Goal: Communication & Community: Answer question/provide support

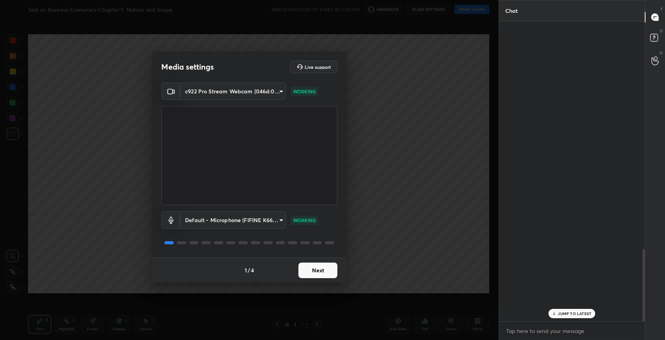
scroll to position [945, 0]
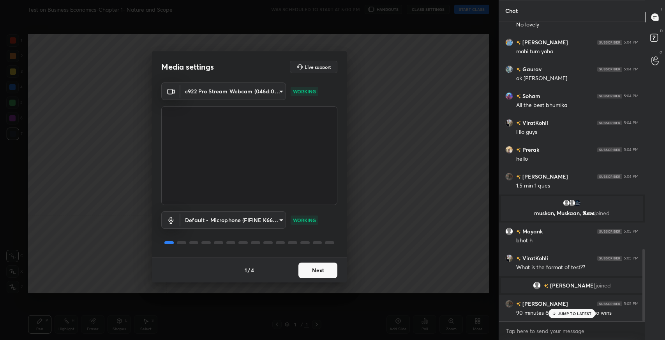
click at [320, 272] on button "Next" at bounding box center [317, 271] width 39 height 16
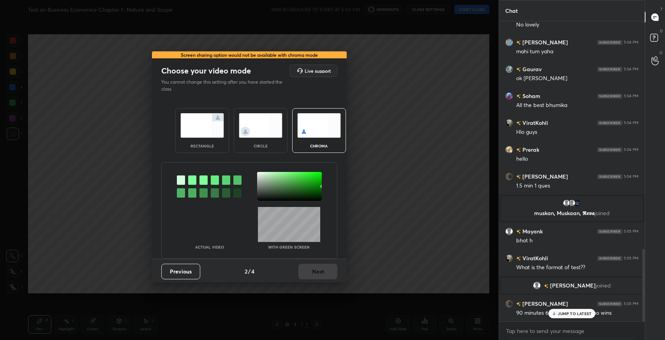
click at [194, 125] on img at bounding box center [202, 125] width 44 height 25
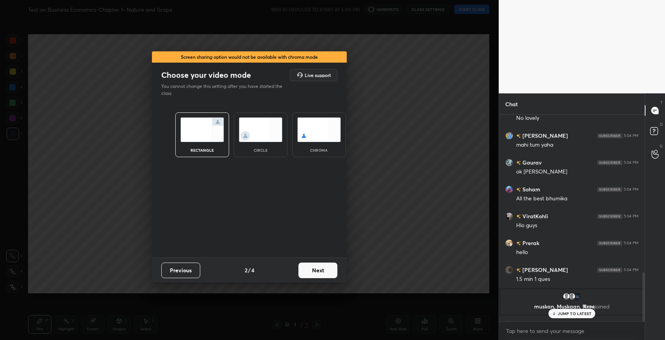
scroll to position [223, 143]
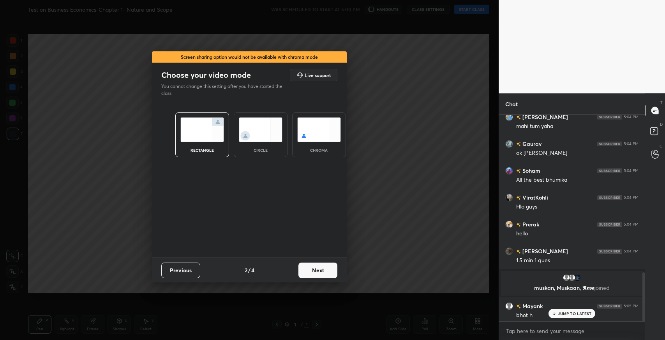
click at [322, 271] on button "Next" at bounding box center [317, 271] width 39 height 16
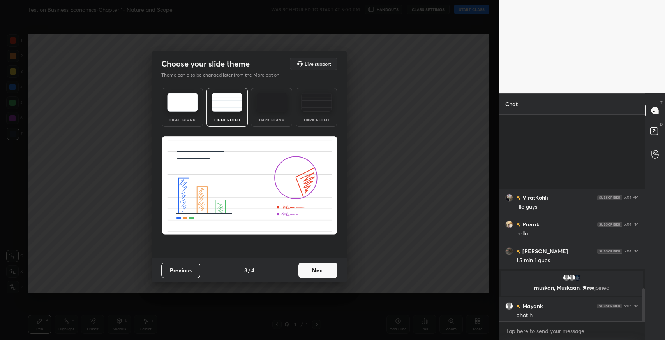
click at [317, 274] on button "Next" at bounding box center [317, 271] width 39 height 16
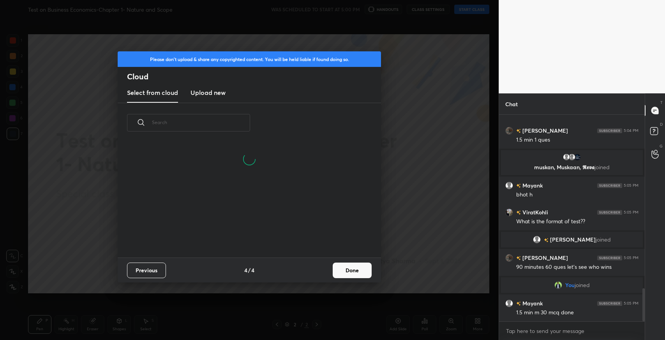
click at [333, 273] on button "Done" at bounding box center [352, 271] width 39 height 16
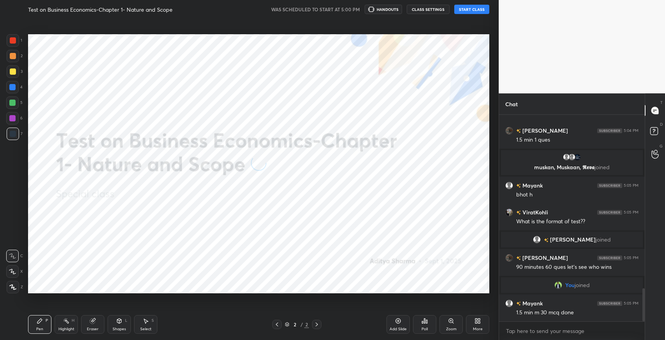
scroll to position [0, 0]
click at [486, 6] on button "START CLASS" at bounding box center [471, 9] width 35 height 9
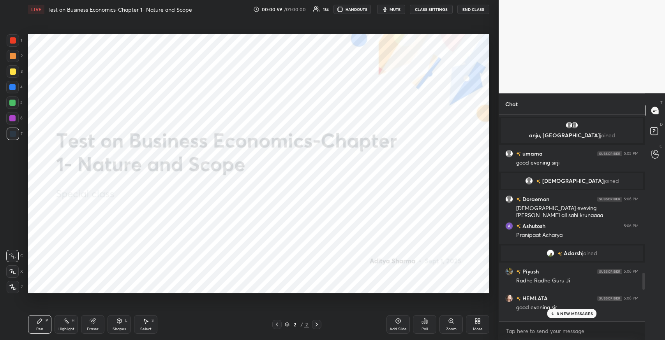
scroll to position [1845, 0]
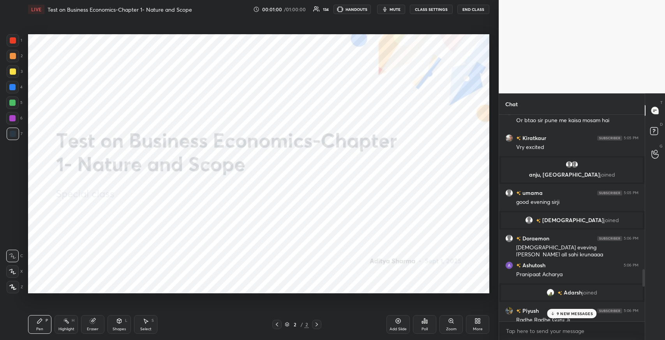
click at [370, 10] on button "HANDOUTS" at bounding box center [351, 9] width 37 height 9
click at [576, 312] on p "31 NEW MESSAGES" at bounding box center [574, 313] width 37 height 5
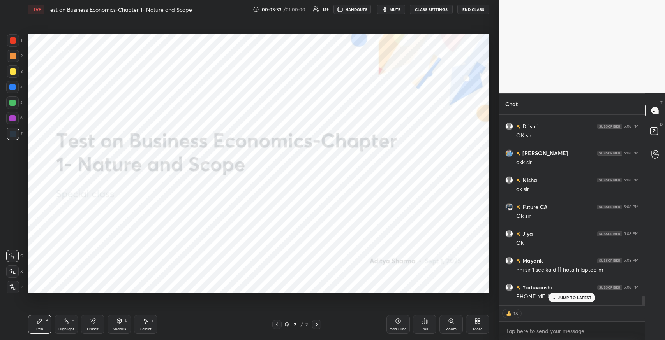
scroll to position [3535, 0]
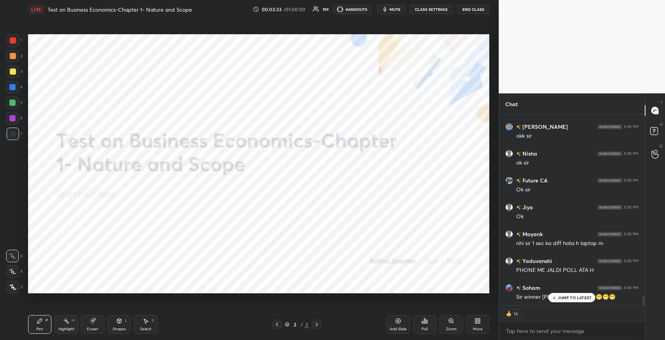
type textarea "x"
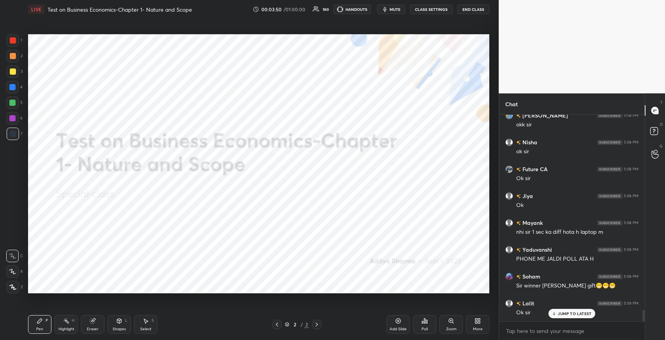
scroll to position [3573, 0]
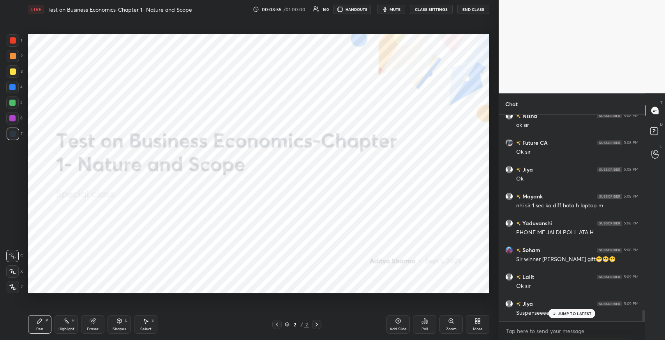
drag, startPoint x: 556, startPoint y: 311, endPoint x: 455, endPoint y: 294, distance: 102.7
click at [555, 312] on icon at bounding box center [553, 313] width 5 height 5
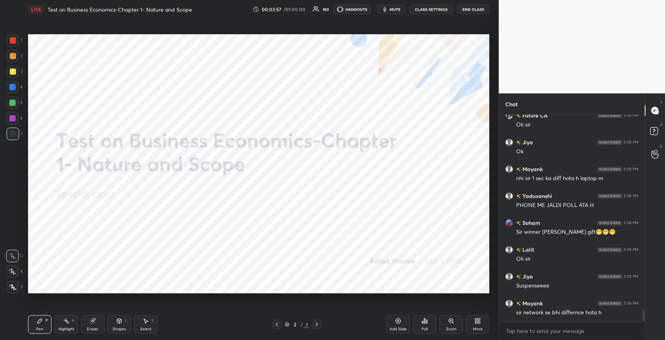
scroll to position [3627, 0]
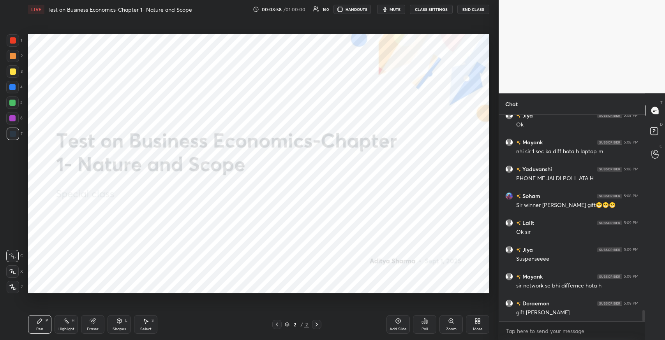
click at [469, 320] on div "More" at bounding box center [477, 324] width 23 height 19
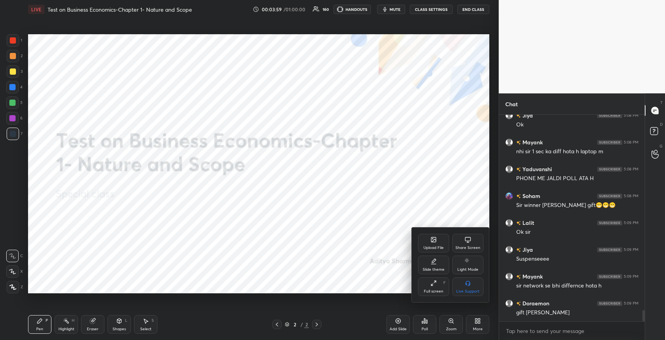
click at [436, 242] on icon at bounding box center [433, 240] width 6 height 6
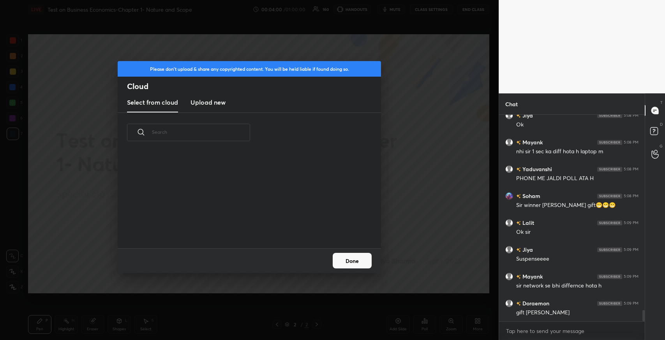
scroll to position [96, 250]
click at [185, 95] on div "Select from cloud Upload new" at bounding box center [249, 102] width 263 height 19
click at [199, 100] on h3 "Upload new" at bounding box center [207, 102] width 35 height 9
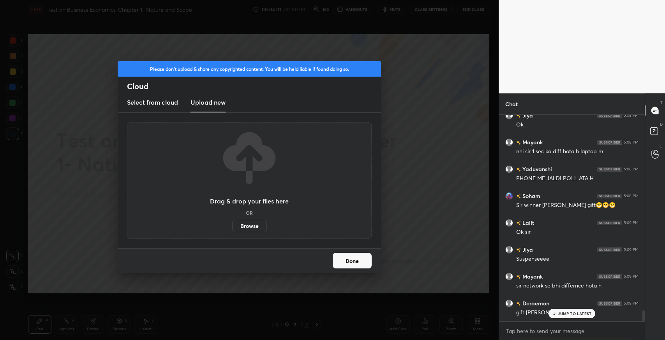
scroll to position [3654, 0]
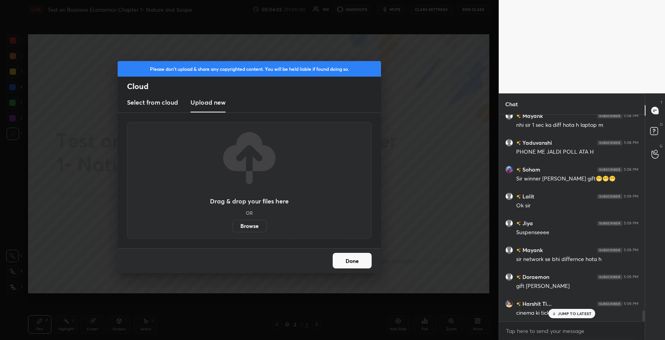
click at [249, 228] on label "Browse" at bounding box center [249, 226] width 35 height 12
click at [232, 228] on input "Browse" at bounding box center [232, 226] width 0 height 12
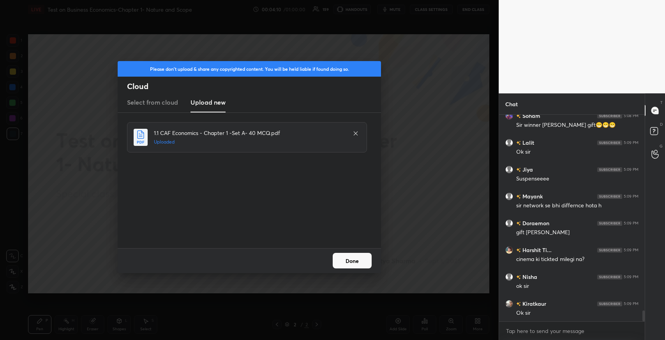
scroll to position [3735, 0]
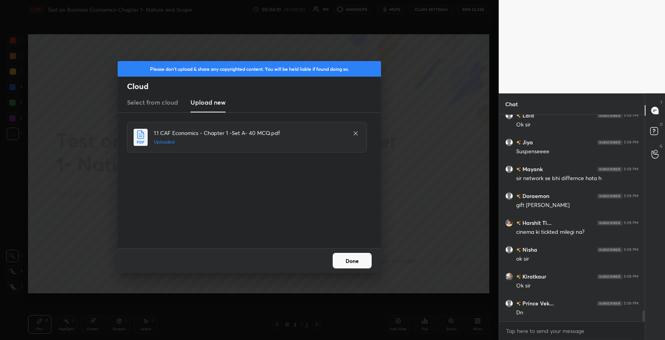
click at [347, 263] on button "Done" at bounding box center [352, 261] width 39 height 16
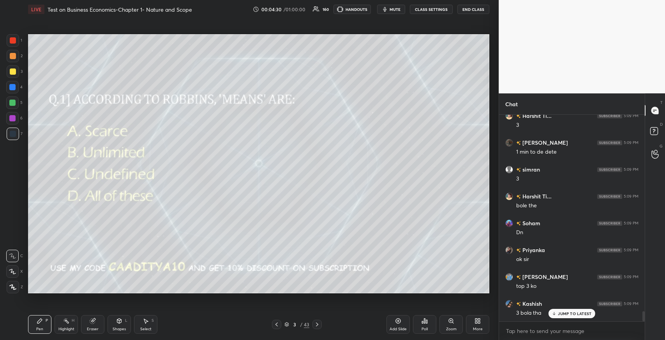
scroll to position [4002, 0]
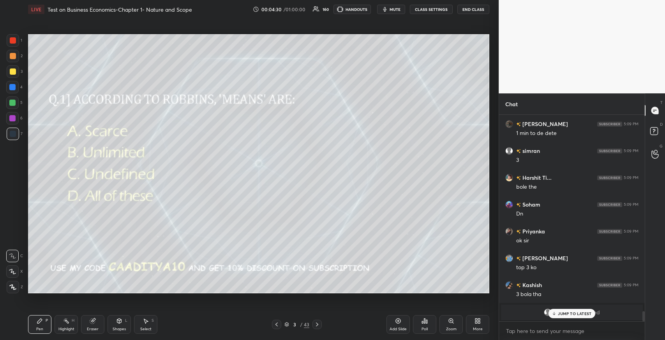
click at [564, 312] on p "JUMP TO LATEST" at bounding box center [574, 313] width 33 height 5
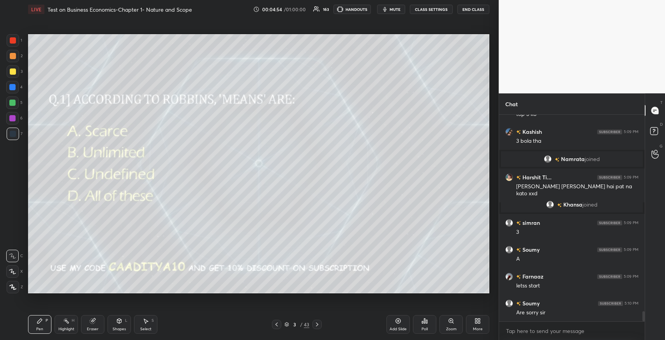
scroll to position [3987, 0]
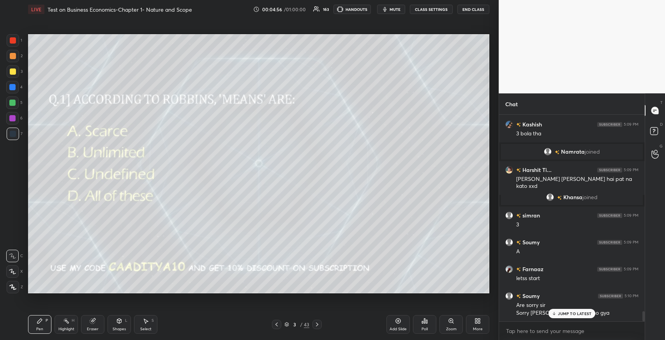
click at [570, 314] on p "JUMP TO LATEST" at bounding box center [574, 313] width 33 height 5
click at [427, 327] on div "Poll" at bounding box center [424, 329] width 6 height 4
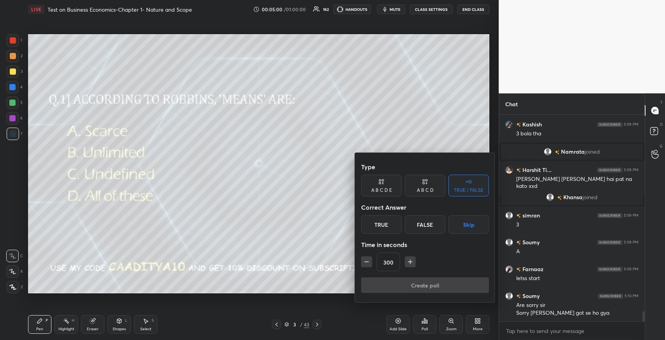
click at [391, 264] on input "300" at bounding box center [388, 262] width 23 height 19
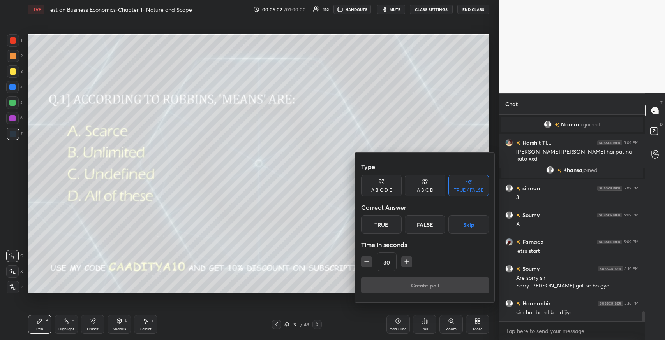
type input "30"
click at [426, 192] on div "A B C D" at bounding box center [425, 190] width 17 height 5
click at [373, 223] on div "A" at bounding box center [372, 224] width 23 height 19
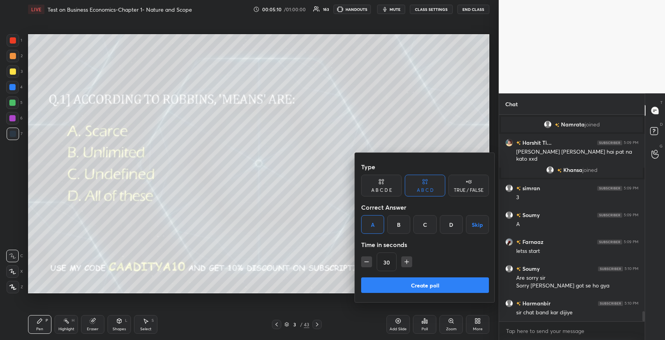
click at [386, 284] on button "Create poll" at bounding box center [425, 286] width 128 height 16
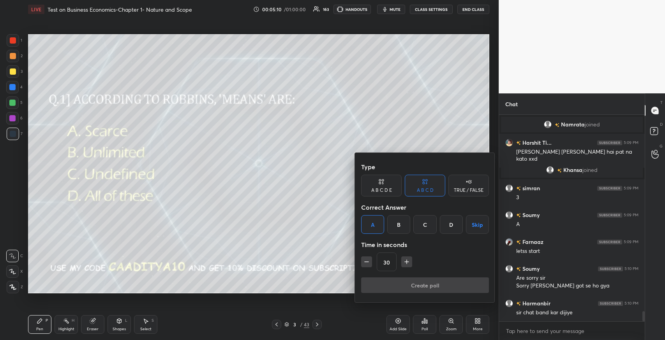
type textarea "x"
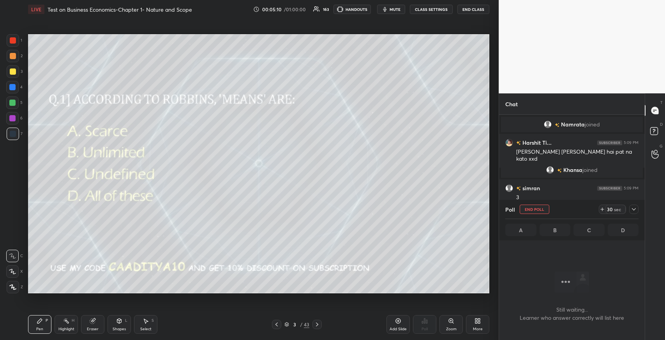
scroll to position [3, 2]
click at [632, 209] on icon at bounding box center [633, 209] width 6 height 6
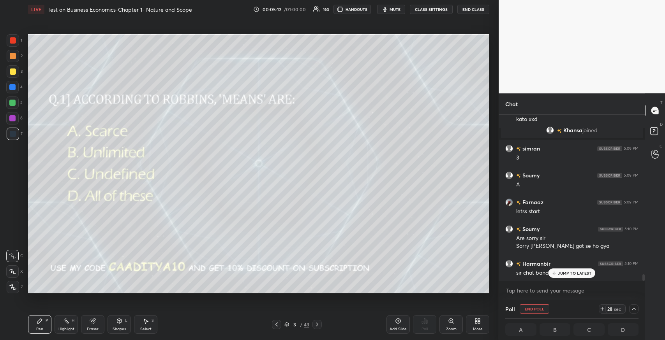
scroll to position [0, 2]
click at [414, 9] on button "CLASS SETTINGS" at bounding box center [431, 9] width 43 height 9
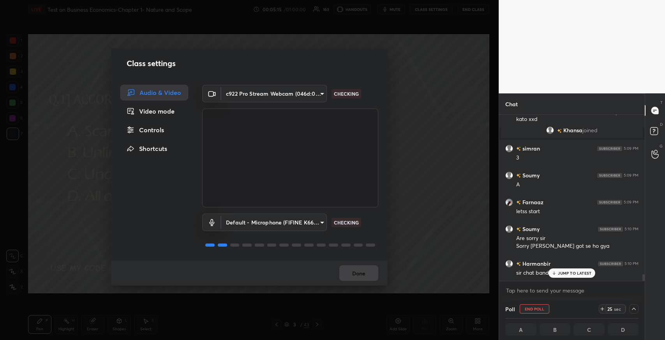
click at [144, 108] on div "Video mode" at bounding box center [154, 112] width 68 height 16
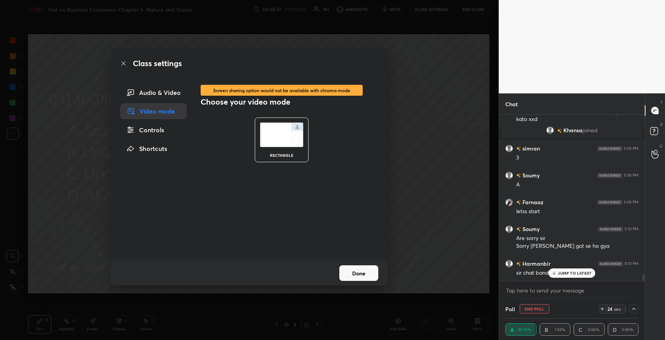
click at [144, 135] on div "Controls" at bounding box center [153, 130] width 66 height 16
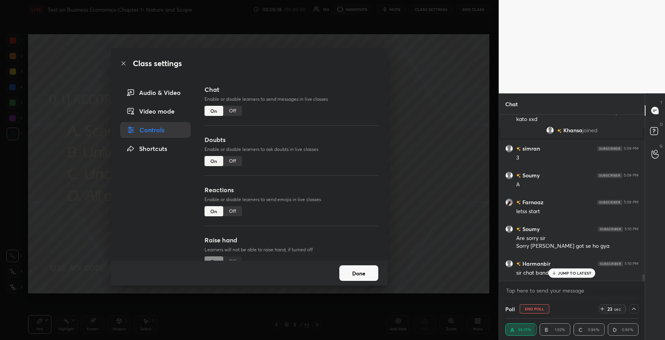
click at [235, 112] on div "Off" at bounding box center [232, 111] width 19 height 10
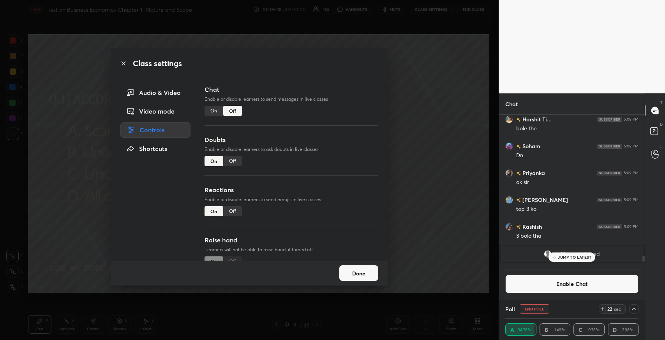
scroll to position [2, 2]
click at [357, 279] on button "Done" at bounding box center [358, 274] width 39 height 16
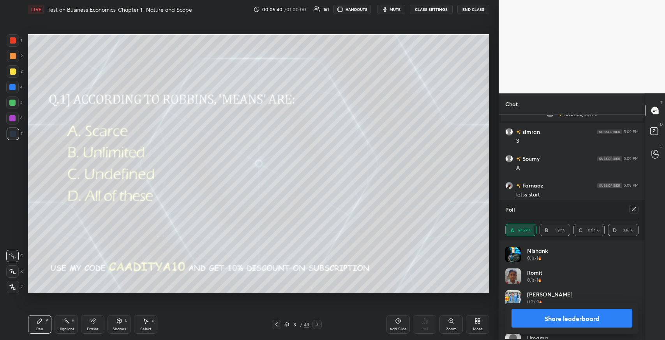
scroll to position [91, 131]
click at [636, 208] on div at bounding box center [633, 209] width 9 height 9
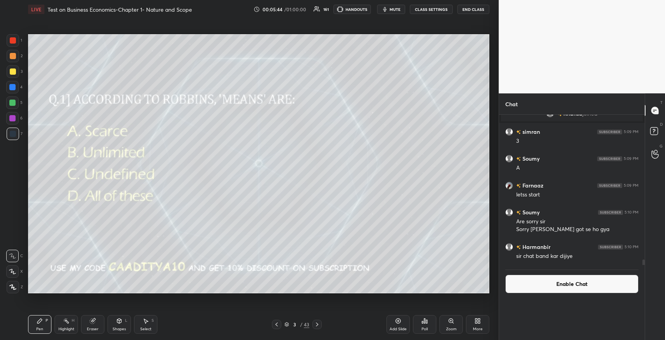
scroll to position [2, 2]
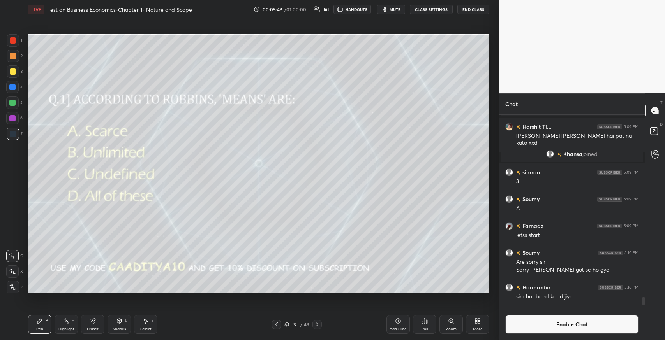
click at [14, 67] on div at bounding box center [13, 71] width 12 height 12
click at [315, 323] on icon at bounding box center [317, 325] width 6 height 6
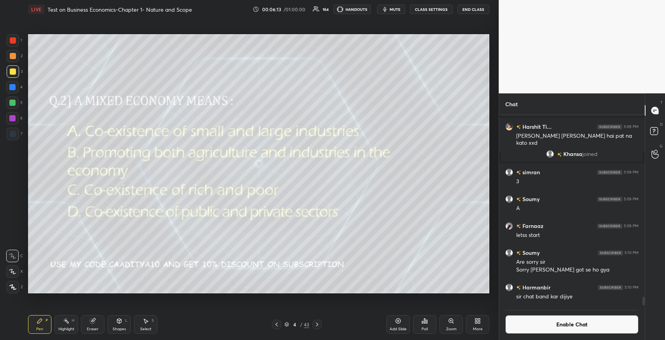
click at [426, 328] on div "Poll" at bounding box center [424, 329] width 6 height 4
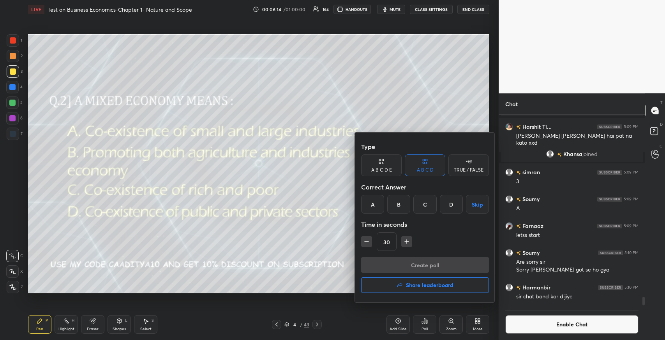
click at [452, 203] on div "D" at bounding box center [451, 204] width 23 height 19
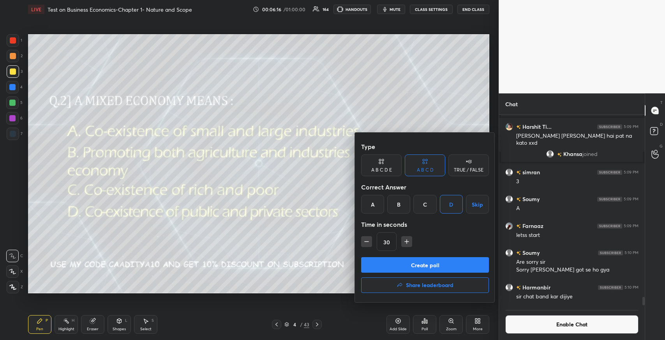
click at [423, 266] on button "Create poll" at bounding box center [425, 265] width 128 height 16
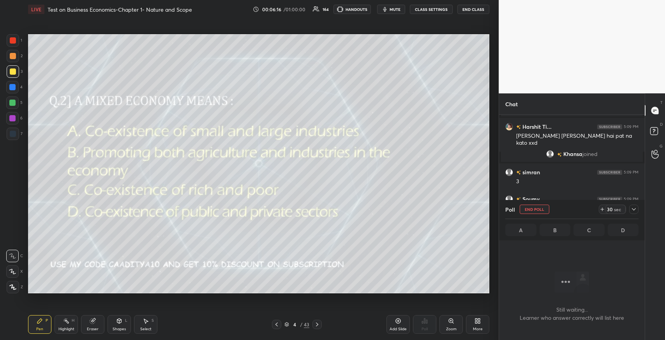
scroll to position [183, 143]
click at [635, 210] on icon at bounding box center [633, 209] width 6 height 6
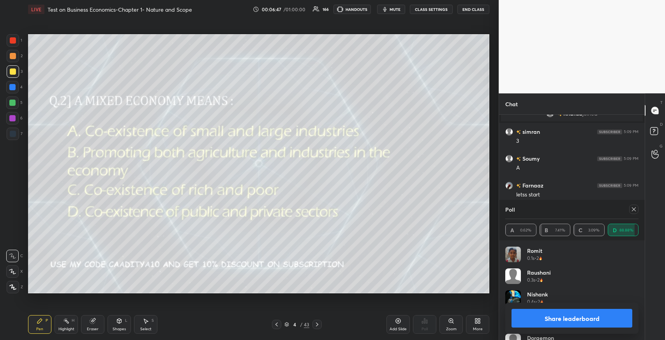
scroll to position [91, 131]
click at [631, 209] on icon at bounding box center [633, 209] width 6 height 6
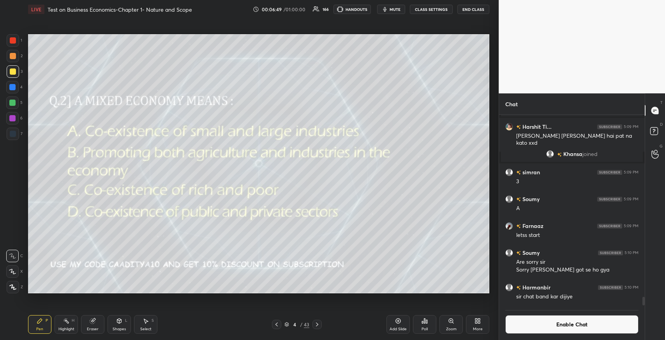
scroll to position [4008, 0]
click at [318, 324] on icon at bounding box center [317, 325] width 6 height 6
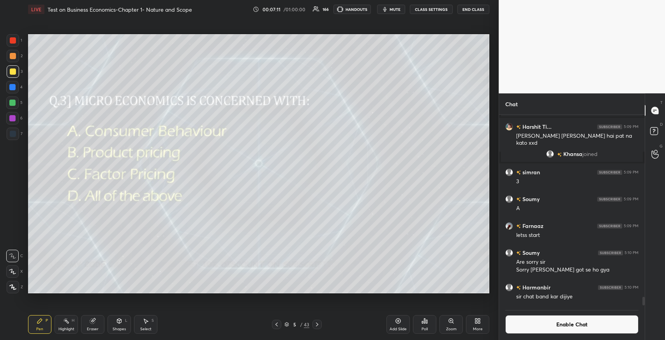
click at [422, 324] on div "Poll" at bounding box center [424, 324] width 23 height 19
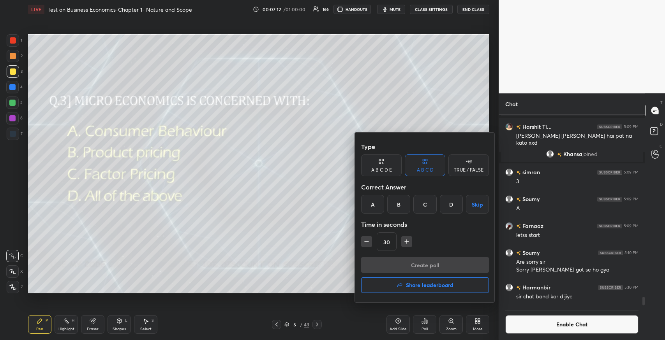
click at [450, 210] on div "D" at bounding box center [451, 204] width 23 height 19
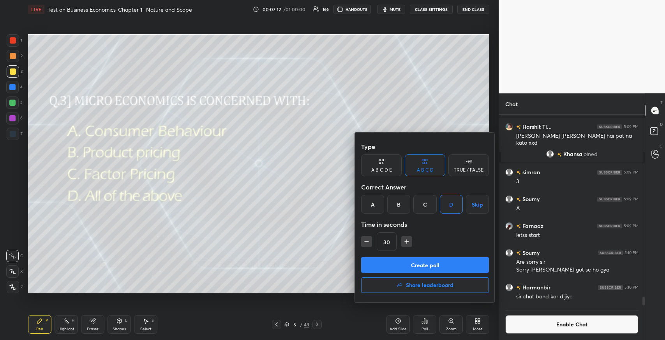
click at [438, 261] on button "Create poll" at bounding box center [425, 265] width 128 height 16
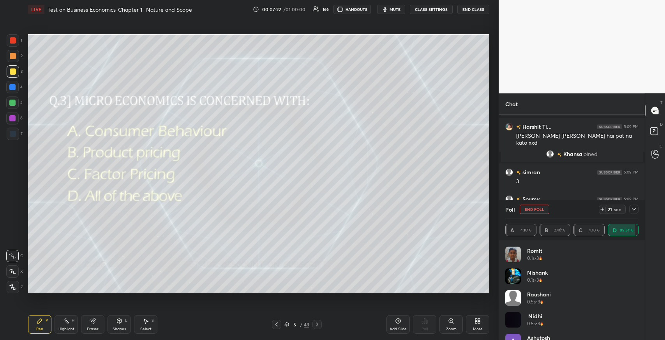
scroll to position [2, 2]
click at [633, 211] on icon at bounding box center [633, 209] width 6 height 6
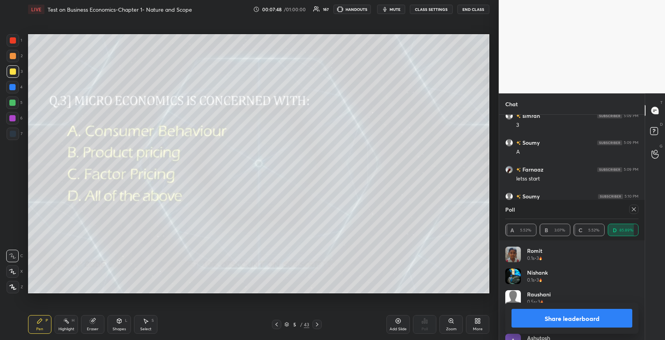
click at [637, 213] on div at bounding box center [633, 209] width 9 height 9
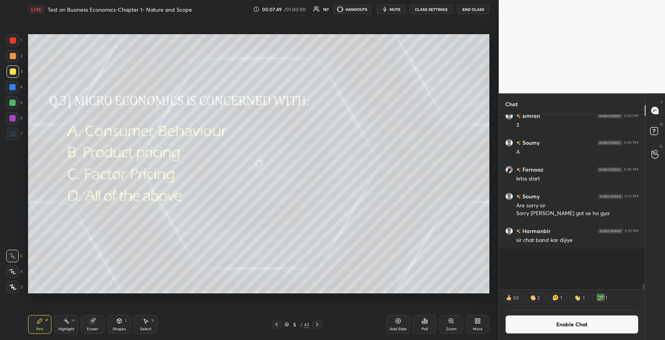
scroll to position [4048, 0]
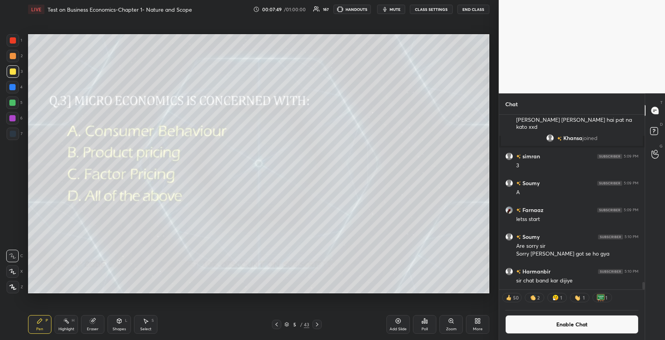
click at [537, 319] on button "Enable Chat" at bounding box center [571, 324] width 133 height 19
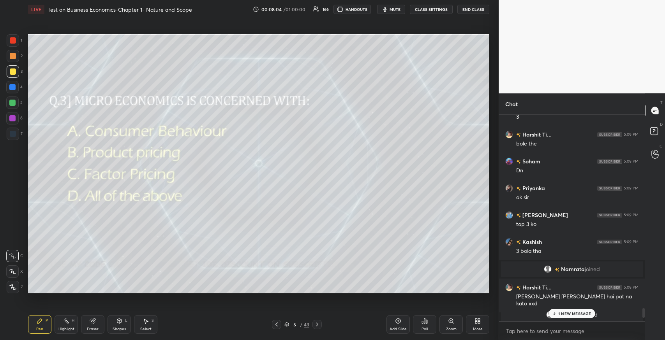
click at [317, 327] on icon at bounding box center [317, 325] width 6 height 6
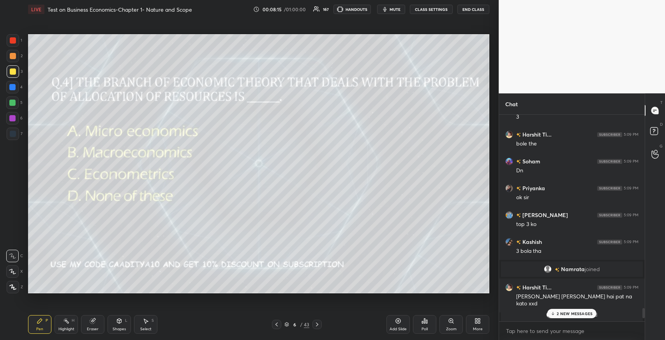
click at [417, 323] on div "Poll" at bounding box center [424, 324] width 23 height 19
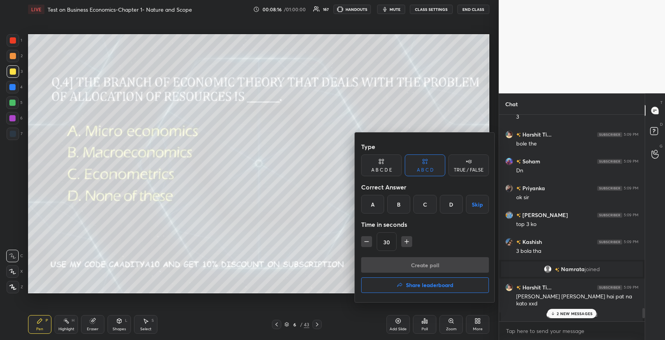
click at [367, 207] on div "A" at bounding box center [372, 204] width 23 height 19
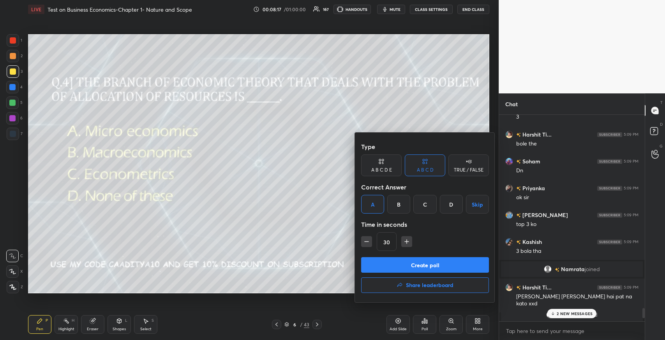
click at [401, 264] on button "Create poll" at bounding box center [425, 265] width 128 height 16
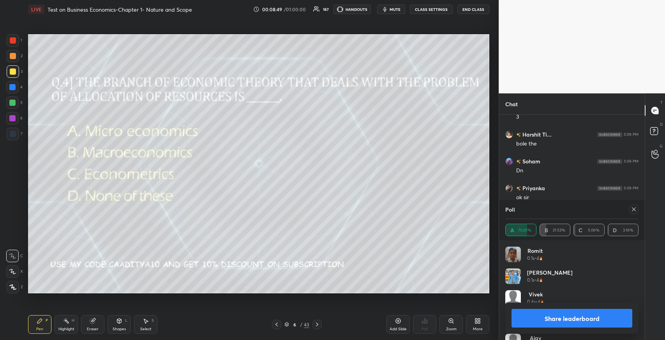
click at [633, 209] on icon at bounding box center [634, 210] width 4 height 4
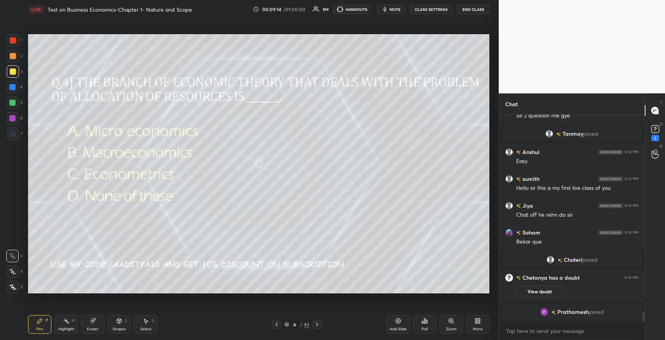
scroll to position [4226, 0]
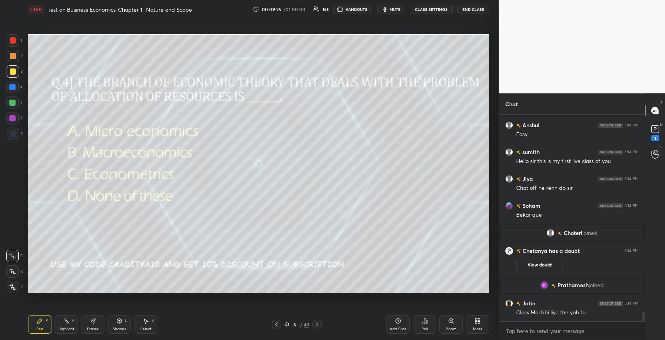
click at [318, 325] on icon at bounding box center [317, 325] width 2 height 4
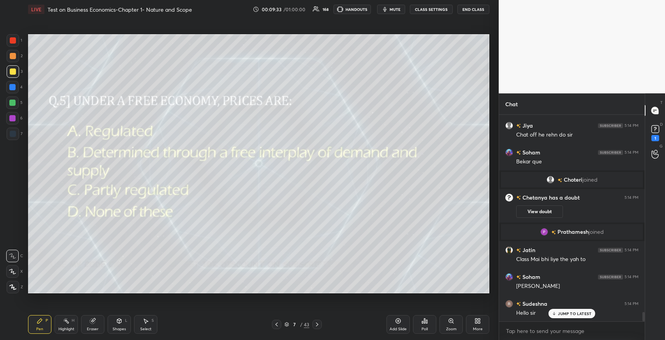
scroll to position [4307, 0]
click at [421, 322] on icon at bounding box center [424, 321] width 6 height 6
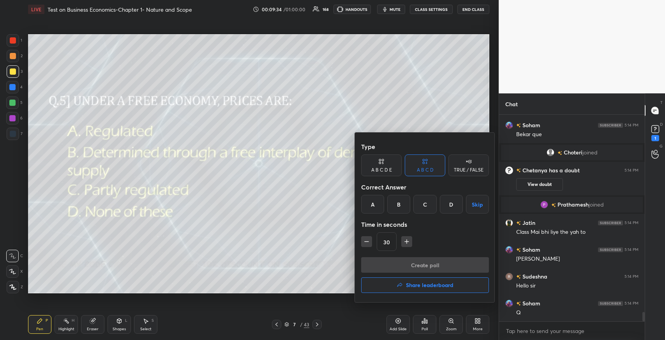
click at [398, 206] on div "B" at bounding box center [398, 204] width 23 height 19
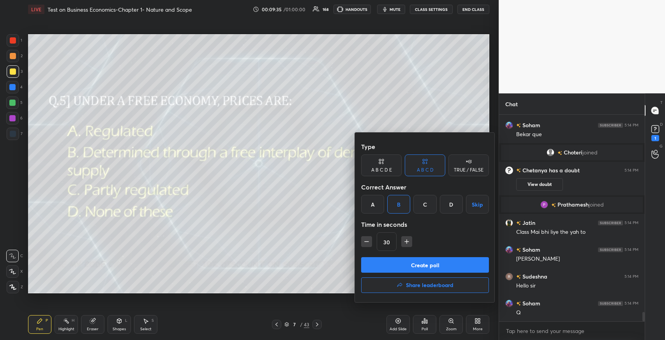
scroll to position [4326, 0]
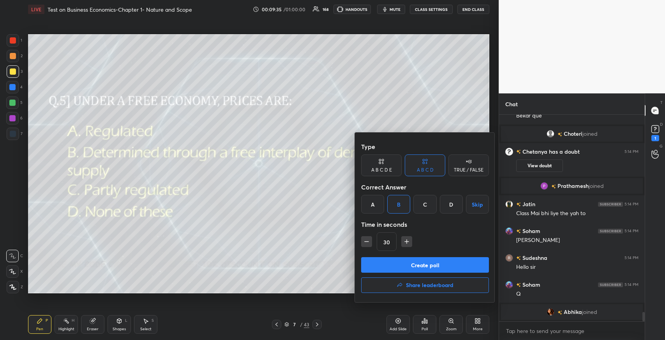
click at [408, 262] on button "Create poll" at bounding box center [425, 265] width 128 height 16
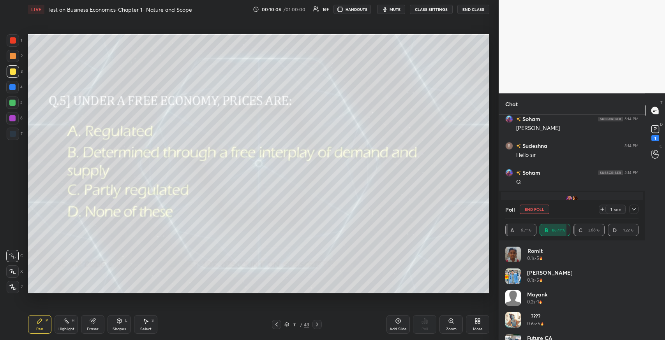
scroll to position [4370, 0]
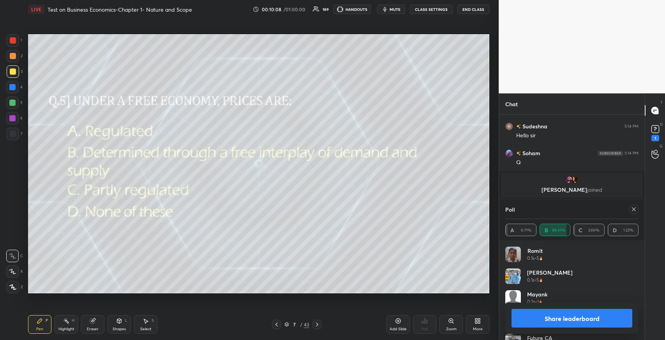
click at [631, 209] on icon at bounding box center [633, 209] width 6 height 6
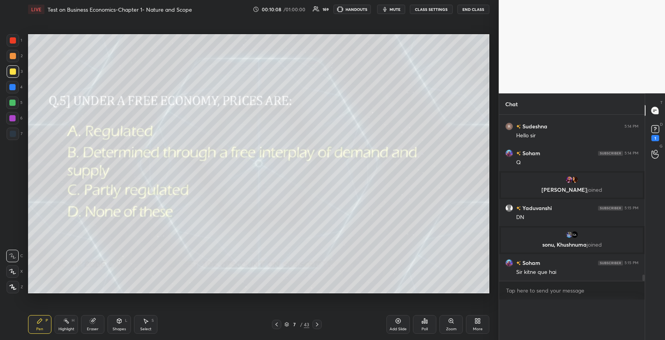
scroll to position [199, 143]
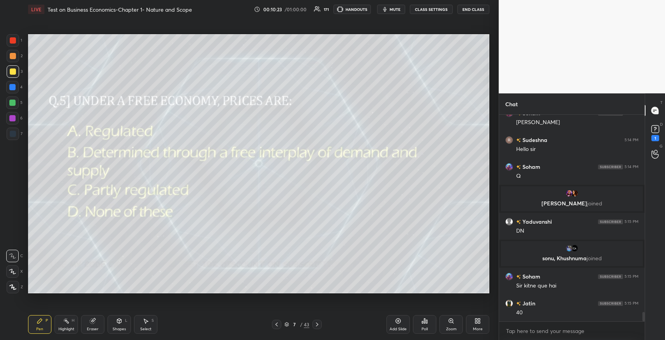
click at [318, 325] on icon at bounding box center [317, 325] width 6 height 6
click at [421, 321] on icon at bounding box center [424, 321] width 6 height 6
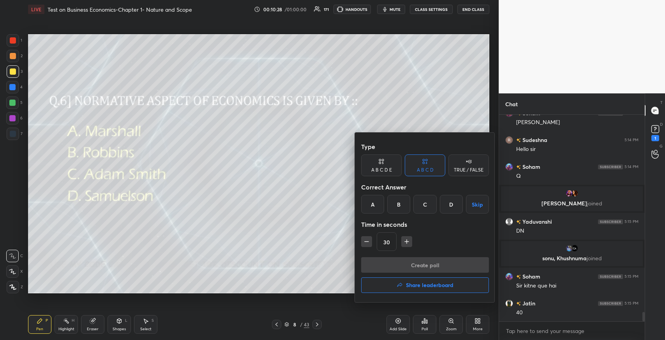
click at [371, 202] on div "A" at bounding box center [372, 204] width 23 height 19
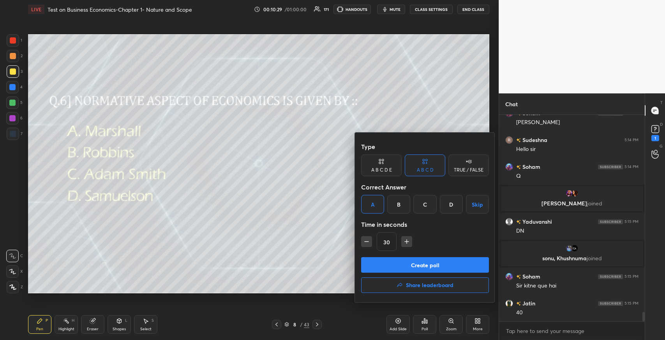
click at [405, 263] on button "Create poll" at bounding box center [425, 265] width 128 height 16
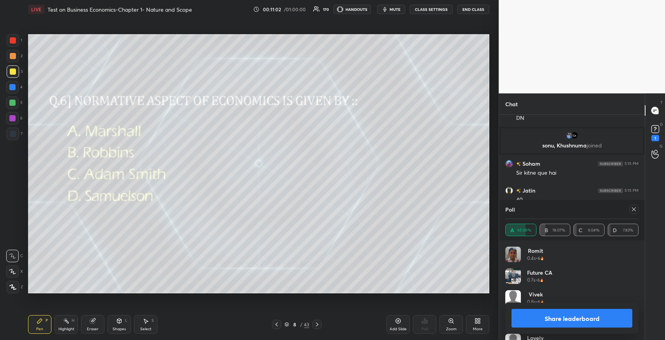
click at [630, 210] on div at bounding box center [633, 209] width 9 height 9
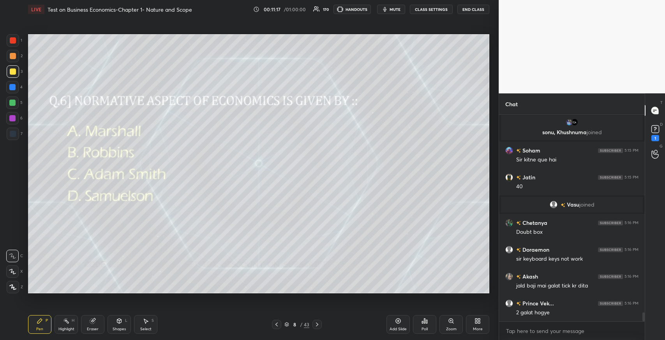
click at [151, 315] on div "Select S" at bounding box center [145, 324] width 23 height 19
click at [37, 325] on div "Pen P" at bounding box center [39, 324] width 23 height 19
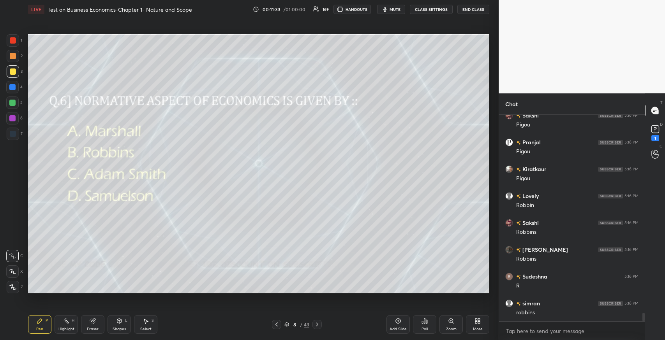
scroll to position [4764, 0]
click at [317, 326] on icon at bounding box center [317, 325] width 6 height 6
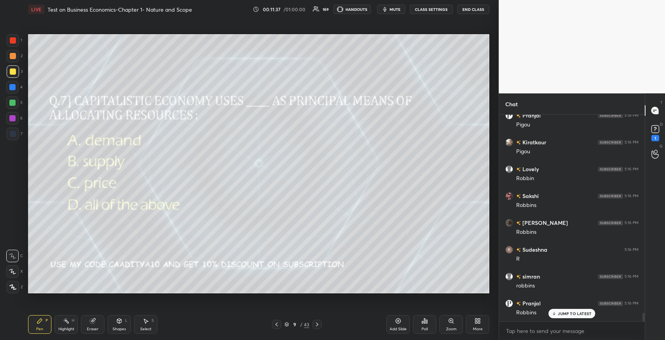
scroll to position [4791, 0]
click at [425, 325] on div "Poll" at bounding box center [424, 324] width 23 height 19
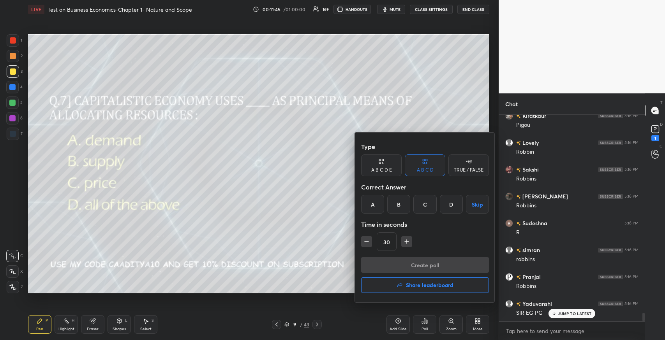
click at [421, 209] on div "C" at bounding box center [424, 204] width 23 height 19
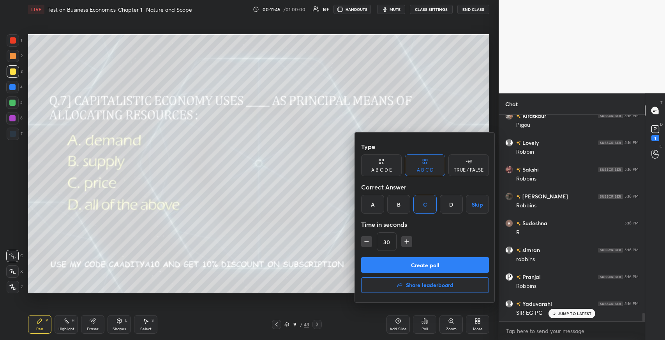
click at [420, 263] on button "Create poll" at bounding box center [425, 265] width 128 height 16
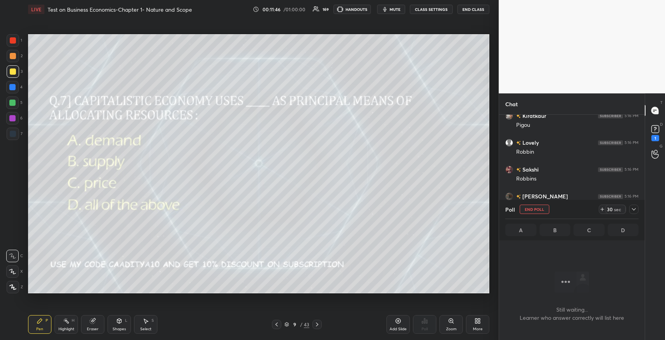
scroll to position [183, 143]
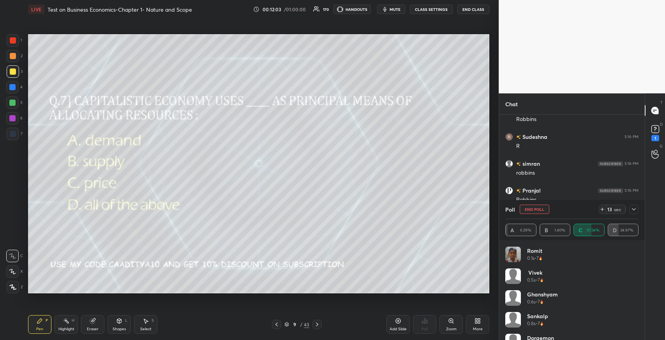
click at [403, 9] on button "mute" at bounding box center [391, 9] width 28 height 9
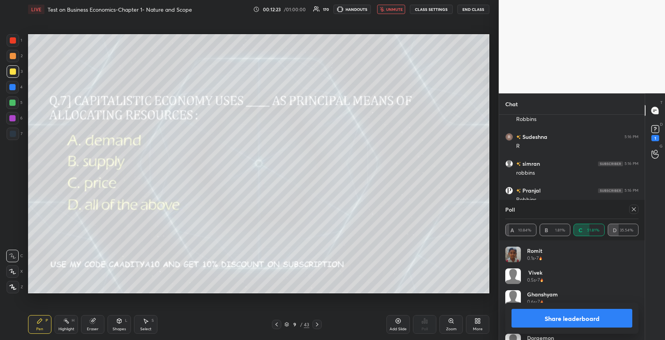
click at [632, 212] on icon at bounding box center [633, 209] width 6 height 6
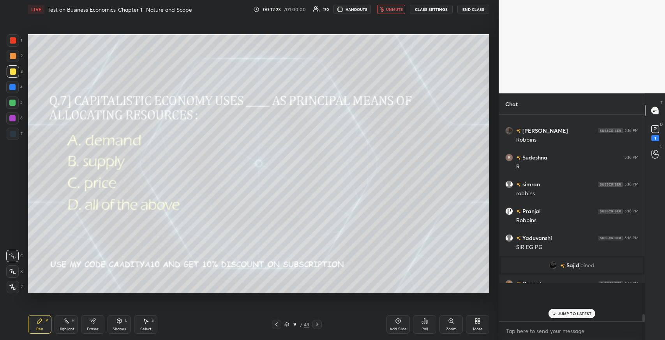
scroll to position [4838, 0]
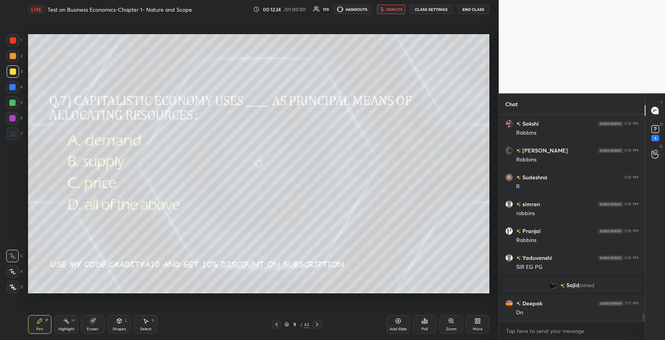
click at [398, 11] on span "unmute" at bounding box center [394, 9] width 17 height 5
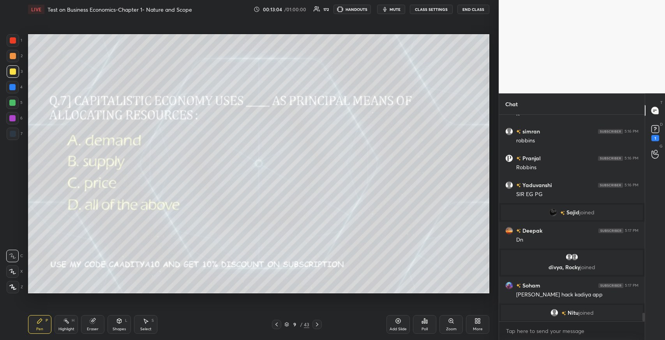
scroll to position [4827, 0]
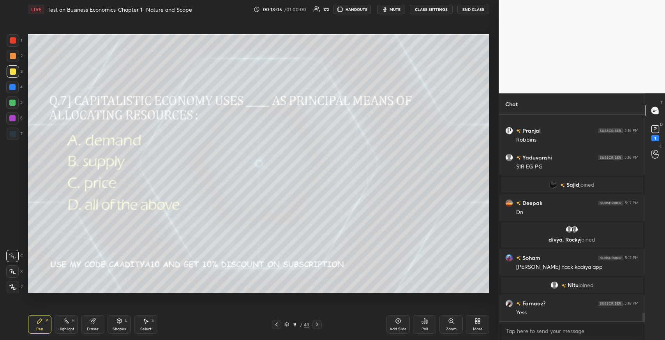
click at [319, 324] on icon at bounding box center [317, 325] width 6 height 6
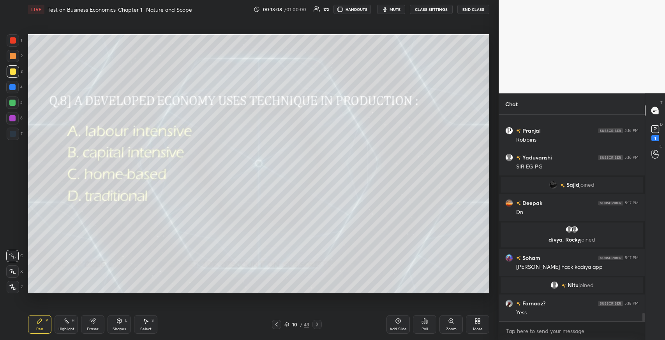
scroll to position [4846, 0]
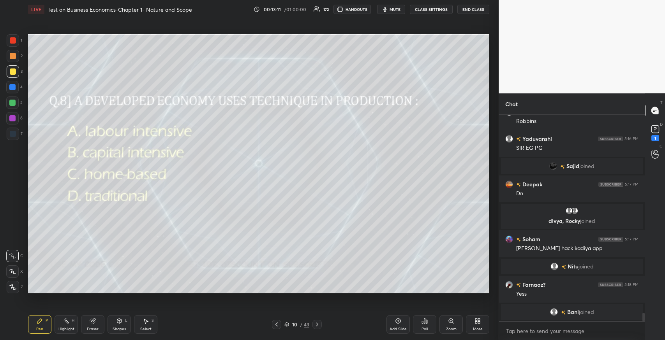
click at [420, 325] on div "Poll" at bounding box center [424, 324] width 23 height 19
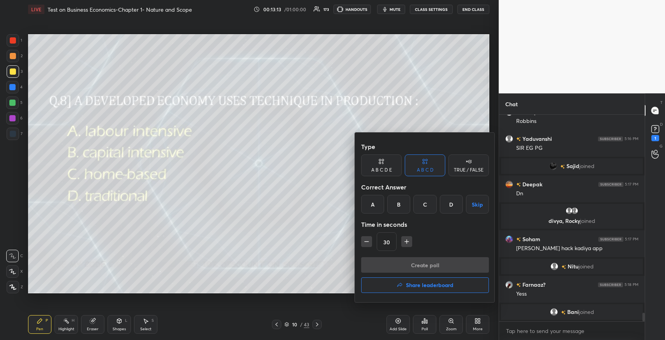
click at [392, 213] on div "B" at bounding box center [398, 204] width 23 height 19
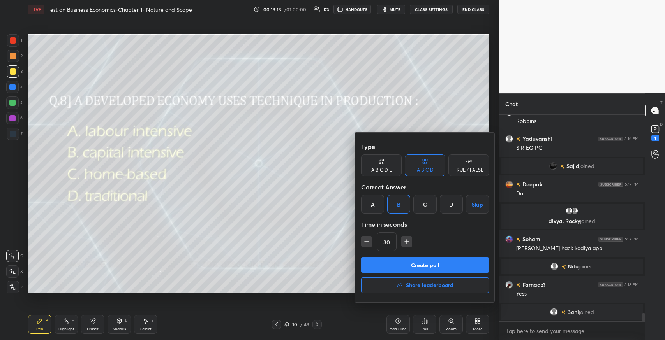
click at [401, 263] on button "Create poll" at bounding box center [425, 265] width 128 height 16
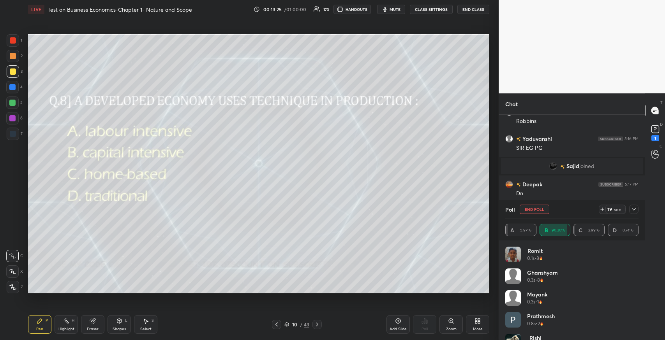
scroll to position [4876, 0]
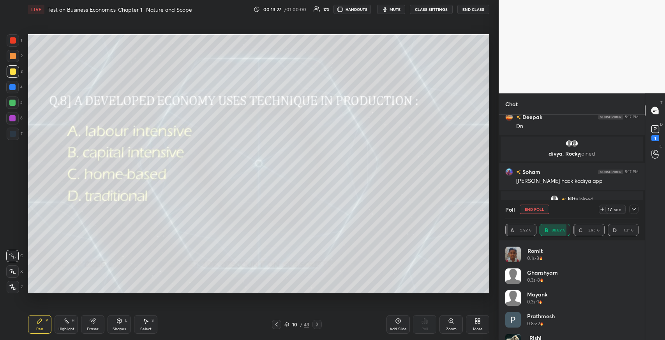
click at [633, 211] on icon at bounding box center [633, 209] width 6 height 6
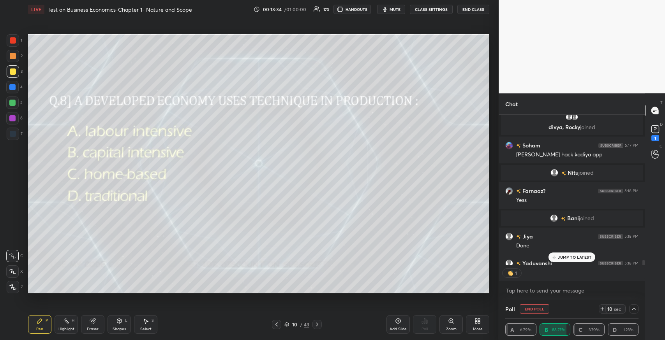
scroll to position [2, 2]
click at [579, 257] on p "JUMP TO LATEST" at bounding box center [574, 257] width 33 height 5
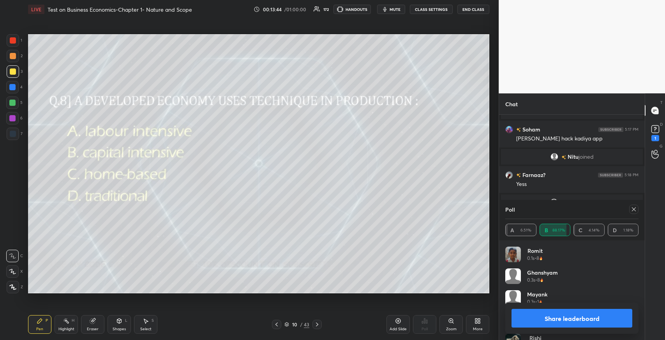
scroll to position [4937, 0]
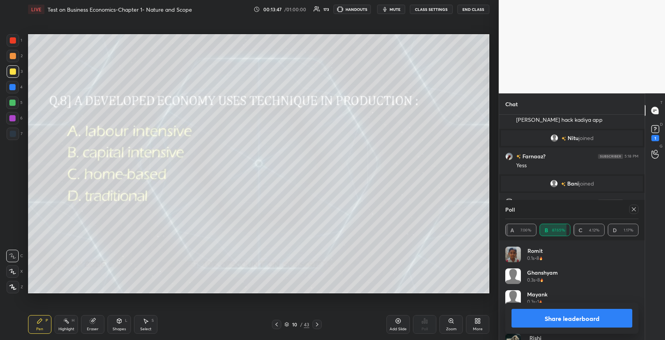
click at [633, 211] on icon at bounding box center [633, 209] width 6 height 6
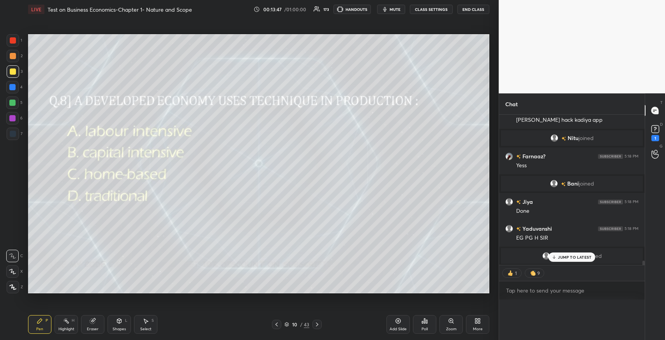
scroll to position [0, 0]
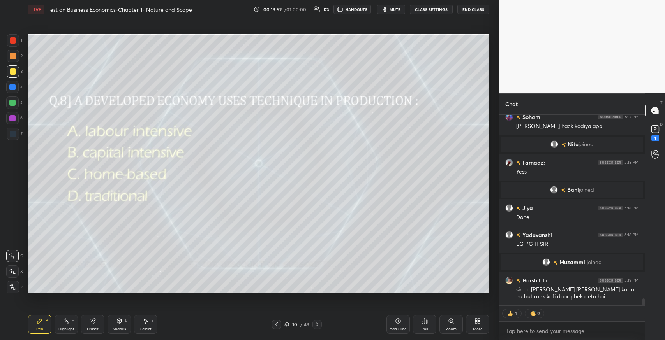
click at [317, 326] on icon at bounding box center [317, 325] width 6 height 6
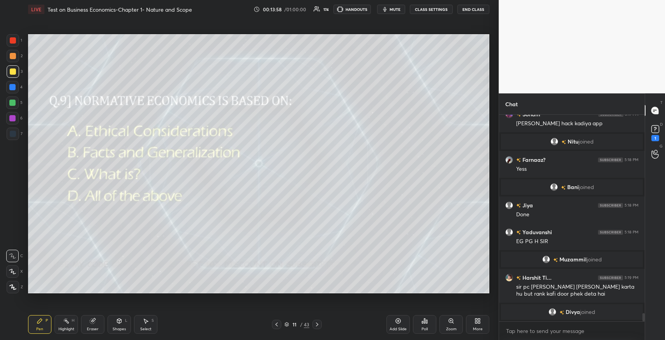
click at [422, 324] on div "Poll" at bounding box center [424, 324] width 23 height 19
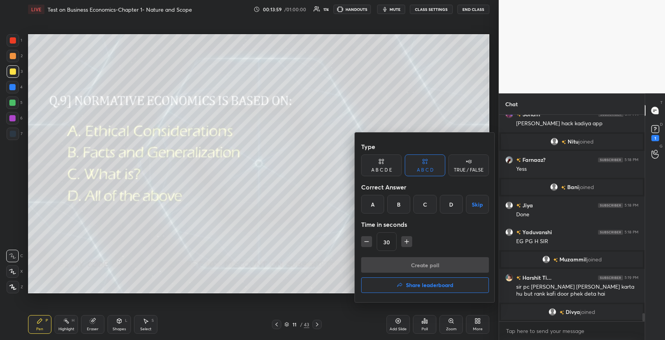
click at [365, 209] on div "A" at bounding box center [372, 204] width 23 height 19
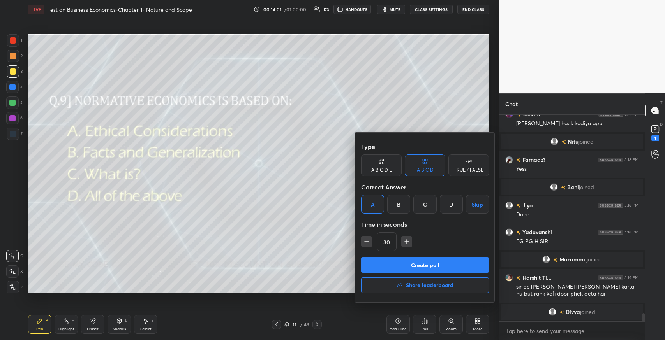
click at [394, 262] on button "Create poll" at bounding box center [425, 265] width 128 height 16
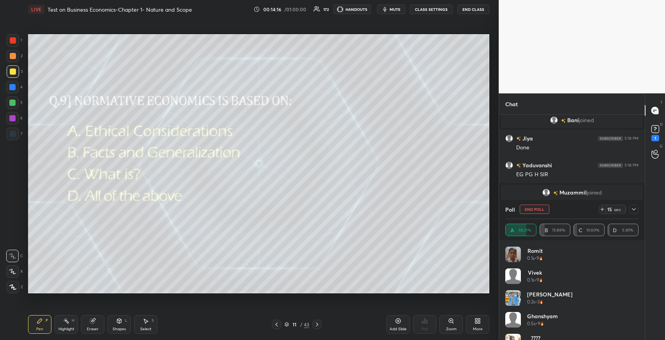
click at [633, 211] on icon at bounding box center [633, 209] width 6 height 6
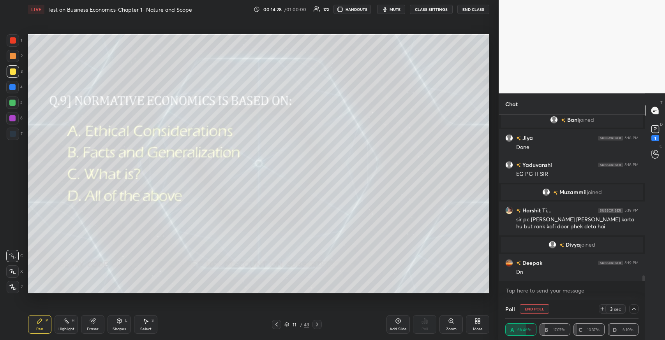
click at [632, 310] on icon at bounding box center [633, 309] width 6 height 6
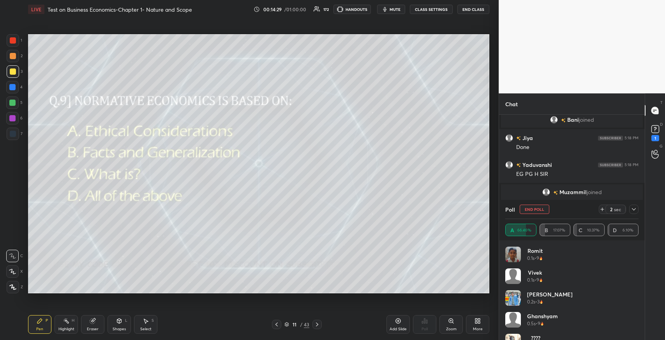
click at [632, 211] on icon at bounding box center [633, 209] width 6 height 6
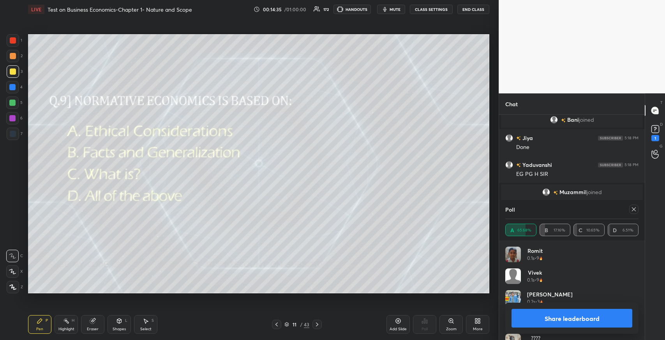
click at [635, 209] on icon at bounding box center [633, 209] width 6 height 6
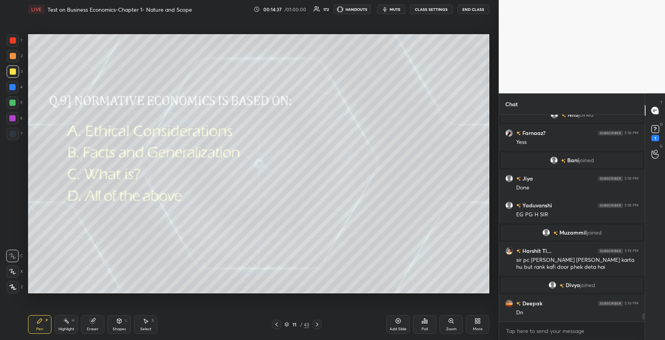
click at [317, 327] on icon at bounding box center [317, 325] width 6 height 6
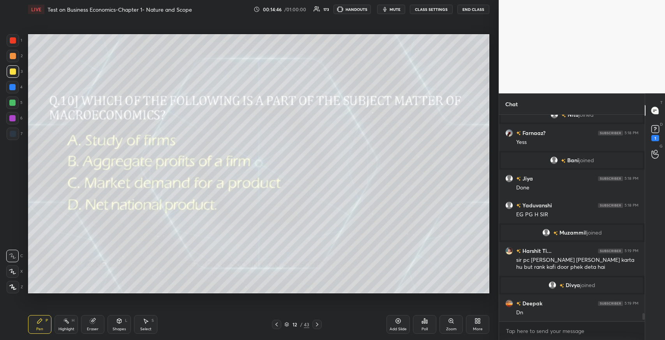
click at [420, 322] on div "Poll" at bounding box center [424, 324] width 23 height 19
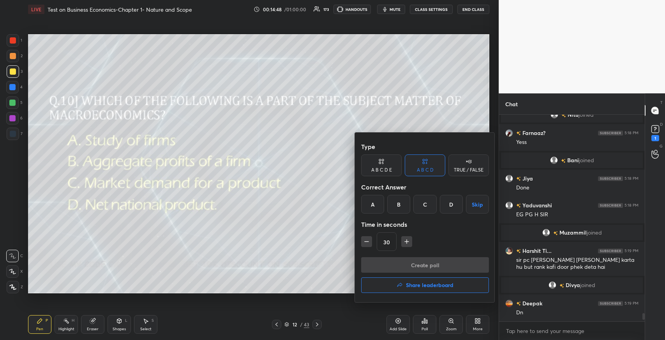
click at [452, 210] on div "D" at bounding box center [451, 204] width 23 height 19
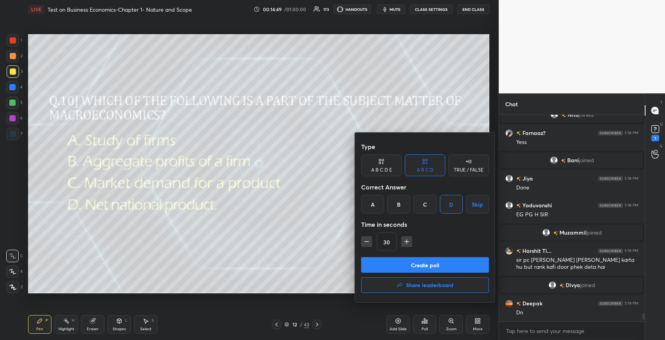
click at [426, 262] on button "Create poll" at bounding box center [425, 265] width 128 height 16
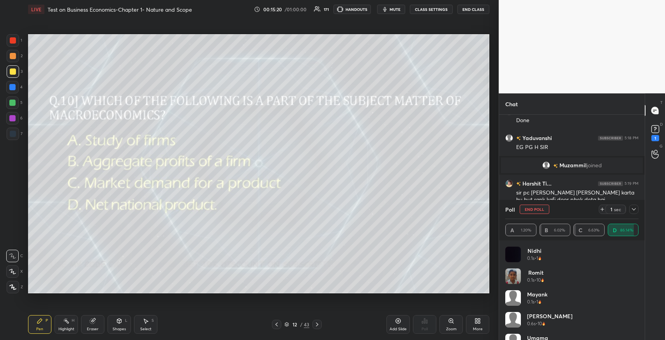
click at [629, 212] on div at bounding box center [633, 209] width 9 height 9
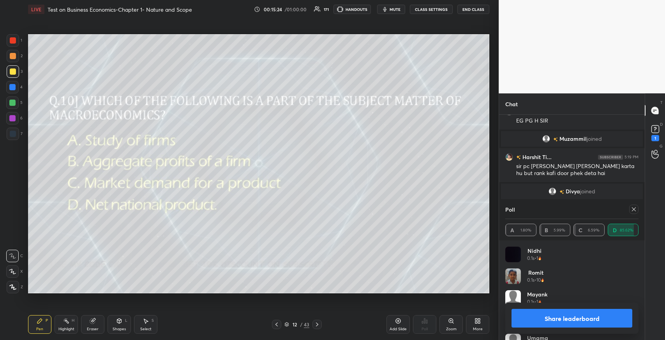
click at [633, 211] on icon at bounding box center [633, 209] width 6 height 6
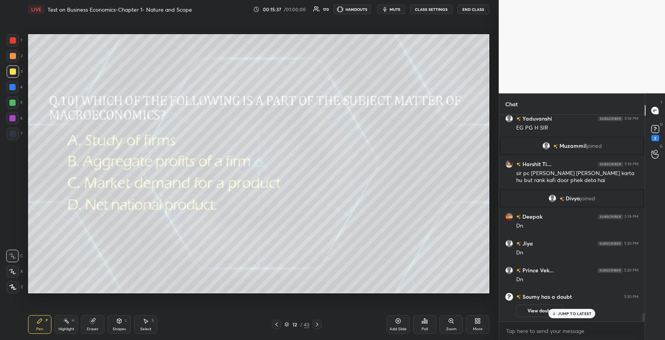
click at [563, 314] on p "JUMP TO LATEST" at bounding box center [574, 313] width 33 height 5
click at [654, 138] on div "2" at bounding box center [655, 138] width 8 height 6
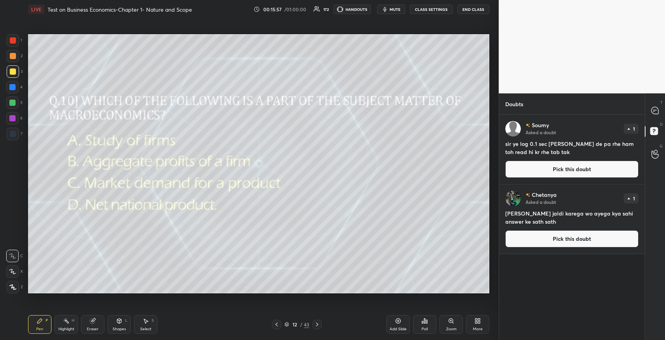
click at [653, 111] on icon at bounding box center [653, 111] width 1 height 0
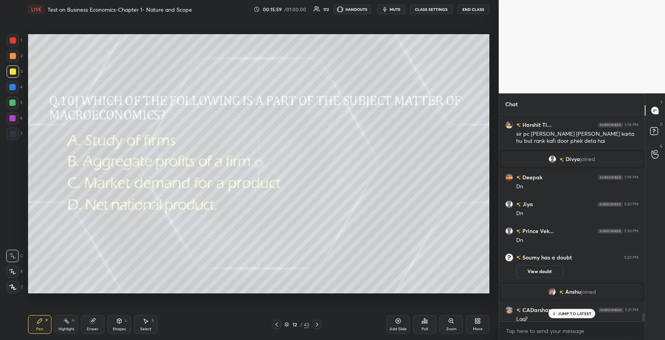
click at [561, 313] on p "JUMP TO LATEST" at bounding box center [574, 313] width 33 height 5
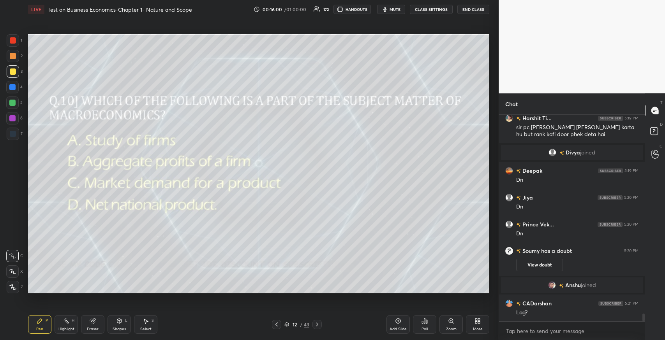
click at [319, 325] on icon at bounding box center [317, 325] width 6 height 6
click at [422, 325] on div "Poll" at bounding box center [424, 324] width 23 height 19
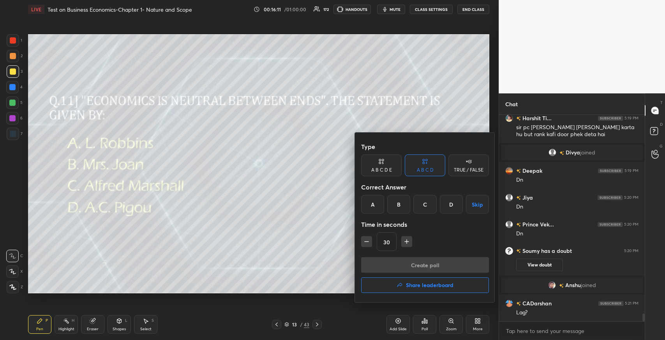
click at [371, 207] on div "A" at bounding box center [372, 204] width 23 height 19
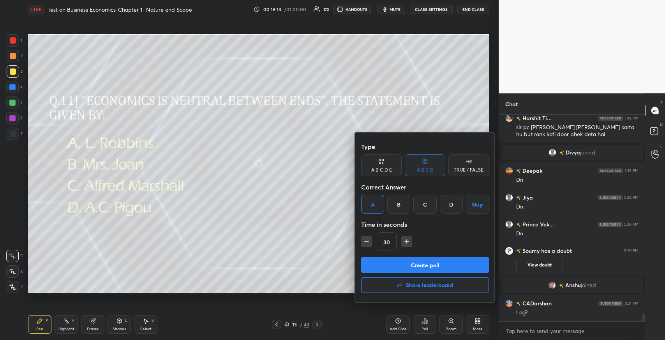
click at [386, 266] on button "Create poll" at bounding box center [425, 265] width 128 height 16
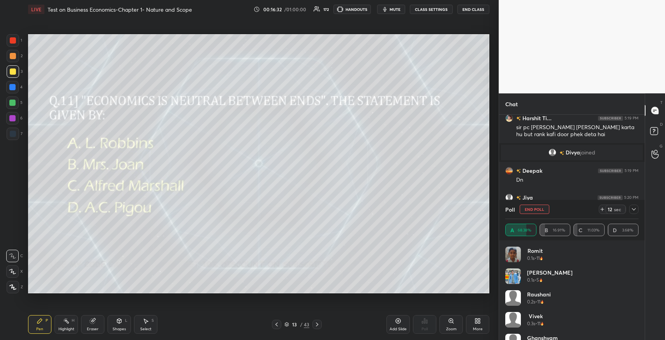
click at [633, 209] on icon at bounding box center [633, 209] width 6 height 6
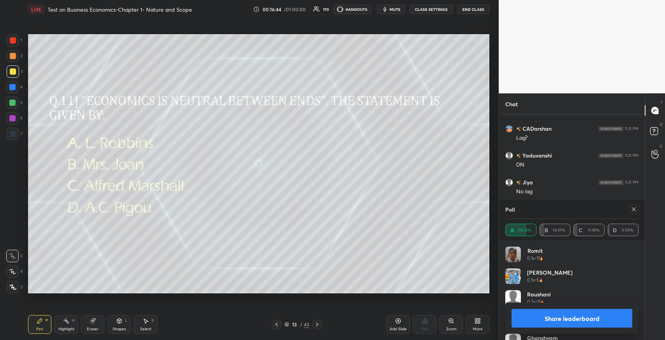
scroll to position [91, 131]
click at [557, 317] on button "Share leaderboard" at bounding box center [571, 318] width 121 height 19
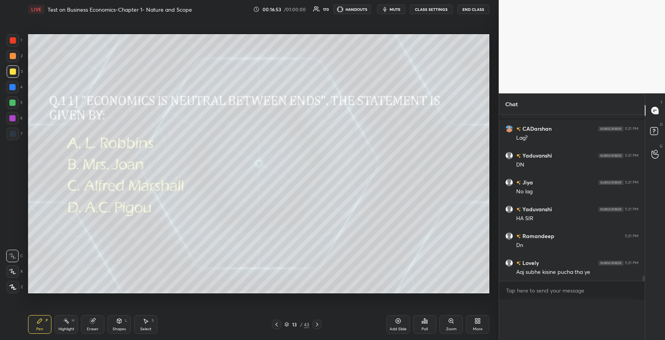
scroll to position [2, 2]
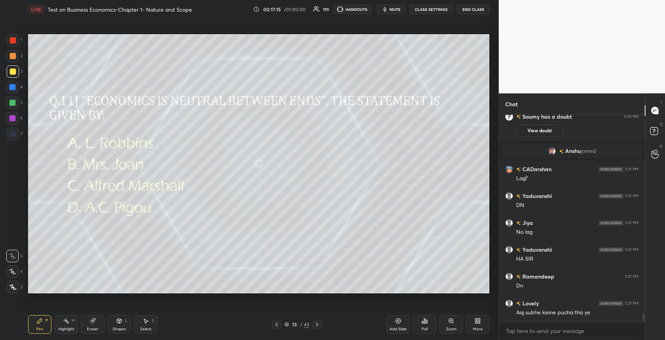
click at [35, 321] on div "Pen P" at bounding box center [39, 324] width 23 height 19
click at [318, 328] on div at bounding box center [316, 324] width 9 height 9
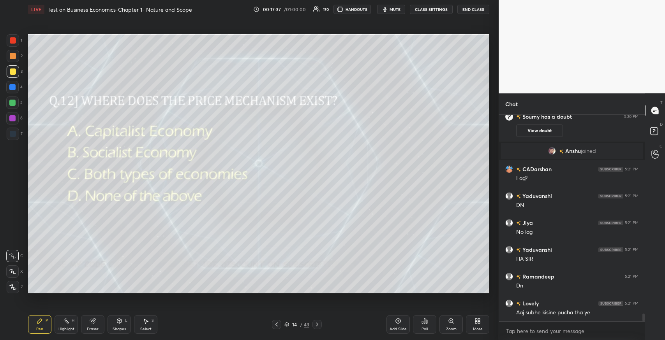
click at [424, 322] on icon at bounding box center [424, 321] width 1 height 5
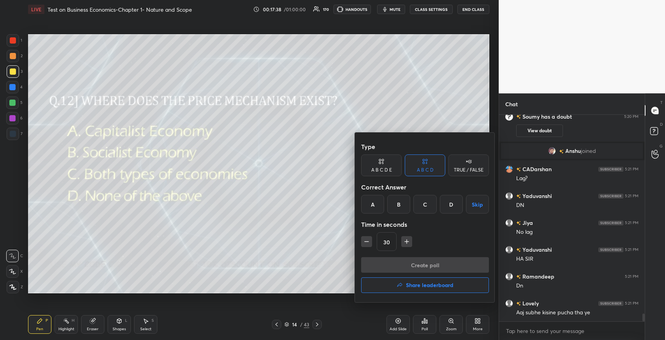
click at [370, 207] on div "A" at bounding box center [372, 204] width 23 height 19
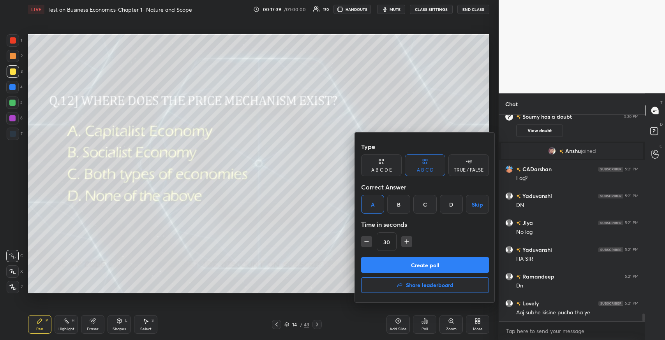
click at [402, 261] on button "Create poll" at bounding box center [425, 265] width 128 height 16
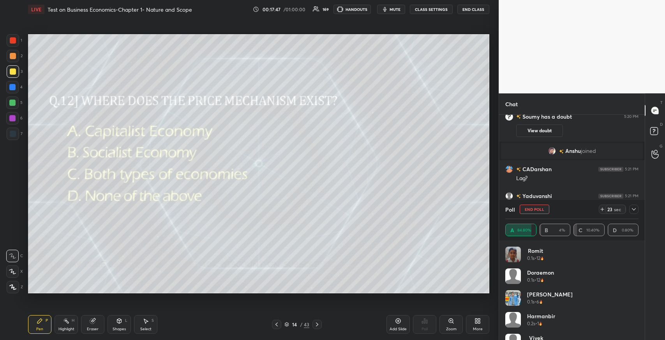
scroll to position [5381, 0]
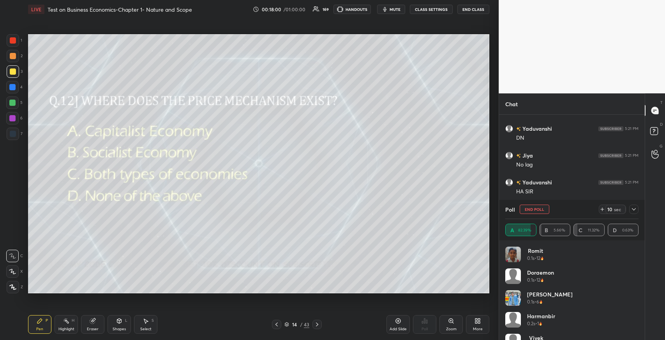
click at [632, 210] on icon at bounding box center [633, 209] width 6 height 6
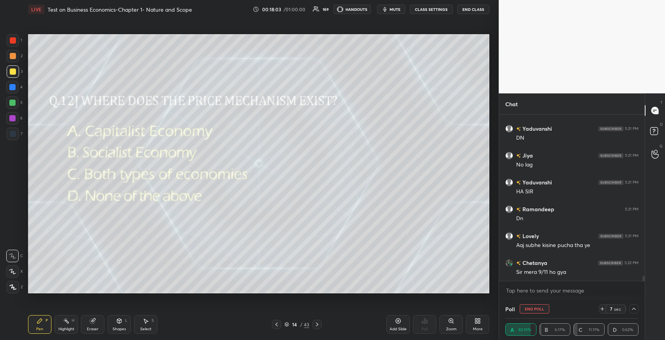
scroll to position [5408, 0]
click at [576, 273] on p "JUMP TO LATEST" at bounding box center [574, 273] width 33 height 5
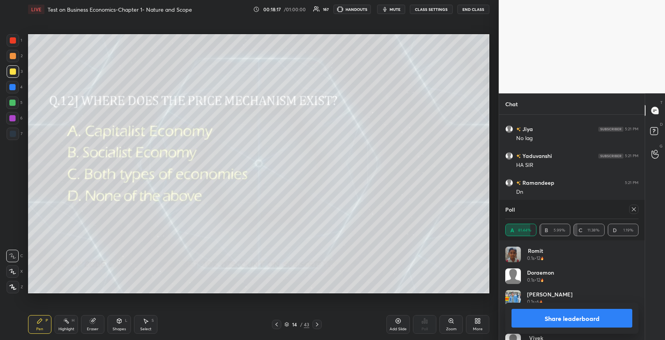
scroll to position [5435, 0]
click at [317, 325] on icon at bounding box center [317, 325] width 6 height 6
click at [635, 212] on icon at bounding box center [633, 209] width 6 height 6
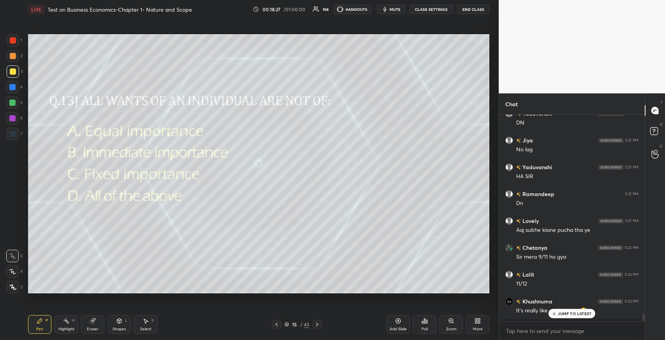
scroll to position [223, 143]
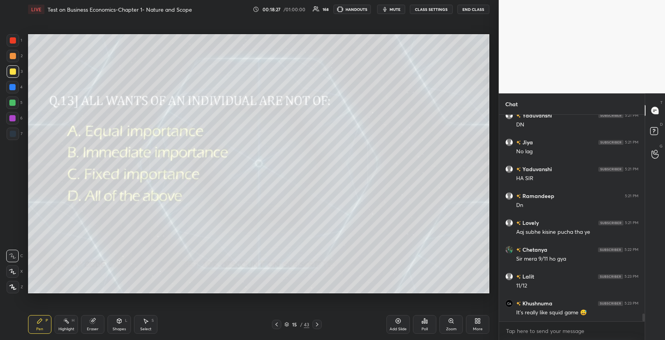
click at [420, 326] on div "Poll" at bounding box center [424, 324] width 23 height 19
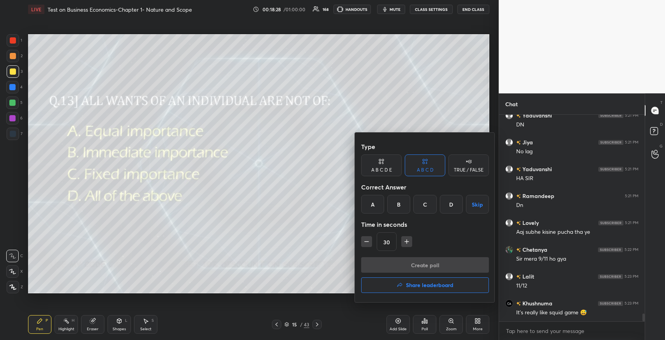
click at [451, 206] on div "D" at bounding box center [451, 204] width 23 height 19
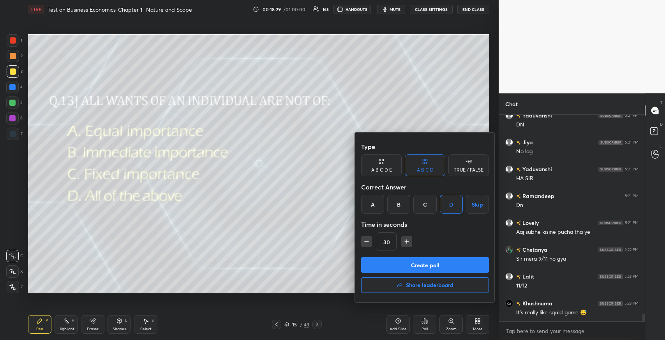
click at [433, 264] on button "Create poll" at bounding box center [425, 265] width 128 height 16
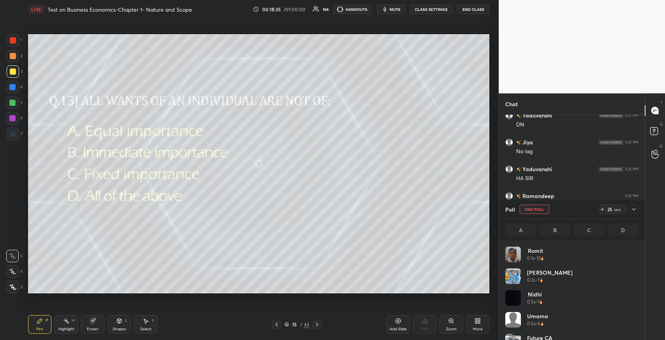
click at [633, 205] on div at bounding box center [633, 209] width 9 height 9
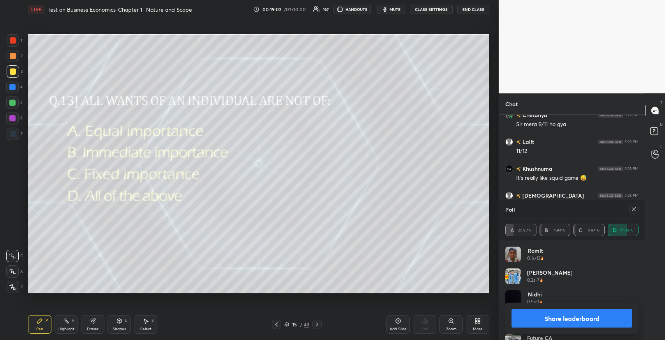
click at [633, 209] on icon at bounding box center [633, 209] width 6 height 6
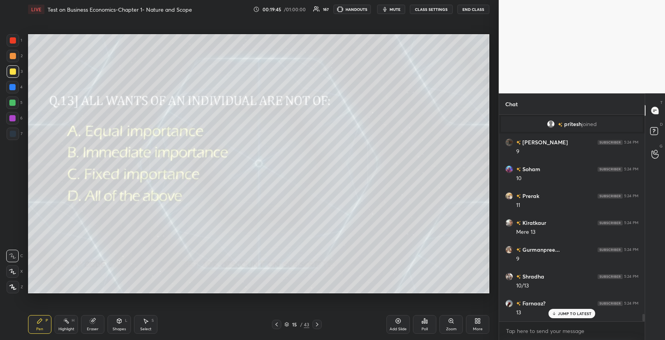
scroll to position [5498, 0]
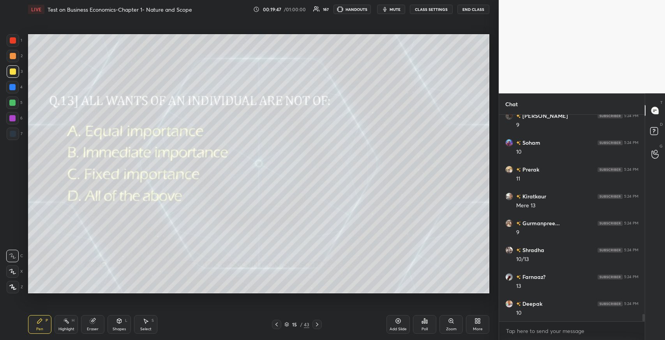
click at [317, 323] on icon at bounding box center [317, 325] width 6 height 6
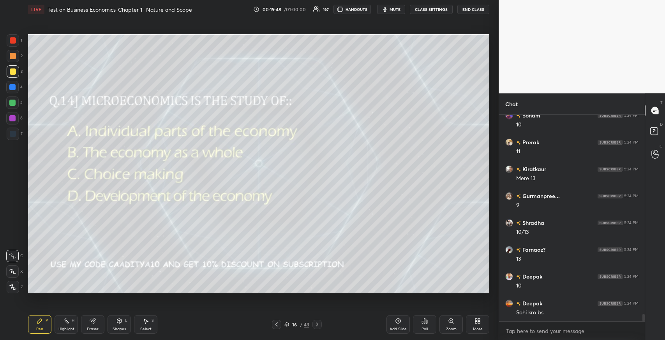
click at [272, 324] on div at bounding box center [276, 324] width 9 height 9
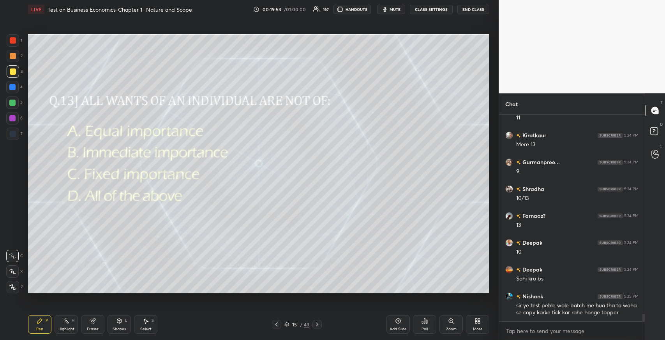
click at [319, 324] on icon at bounding box center [317, 325] width 6 height 6
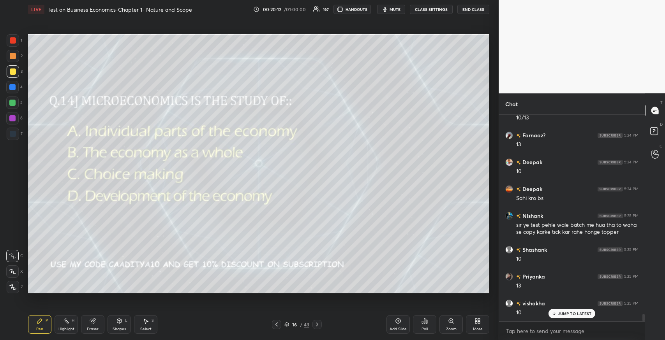
scroll to position [5666, 0]
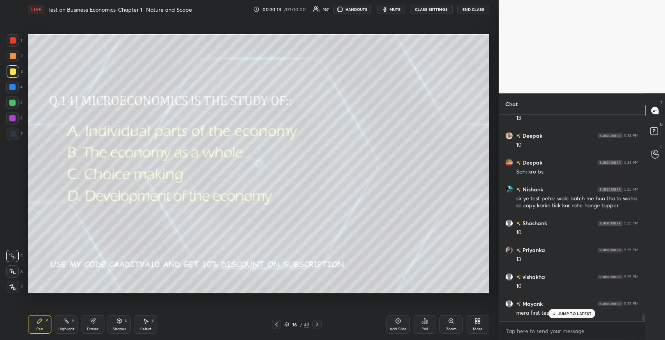
click at [423, 324] on icon at bounding box center [424, 321] width 6 height 6
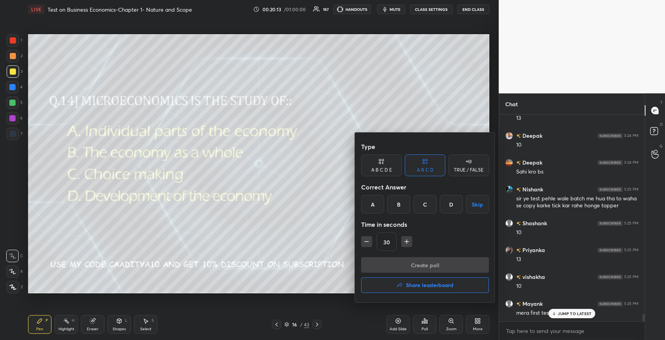
click at [371, 209] on div "A" at bounding box center [372, 204] width 23 height 19
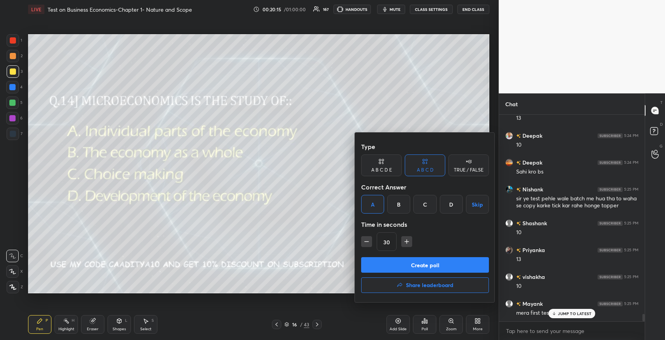
click at [406, 262] on button "Create poll" at bounding box center [425, 265] width 128 height 16
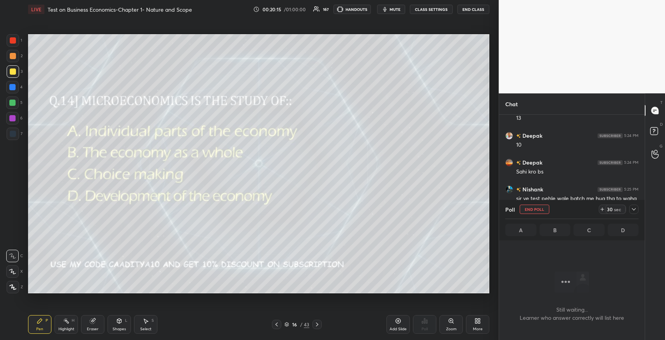
scroll to position [183, 143]
click at [633, 210] on icon at bounding box center [633, 209] width 6 height 6
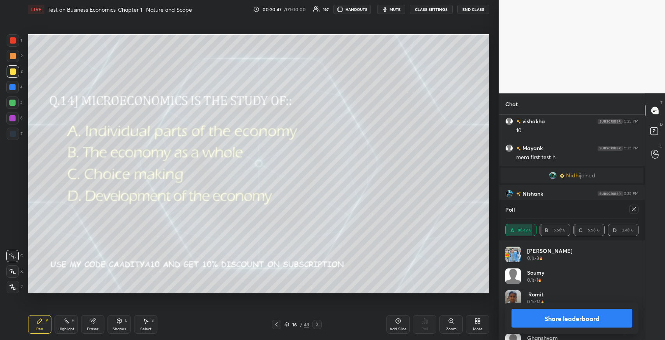
scroll to position [3, 2]
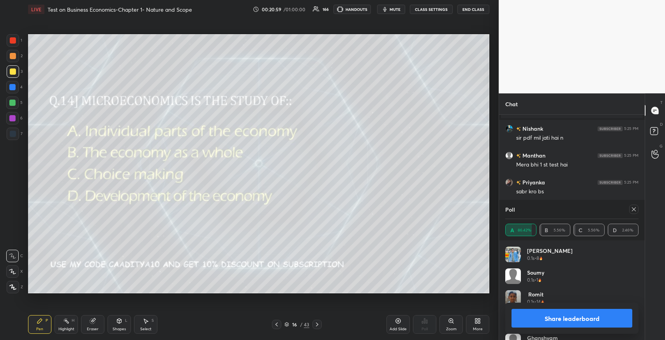
click at [318, 327] on icon at bounding box center [317, 325] width 6 height 6
click at [629, 208] on div at bounding box center [633, 209] width 9 height 9
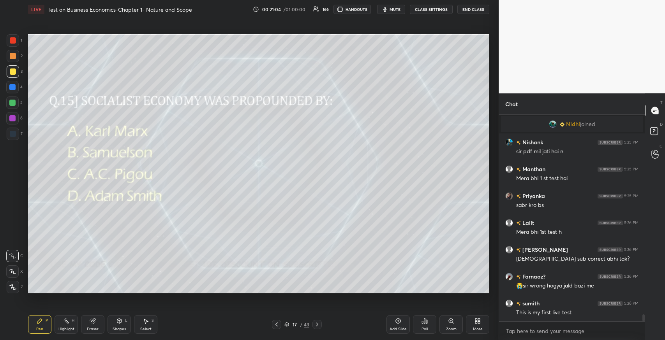
click at [421, 326] on div "Poll" at bounding box center [424, 324] width 23 height 19
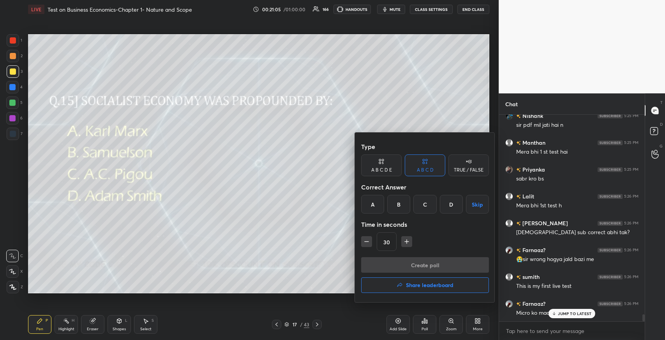
click at [370, 207] on div "A" at bounding box center [372, 204] width 23 height 19
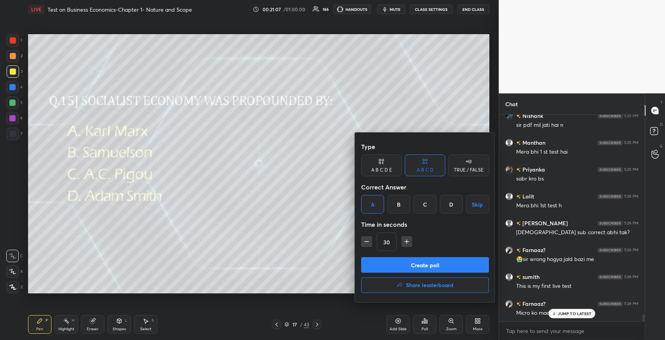
click at [405, 261] on button "Create poll" at bounding box center [425, 265] width 128 height 16
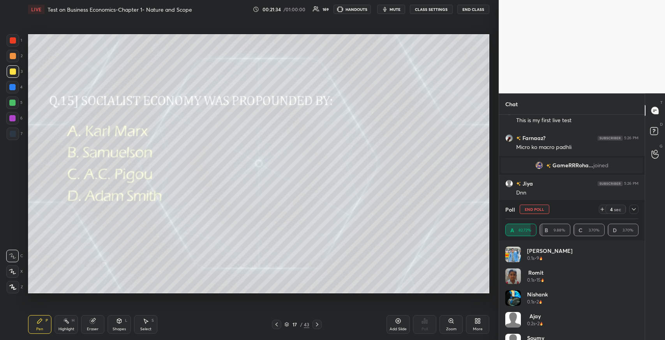
click at [633, 212] on icon at bounding box center [633, 209] width 6 height 6
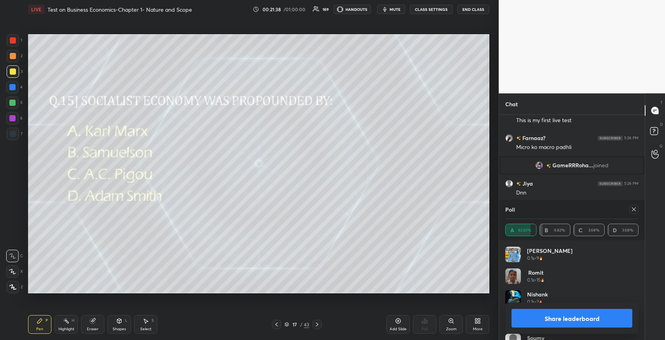
click at [633, 209] on icon at bounding box center [634, 210] width 4 height 4
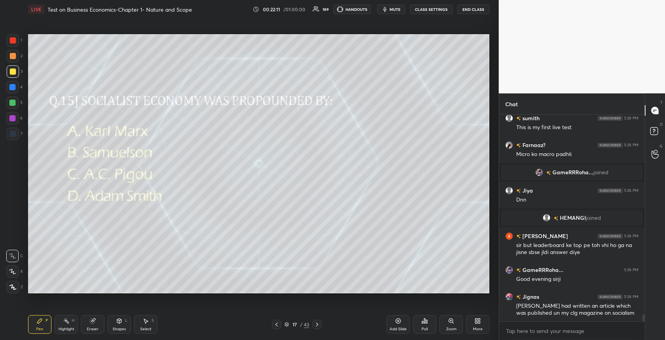
scroll to position [5890, 0]
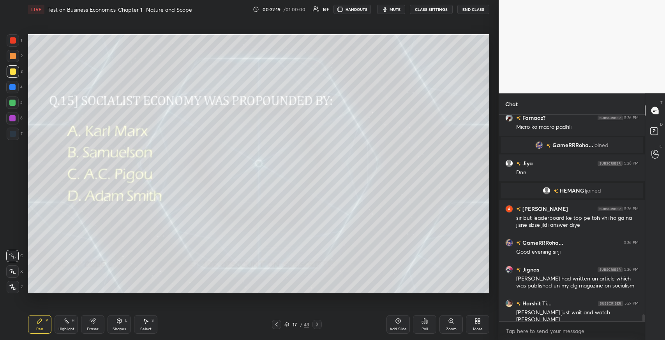
click at [320, 326] on icon at bounding box center [317, 325] width 6 height 6
click at [426, 322] on icon at bounding box center [426, 322] width 1 height 4
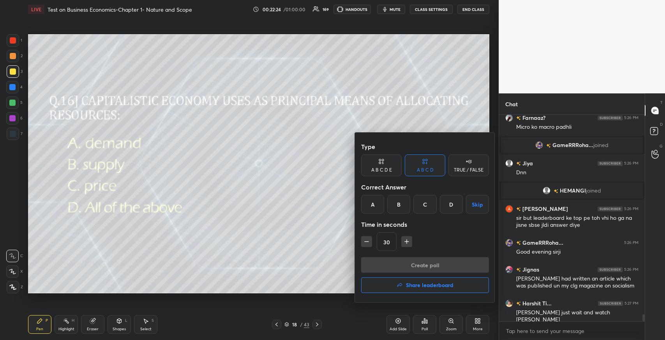
click at [425, 210] on div "C" at bounding box center [424, 204] width 23 height 19
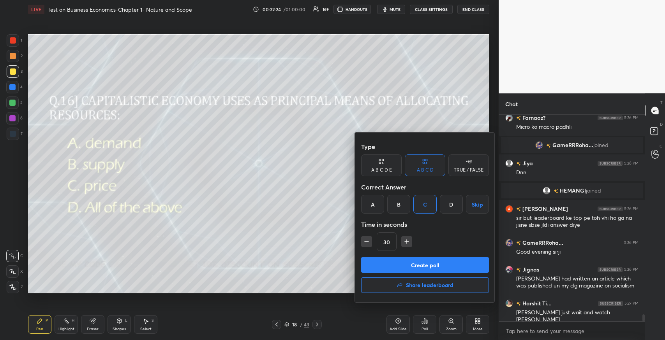
click at [424, 257] on button "Create poll" at bounding box center [425, 265] width 128 height 16
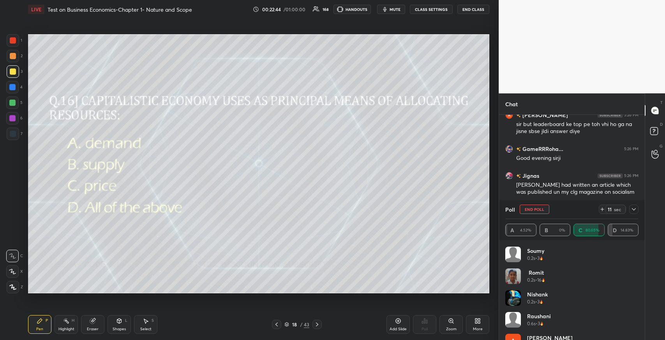
scroll to position [6011, 0]
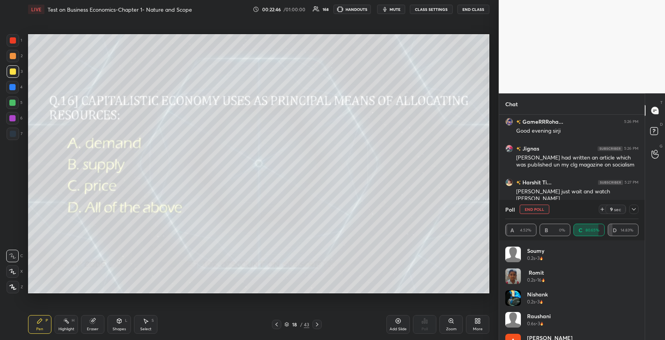
click at [635, 209] on icon at bounding box center [633, 209] width 6 height 6
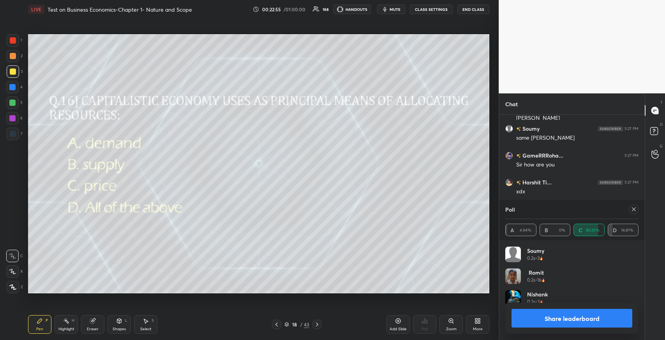
scroll to position [2, 2]
click at [632, 209] on icon at bounding box center [634, 210] width 4 height 4
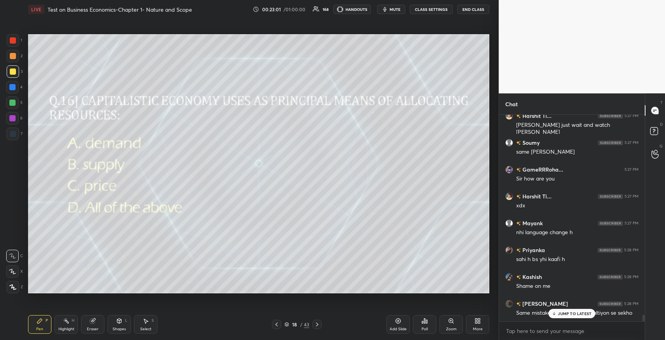
click at [314, 325] on icon at bounding box center [317, 325] width 6 height 6
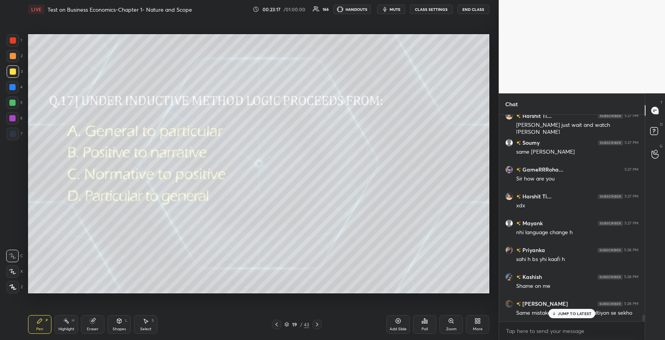
click at [420, 322] on div "Poll" at bounding box center [424, 324] width 23 height 19
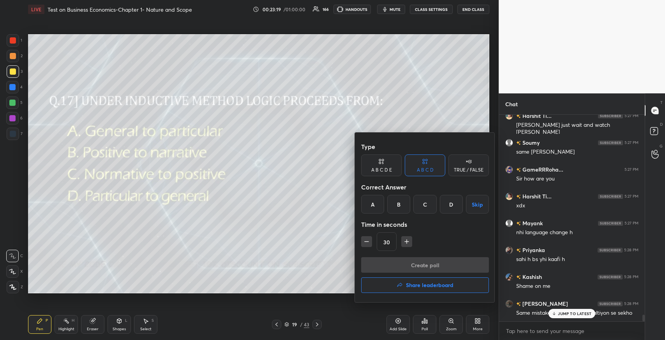
click at [447, 208] on div "D" at bounding box center [451, 204] width 23 height 19
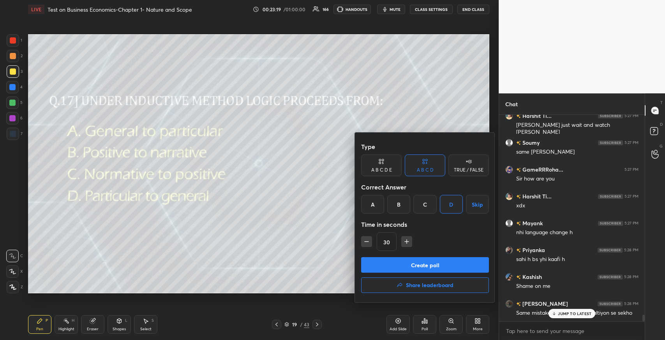
click at [445, 266] on button "Create poll" at bounding box center [425, 265] width 128 height 16
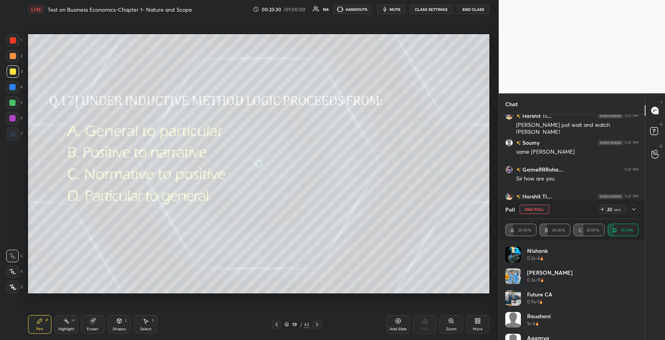
click at [284, 324] on icon at bounding box center [286, 324] width 5 height 5
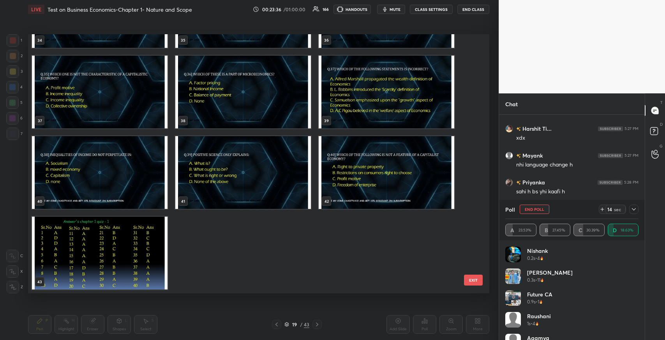
click at [475, 282] on button "EXIT" at bounding box center [473, 280] width 19 height 11
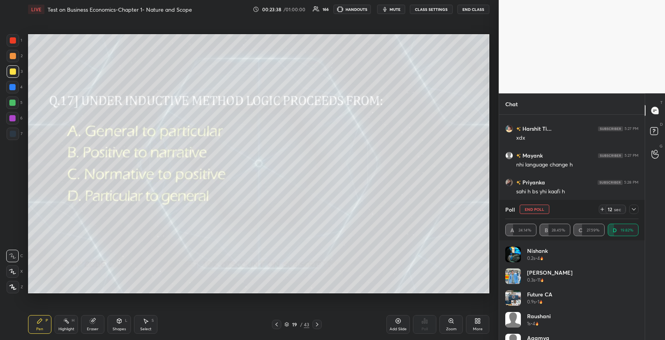
click at [632, 213] on div at bounding box center [633, 209] width 9 height 9
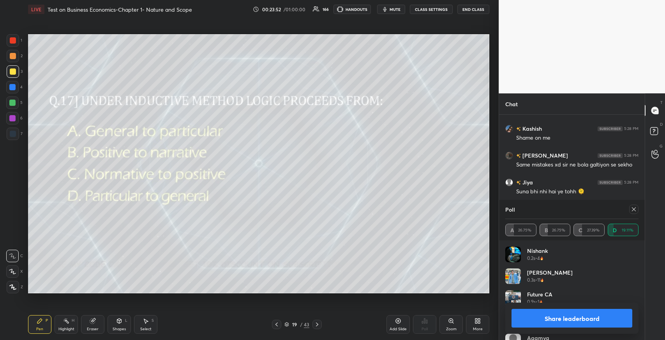
click at [637, 211] on div at bounding box center [633, 209] width 9 height 9
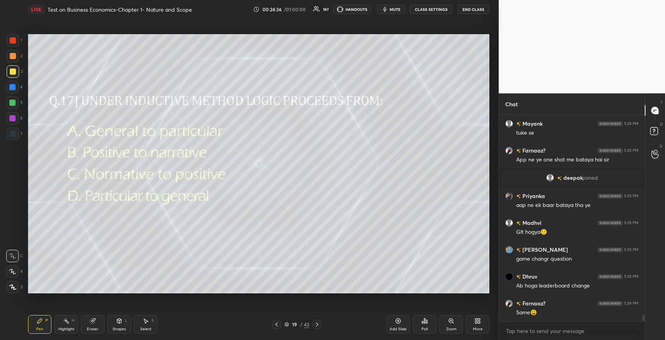
click at [317, 324] on icon at bounding box center [317, 325] width 2 height 4
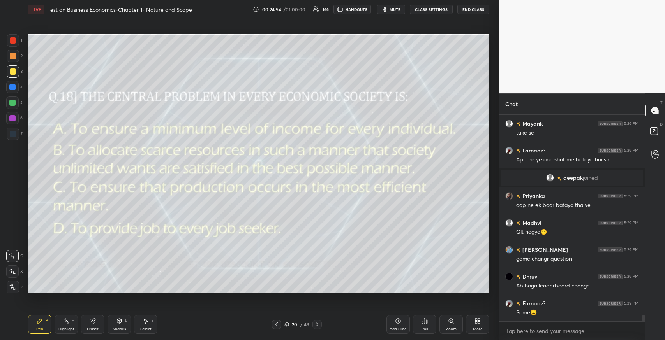
click at [426, 319] on icon at bounding box center [424, 321] width 6 height 6
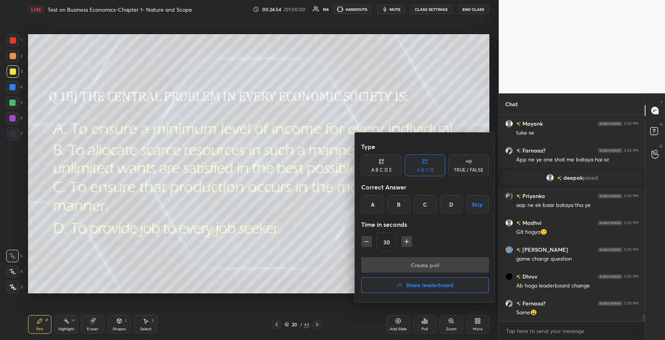
click at [396, 208] on div "B" at bounding box center [398, 204] width 23 height 19
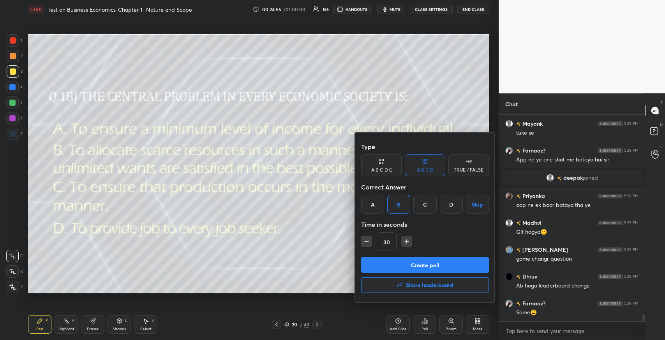
click at [407, 260] on button "Create poll" at bounding box center [425, 265] width 128 height 16
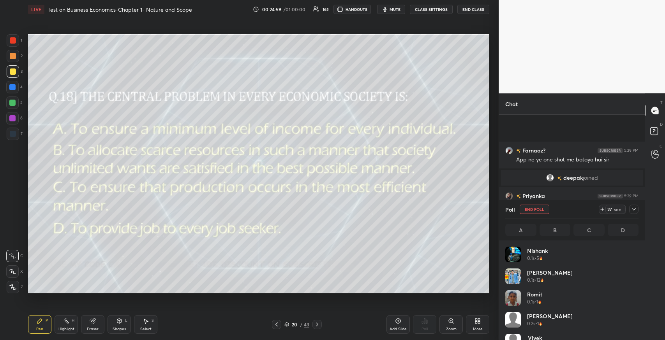
scroll to position [6378, 0]
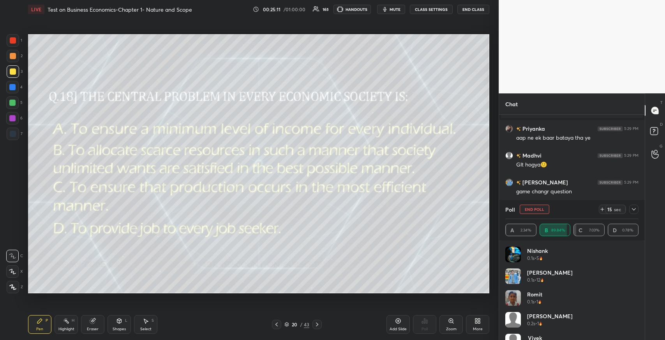
click at [633, 208] on icon at bounding box center [633, 209] width 6 height 6
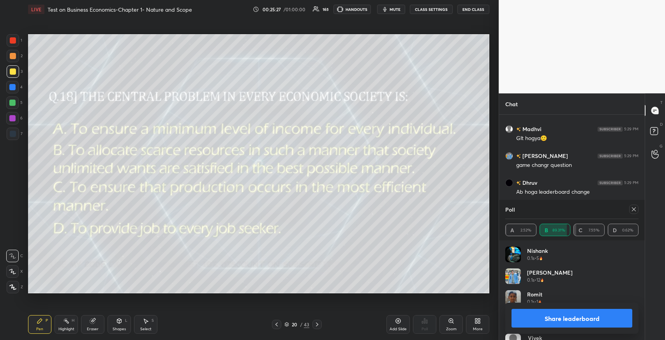
scroll to position [6431, 0]
click at [632, 212] on icon at bounding box center [633, 209] width 6 height 6
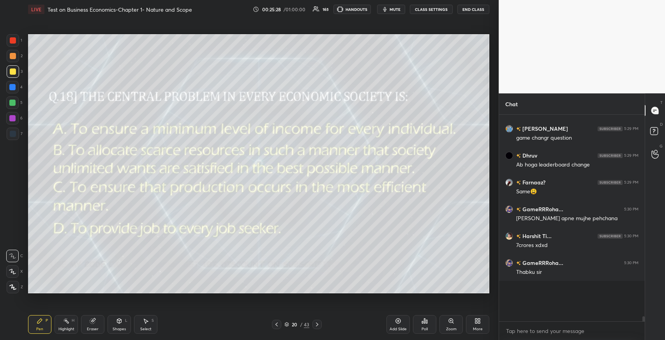
scroll to position [181, 143]
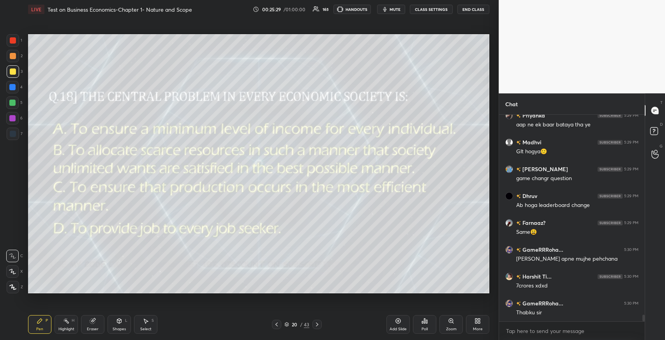
click at [317, 325] on icon at bounding box center [317, 325] width 6 height 6
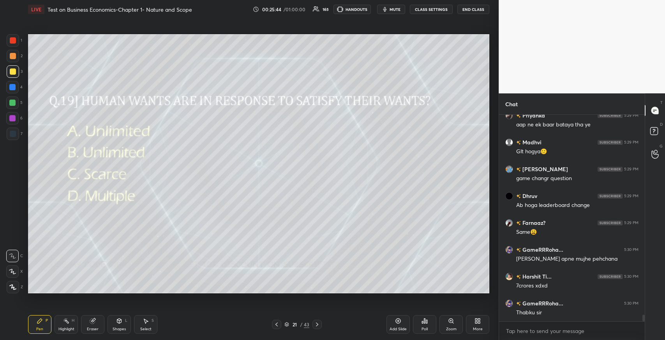
click at [420, 324] on div "Poll" at bounding box center [424, 324] width 23 height 19
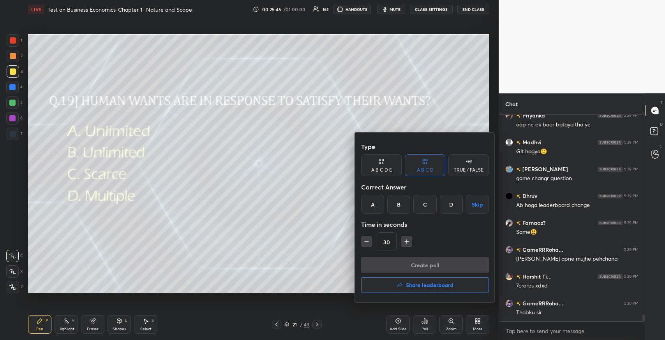
click at [375, 204] on div "A" at bounding box center [372, 204] width 23 height 19
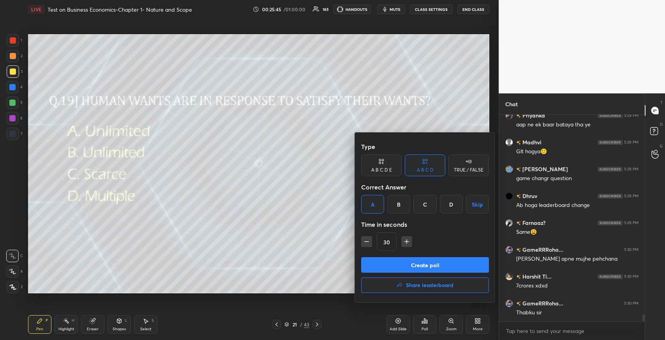
click at [399, 257] on div "Type A B C D E A B C D TRUE / FALSE Correct Answer A B C D Skip Time in seconds…" at bounding box center [425, 198] width 128 height 118
click at [398, 263] on button "Create poll" at bounding box center [425, 265] width 128 height 16
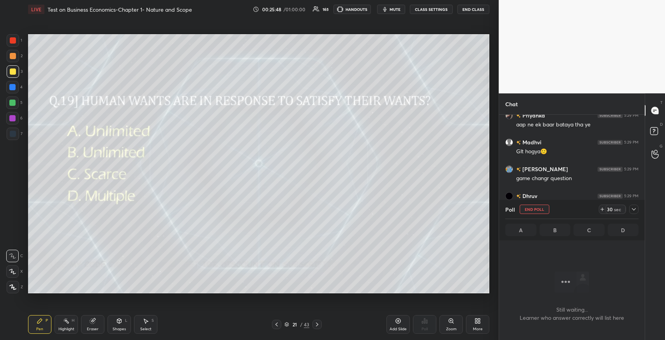
click at [631, 204] on div "Poll End Poll 30 sec" at bounding box center [571, 209] width 133 height 19
click at [633, 209] on icon at bounding box center [633, 209] width 6 height 6
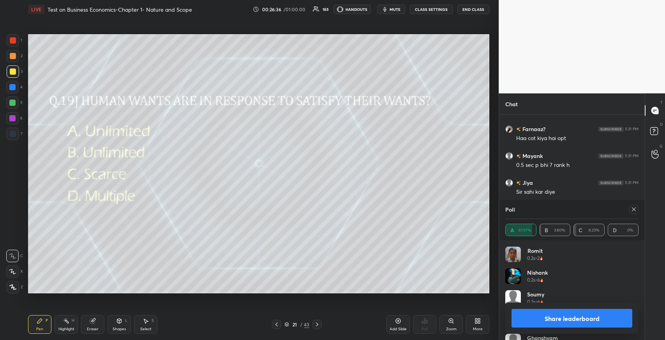
scroll to position [6731, 0]
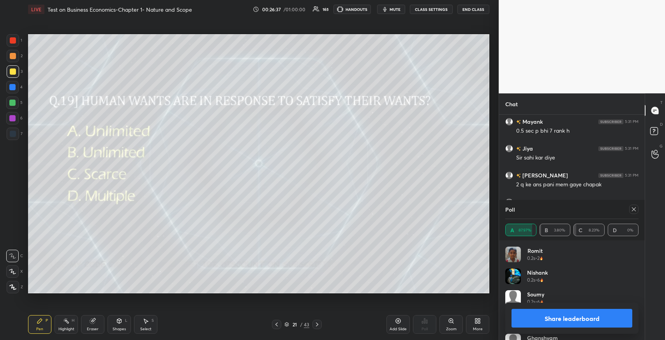
click at [317, 325] on icon at bounding box center [317, 325] width 2 height 4
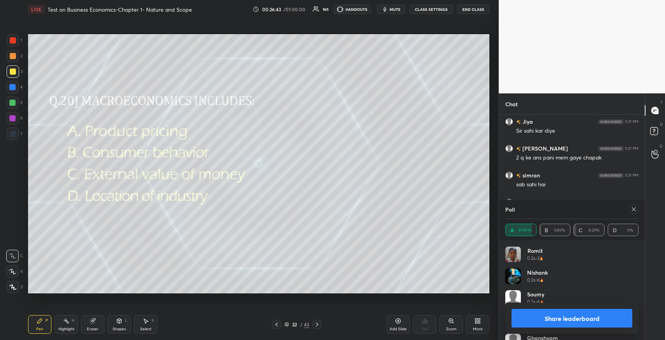
click at [632, 210] on icon at bounding box center [633, 209] width 6 height 6
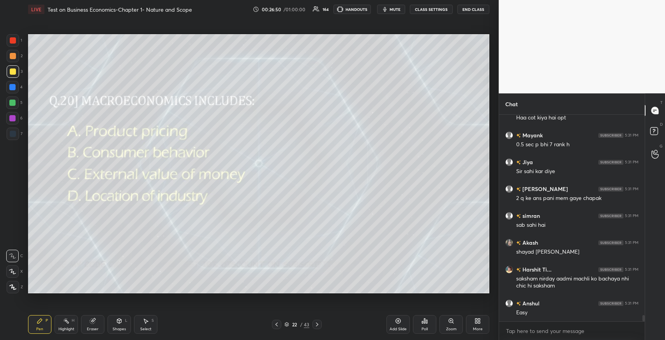
click at [421, 323] on icon at bounding box center [424, 321] width 6 height 6
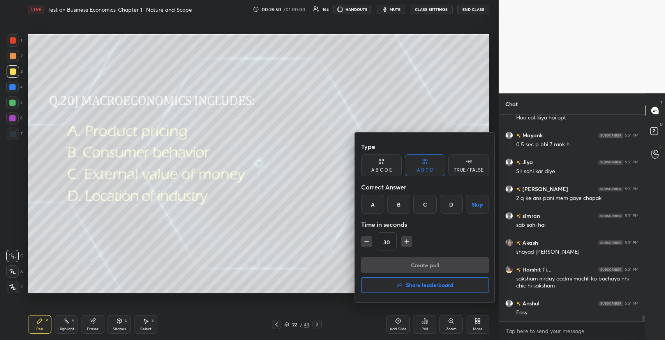
click at [422, 205] on div "C" at bounding box center [424, 204] width 23 height 19
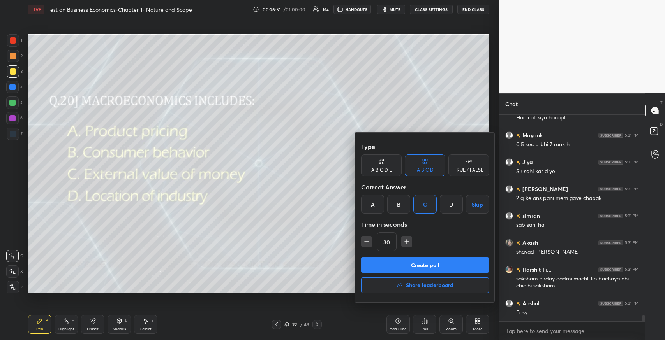
click at [440, 266] on button "Create poll" at bounding box center [425, 265] width 128 height 16
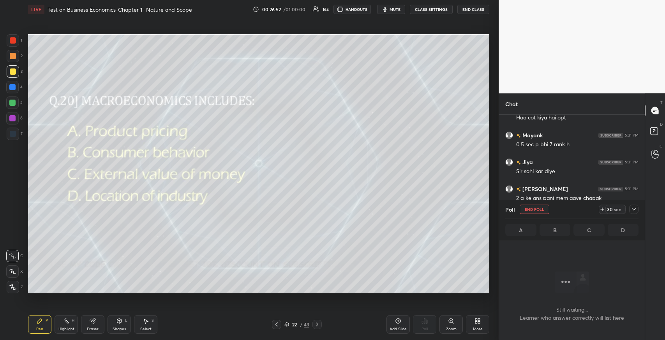
click at [635, 212] on icon at bounding box center [633, 209] width 6 height 6
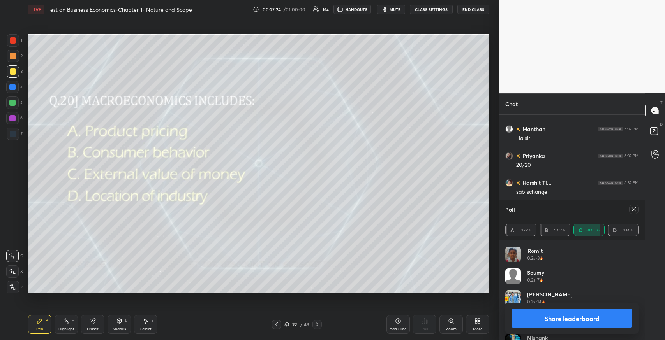
click at [540, 318] on button "Share leaderboard" at bounding box center [571, 318] width 121 height 19
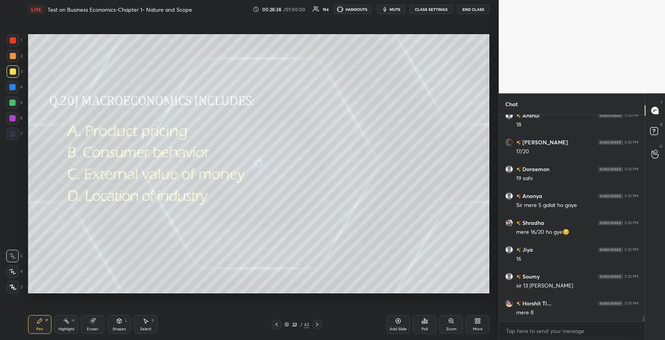
scroll to position [7438, 0]
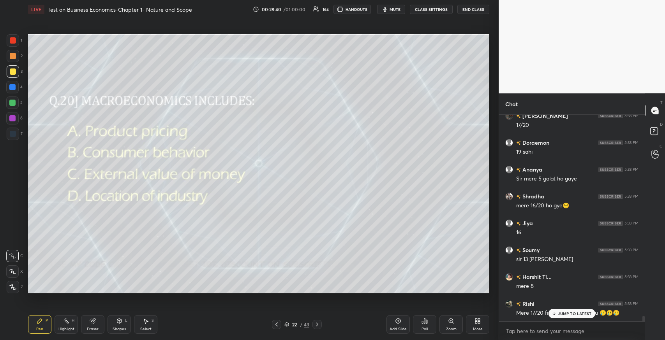
click at [317, 325] on icon at bounding box center [317, 325] width 2 height 4
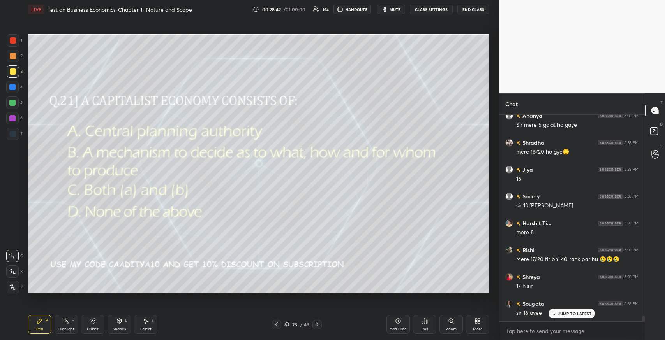
scroll to position [7519, 0]
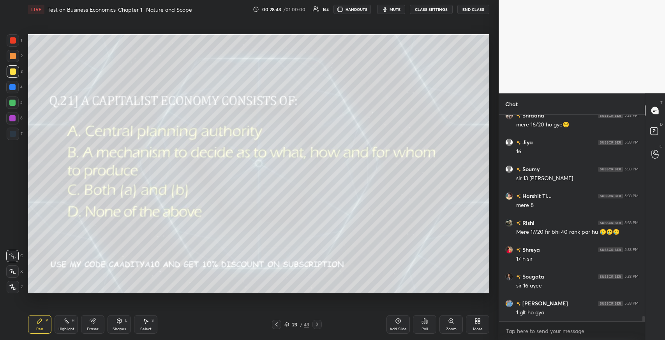
click at [421, 323] on icon at bounding box center [424, 321] width 6 height 6
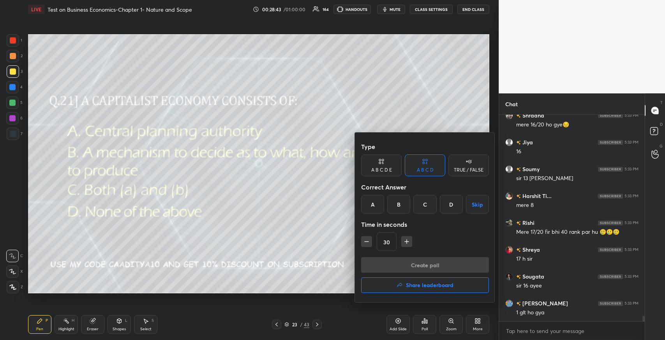
scroll to position [7546, 0]
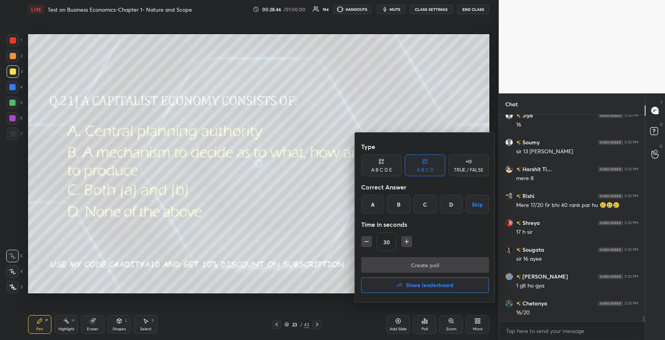
click at [394, 208] on div "B" at bounding box center [398, 204] width 23 height 19
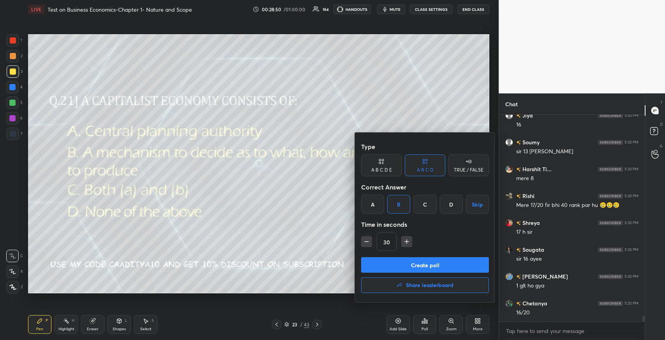
click at [389, 262] on button "Create poll" at bounding box center [425, 265] width 128 height 16
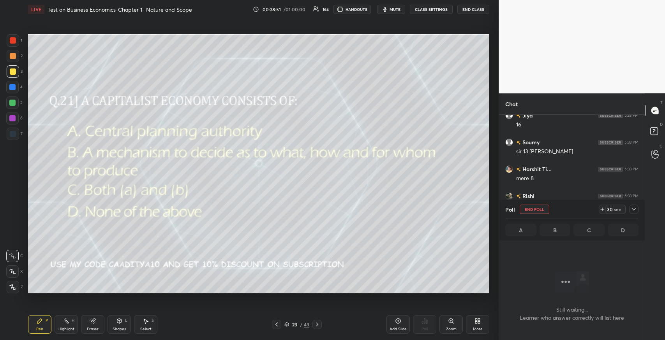
scroll to position [3, 2]
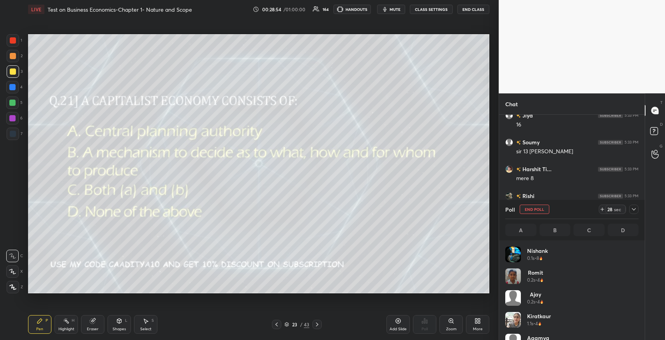
click at [635, 210] on icon at bounding box center [633, 209] width 6 height 6
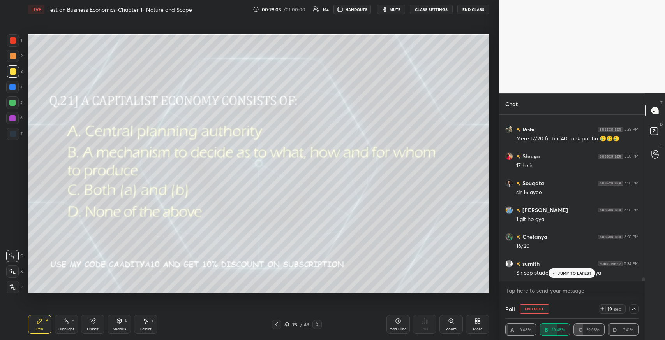
click at [567, 274] on p "JUMP TO LATEST" at bounding box center [574, 273] width 33 height 5
click at [509, 189] on div "Sougata 5:33 PM sir 16 ayee" at bounding box center [572, 187] width 146 height 27
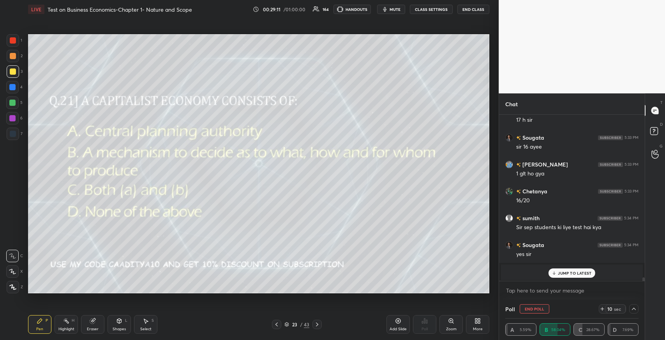
click at [571, 273] on p "JUMP TO LATEST" at bounding box center [574, 273] width 33 height 5
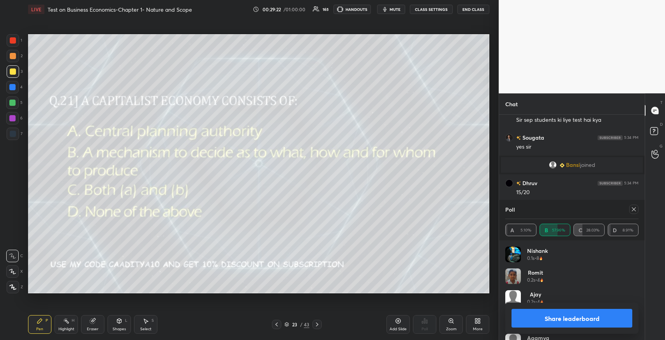
click at [633, 209] on icon at bounding box center [634, 210] width 4 height 4
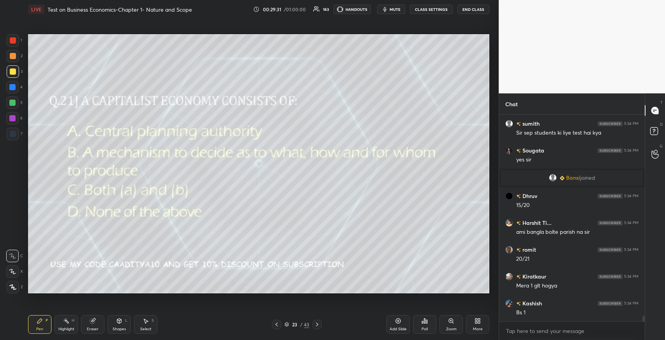
click at [317, 325] on icon at bounding box center [317, 325] width 6 height 6
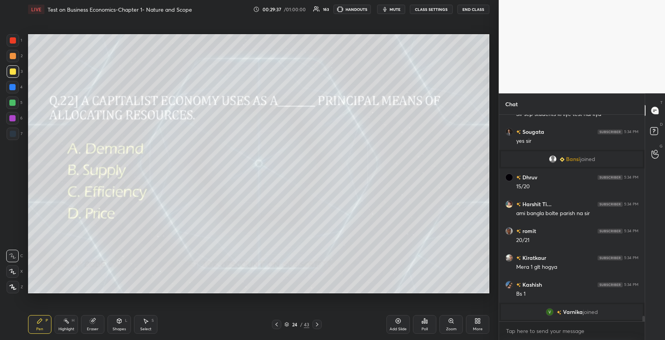
click at [418, 319] on div "Poll" at bounding box center [424, 324] width 23 height 19
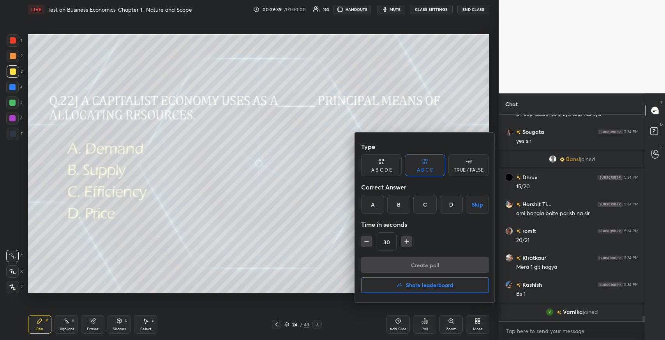
click at [450, 209] on div "D" at bounding box center [451, 204] width 23 height 19
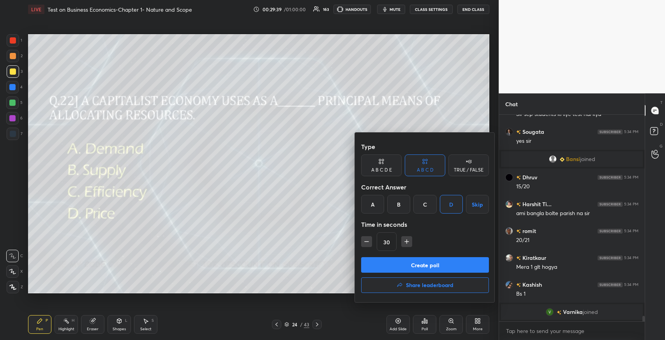
click at [440, 263] on button "Create poll" at bounding box center [425, 265] width 128 height 16
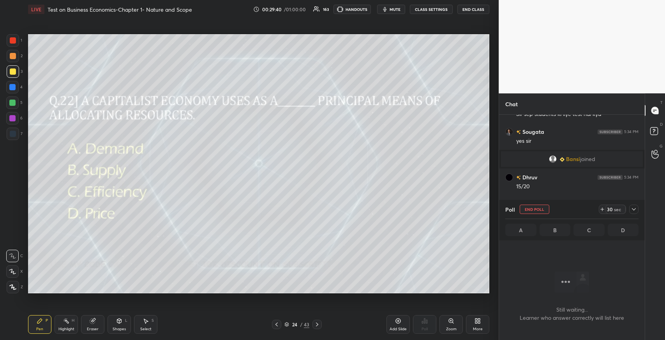
click at [633, 213] on div at bounding box center [633, 209] width 9 height 9
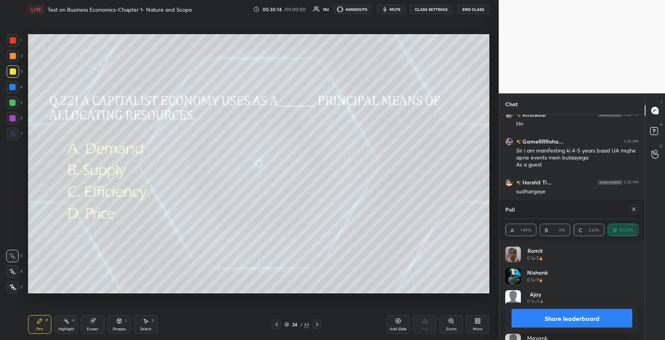
click at [318, 325] on icon at bounding box center [317, 325] width 2 height 4
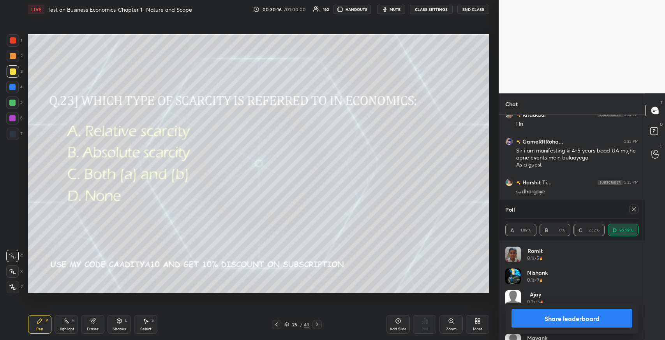
click at [632, 211] on icon at bounding box center [634, 210] width 4 height 4
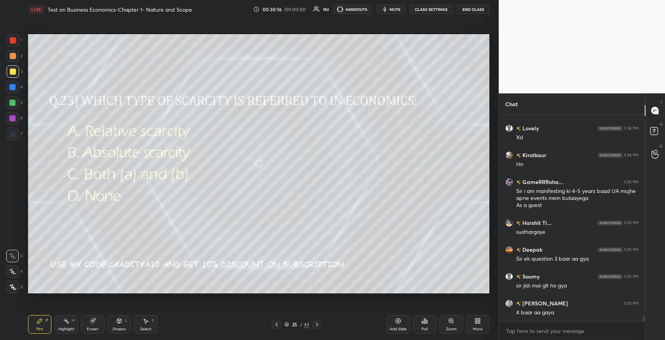
click at [423, 322] on icon at bounding box center [422, 323] width 1 height 2
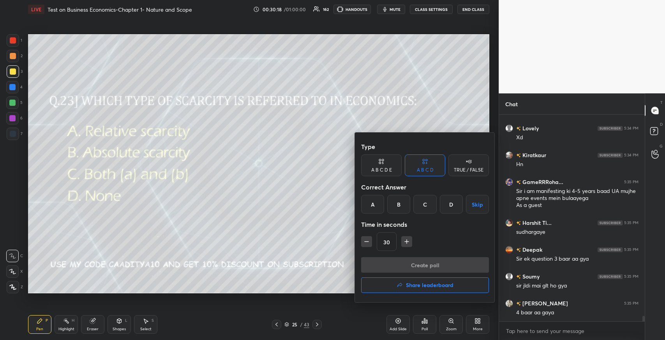
click at [396, 204] on div "B" at bounding box center [398, 204] width 23 height 19
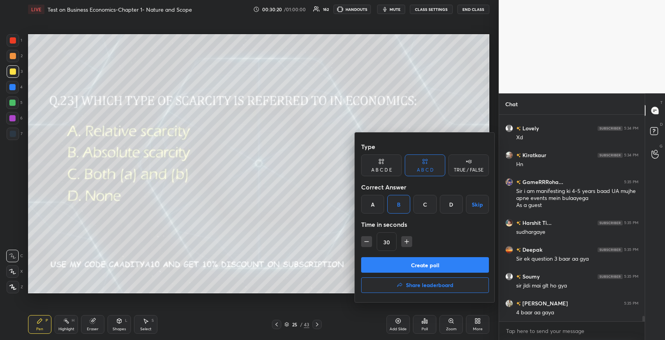
click at [310, 234] on div at bounding box center [332, 170] width 665 height 340
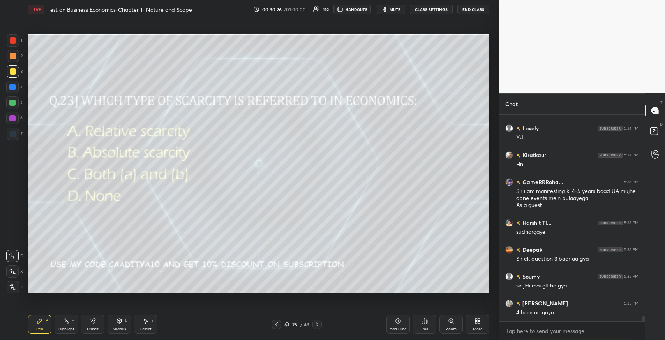
click at [424, 326] on div "Poll" at bounding box center [424, 324] width 23 height 19
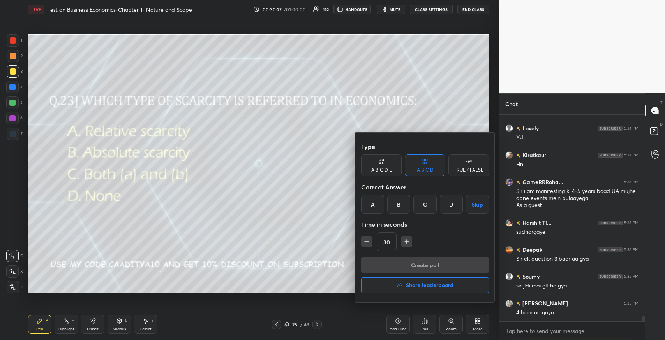
click at [373, 202] on div "A" at bounding box center [372, 204] width 23 height 19
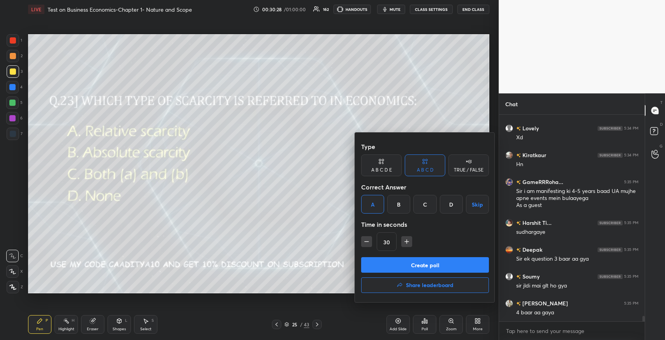
click at [394, 262] on button "Create poll" at bounding box center [425, 265] width 128 height 16
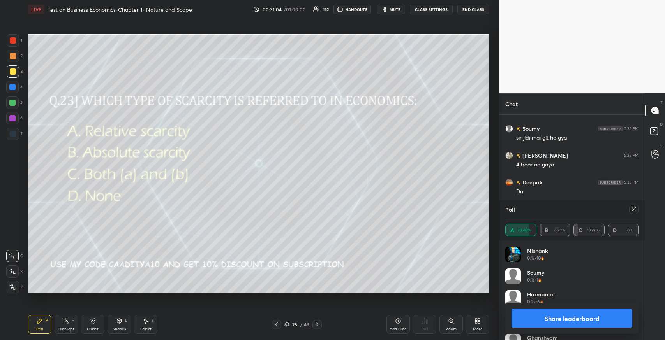
click at [630, 208] on icon at bounding box center [633, 209] width 6 height 6
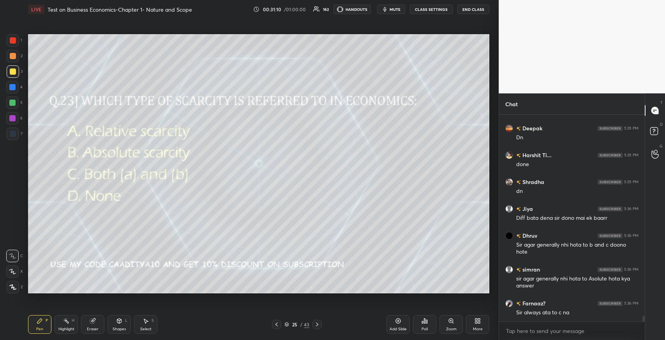
click at [276, 324] on icon at bounding box center [276, 325] width 6 height 6
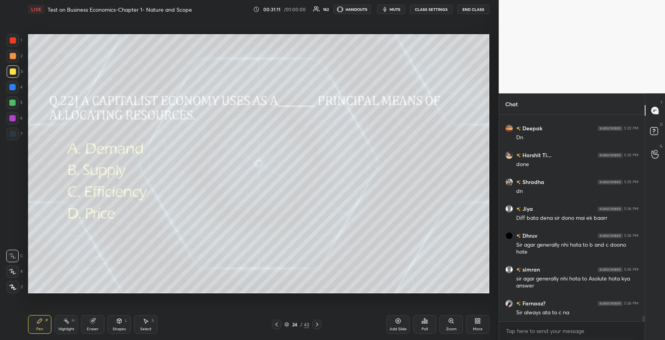
click at [317, 326] on icon at bounding box center [317, 325] width 6 height 6
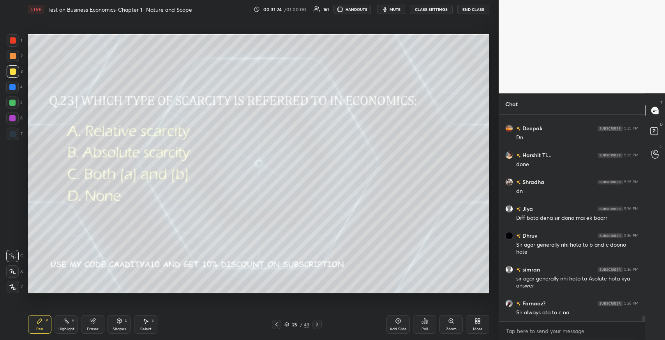
click at [320, 324] on icon at bounding box center [317, 325] width 6 height 6
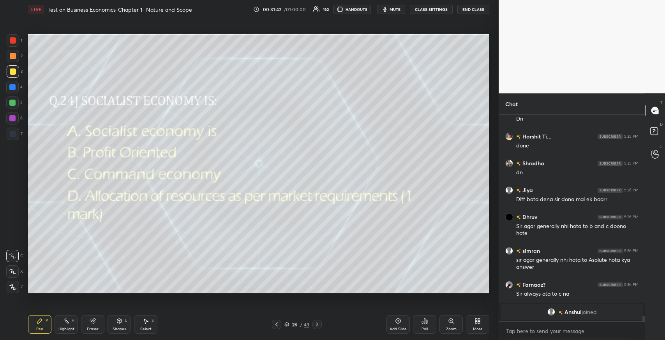
click at [424, 324] on icon at bounding box center [424, 321] width 6 height 6
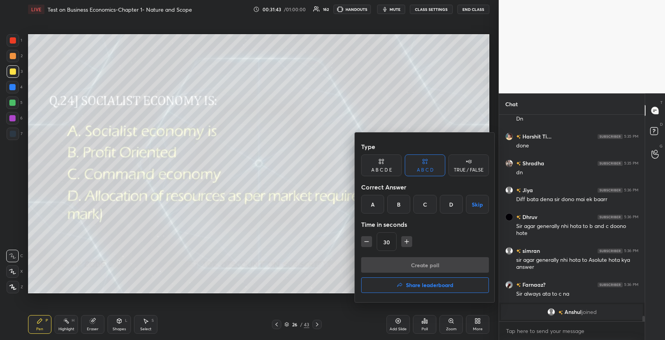
click at [398, 209] on div "B" at bounding box center [398, 204] width 23 height 19
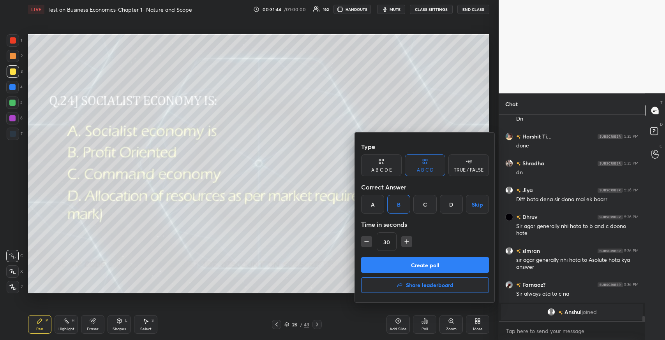
click at [406, 264] on button "Create poll" at bounding box center [425, 265] width 128 height 16
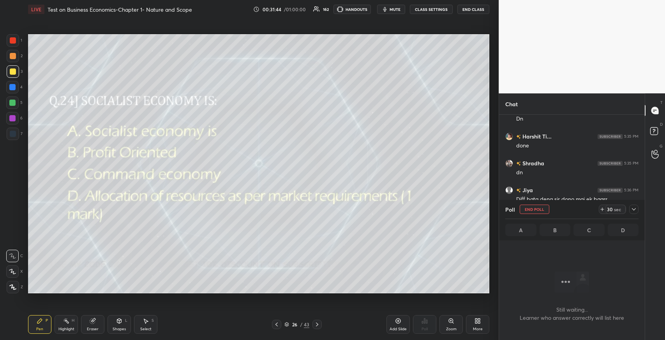
scroll to position [183, 143]
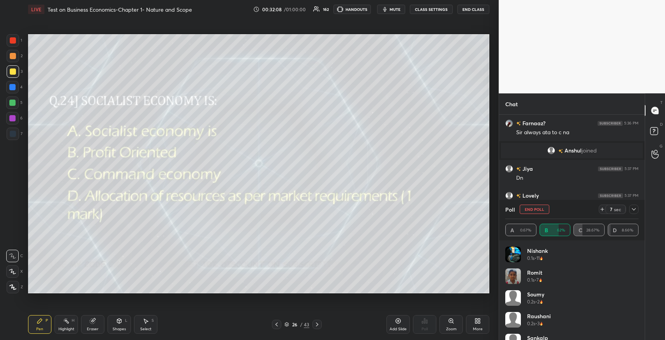
click at [633, 211] on icon at bounding box center [633, 209] width 6 height 6
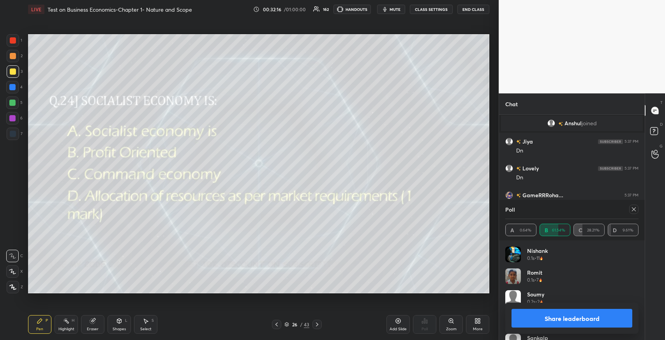
scroll to position [7940, 0]
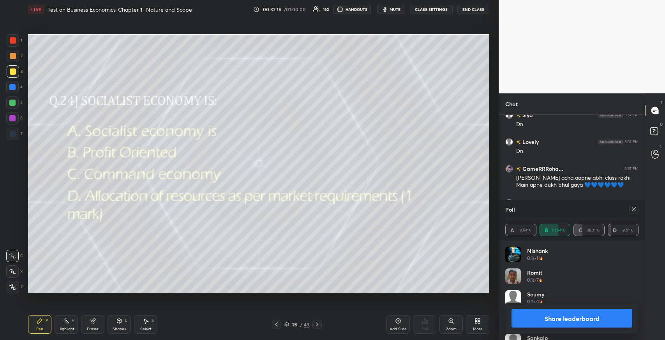
click at [631, 212] on icon at bounding box center [633, 209] width 6 height 6
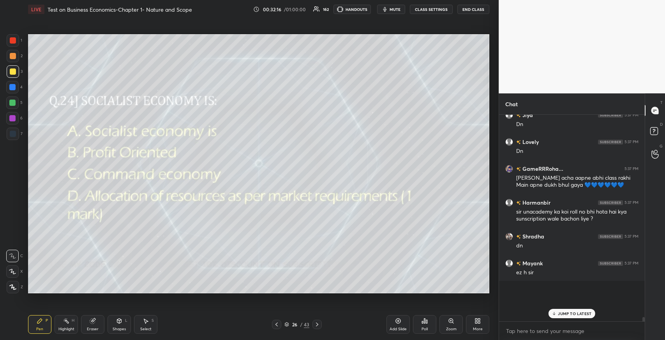
scroll to position [2, 2]
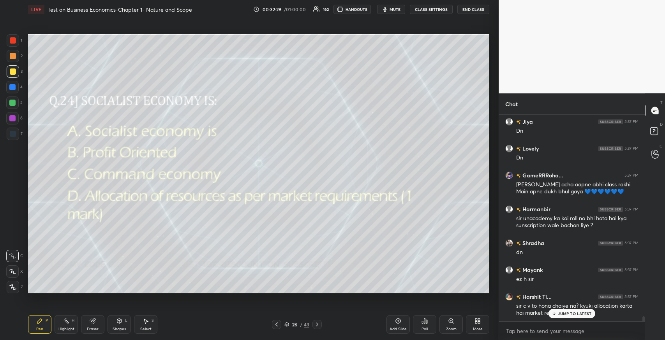
click at [317, 324] on icon at bounding box center [317, 325] width 2 height 4
click at [422, 322] on icon at bounding box center [422, 323] width 1 height 2
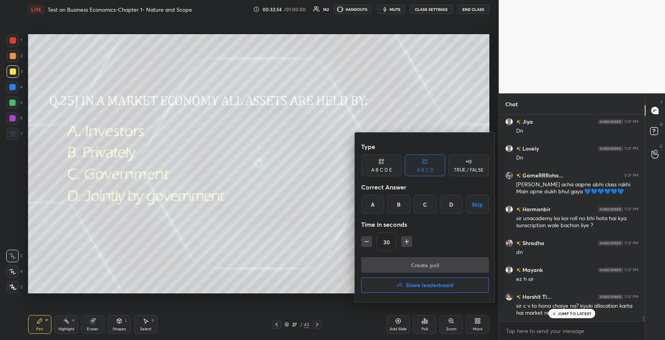
click at [393, 207] on div "B" at bounding box center [398, 204] width 23 height 19
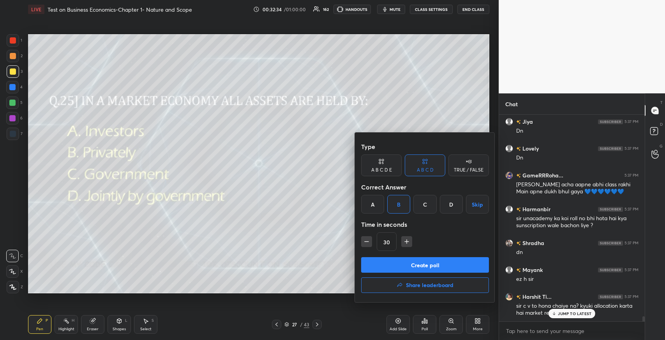
click at [408, 260] on button "Create poll" at bounding box center [425, 265] width 128 height 16
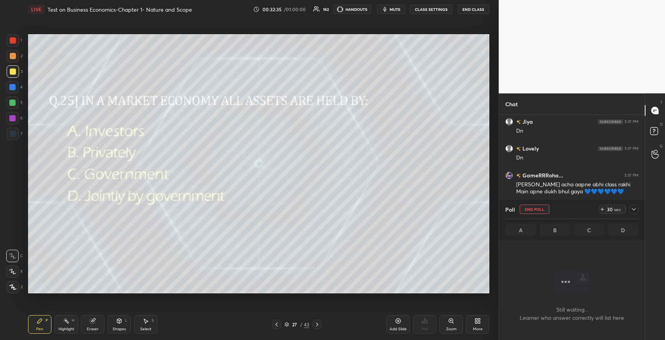
click at [633, 206] on icon at bounding box center [633, 209] width 6 height 6
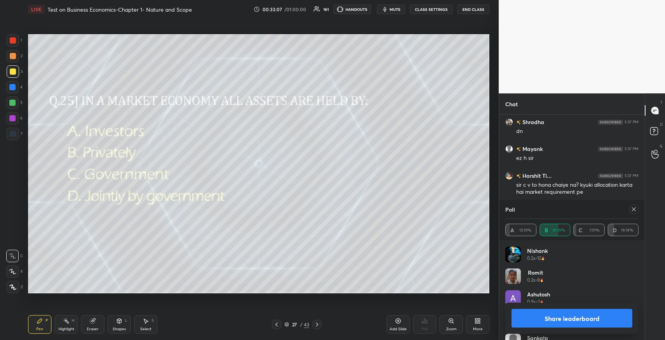
click at [629, 212] on div at bounding box center [633, 209] width 9 height 9
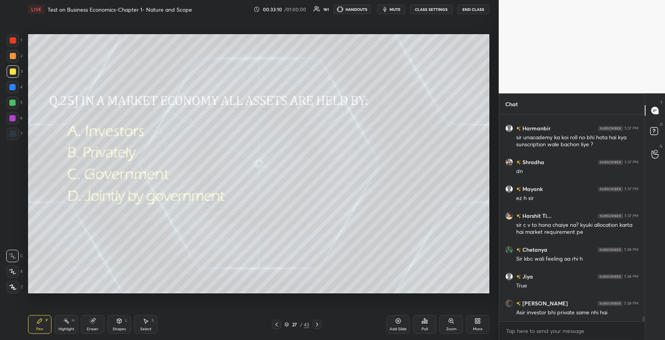
click at [317, 327] on icon at bounding box center [317, 325] width 6 height 6
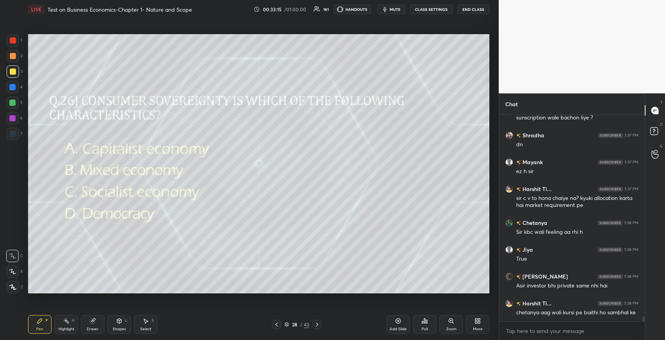
click at [423, 323] on icon at bounding box center [422, 323] width 1 height 2
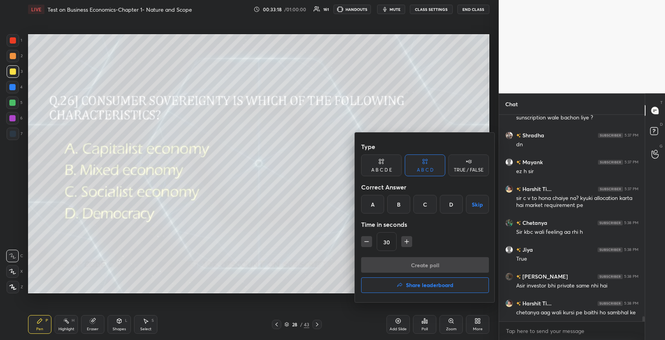
click at [374, 205] on div "A" at bounding box center [372, 204] width 23 height 19
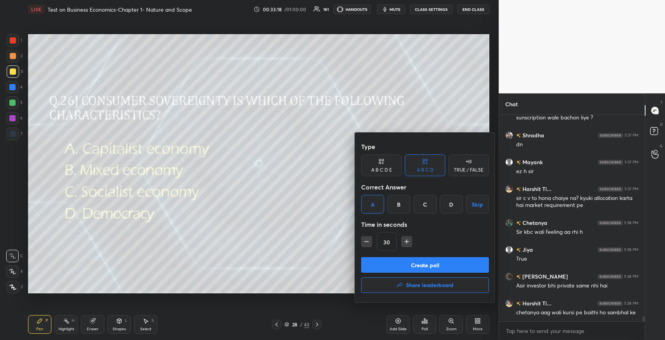
click at [417, 260] on button "Create poll" at bounding box center [425, 265] width 128 height 16
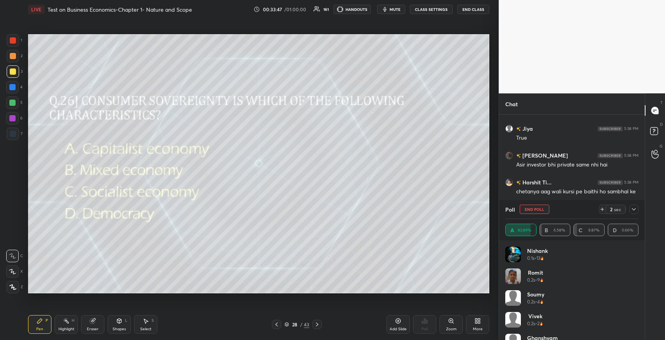
click at [633, 208] on icon at bounding box center [633, 209] width 6 height 6
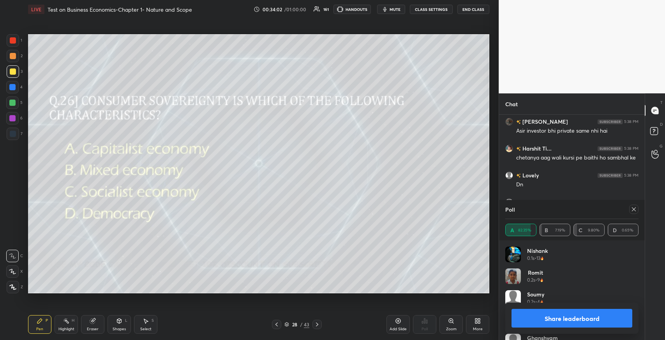
click at [627, 207] on div at bounding box center [632, 209] width 12 height 9
click at [633, 209] on icon at bounding box center [634, 210] width 4 height 4
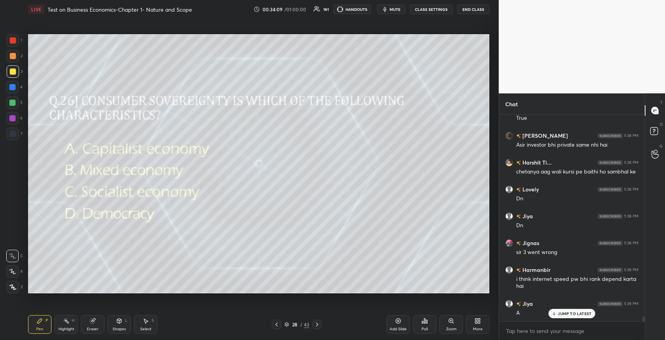
click at [395, 11] on span "mute" at bounding box center [394, 9] width 11 height 5
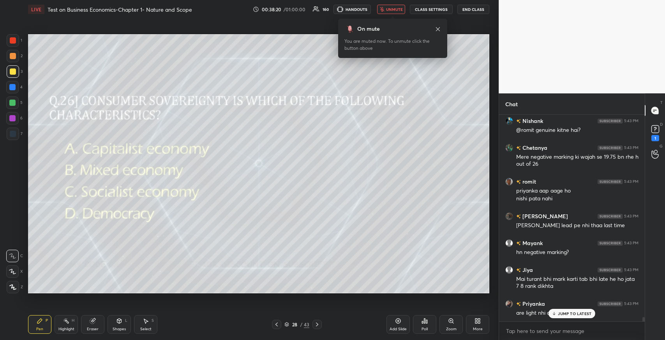
scroll to position [10160, 0]
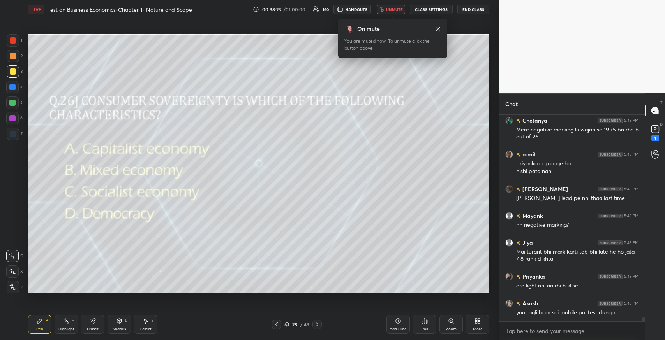
click at [394, 12] on button "unmute" at bounding box center [391, 9] width 28 height 9
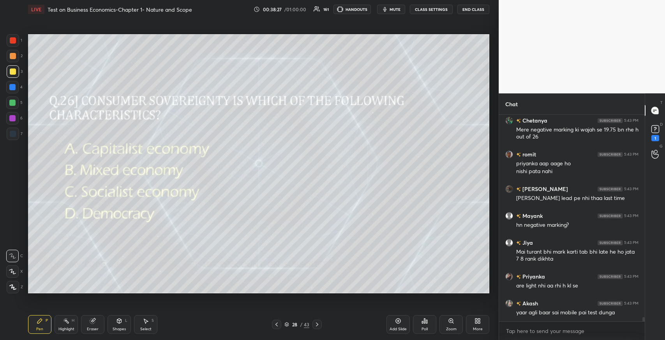
click at [315, 321] on div at bounding box center [316, 324] width 9 height 9
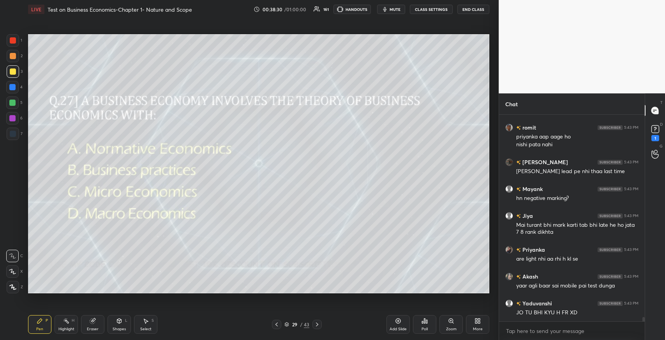
scroll to position [10213, 0]
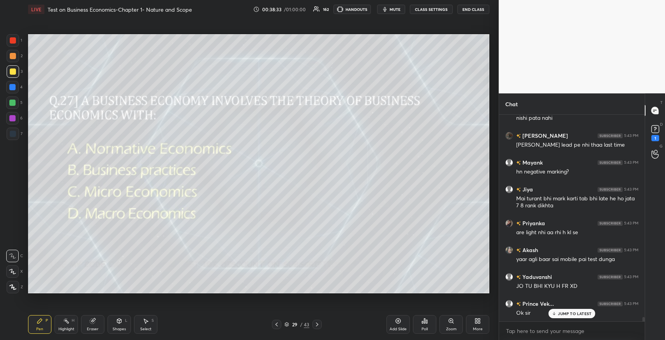
click at [427, 322] on icon at bounding box center [426, 322] width 1 height 4
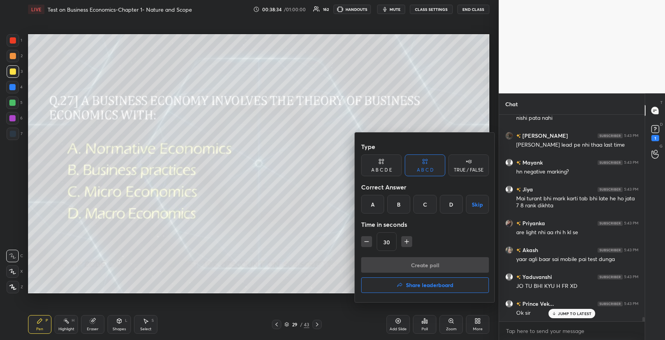
click at [393, 204] on div "B" at bounding box center [398, 204] width 23 height 19
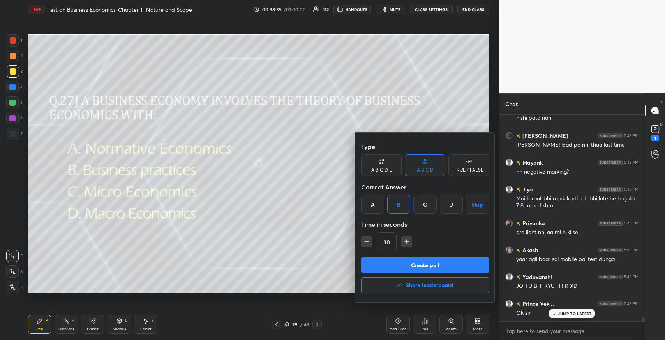
click at [398, 265] on button "Create poll" at bounding box center [425, 265] width 128 height 16
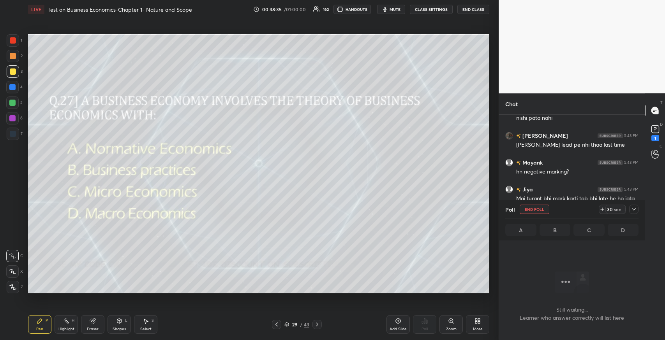
scroll to position [183, 143]
click at [632, 210] on icon at bounding box center [633, 209] width 6 height 6
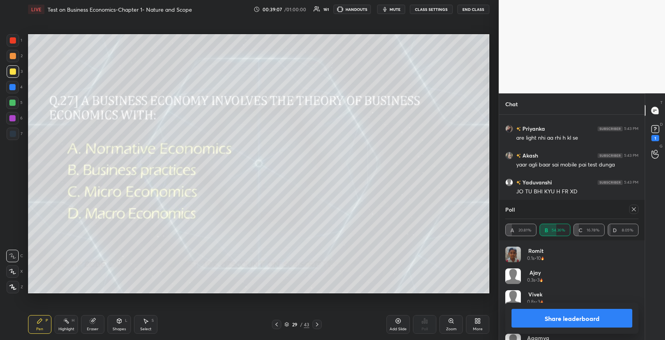
scroll to position [10335, 0]
click at [633, 209] on icon at bounding box center [634, 210] width 4 height 4
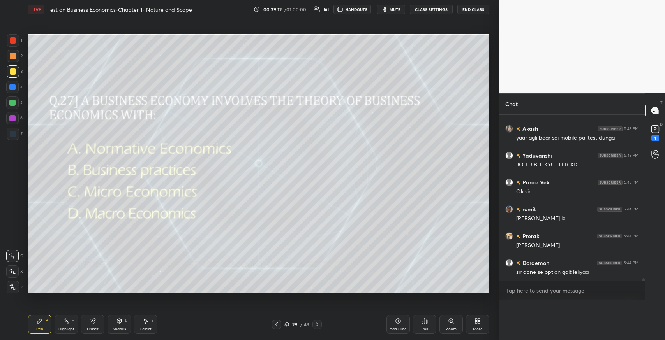
scroll to position [0, 0]
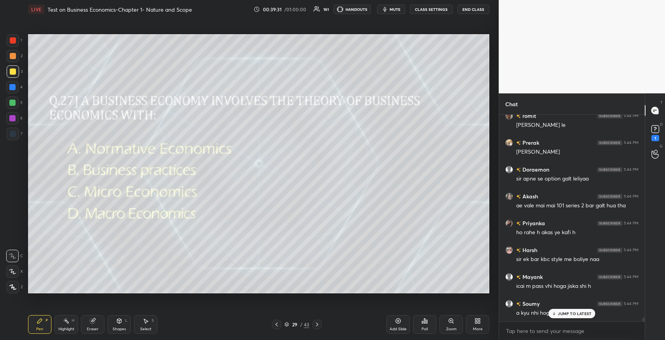
click at [558, 316] on p "JUMP TO LATEST" at bounding box center [574, 313] width 33 height 5
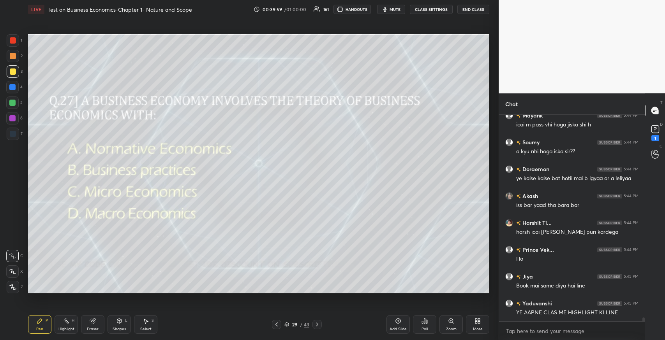
click at [317, 326] on icon at bounding box center [317, 325] width 6 height 6
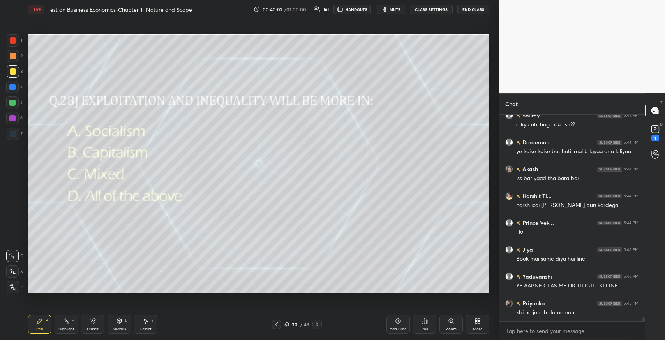
click at [421, 322] on icon at bounding box center [424, 321] width 6 height 6
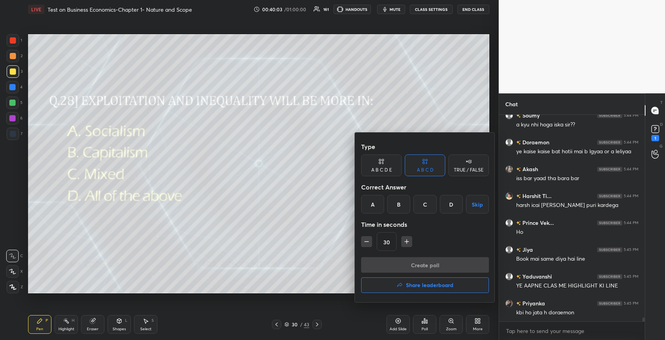
click at [399, 208] on div "B" at bounding box center [398, 204] width 23 height 19
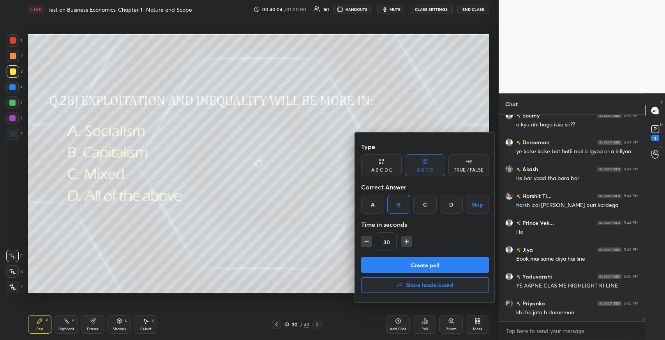
click at [408, 266] on button "Create poll" at bounding box center [425, 265] width 128 height 16
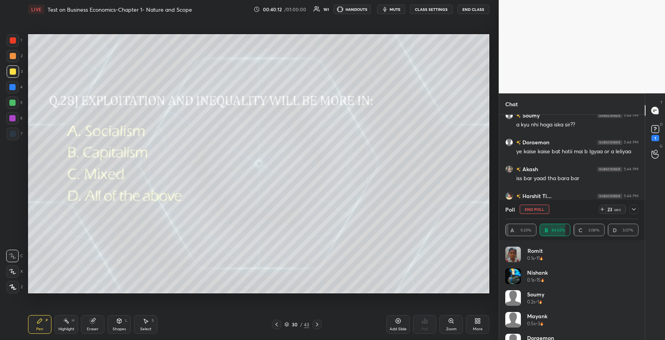
scroll to position [10676, 0]
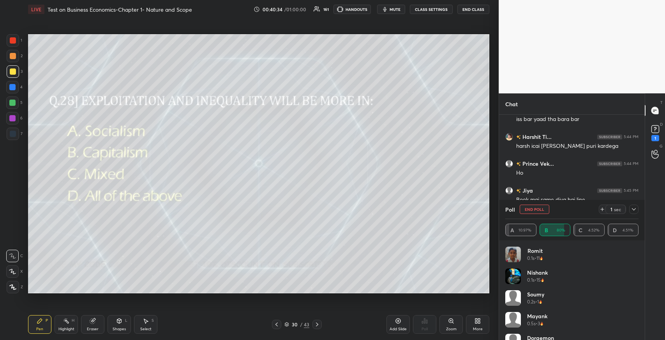
click at [636, 209] on div at bounding box center [633, 209] width 9 height 9
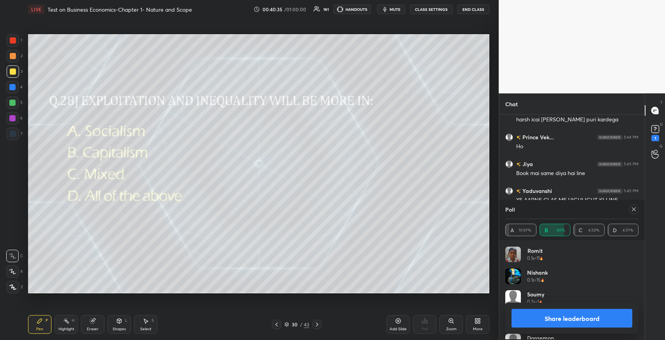
scroll to position [91, 131]
click at [638, 208] on div at bounding box center [633, 209] width 9 height 9
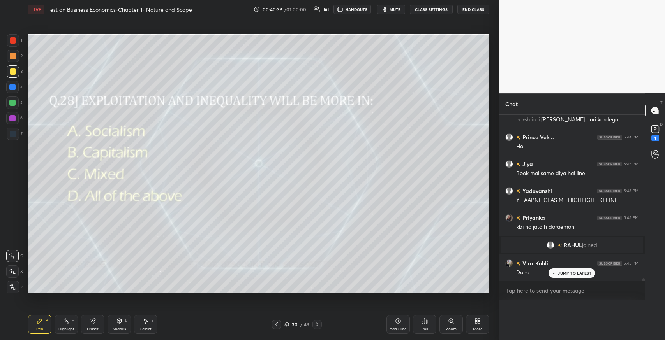
scroll to position [0, 2]
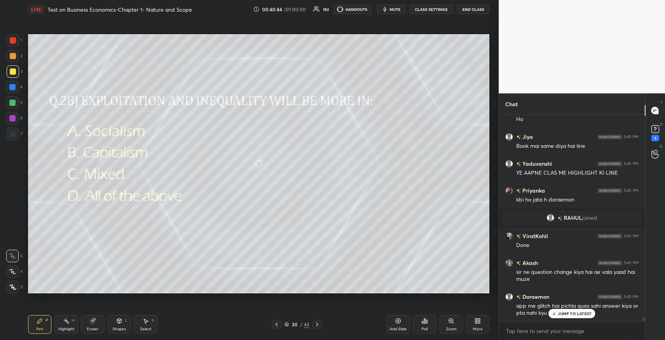
click at [314, 327] on icon at bounding box center [317, 325] width 6 height 6
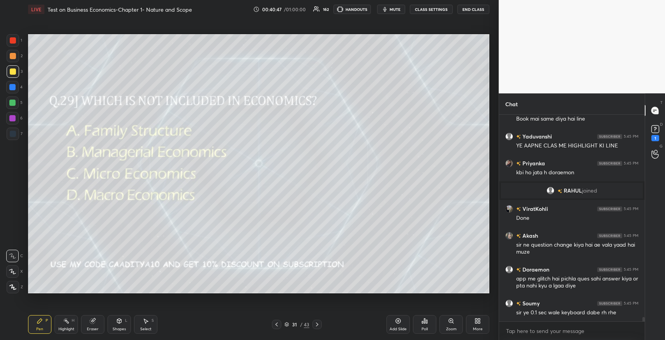
click at [423, 321] on icon at bounding box center [424, 321] width 6 height 6
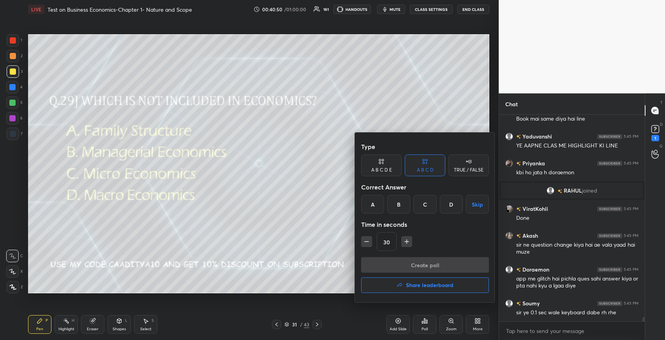
click at [371, 206] on div "A" at bounding box center [372, 204] width 23 height 19
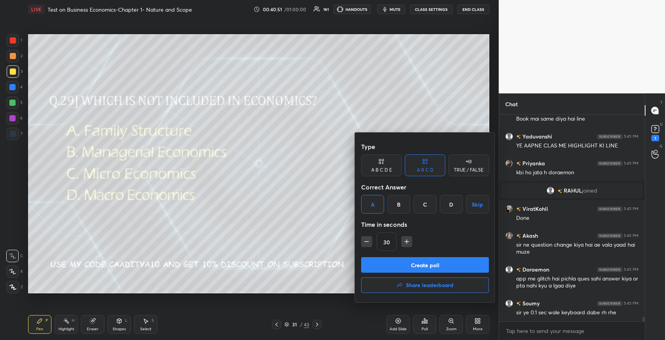
click at [404, 261] on button "Create poll" at bounding box center [425, 265] width 128 height 16
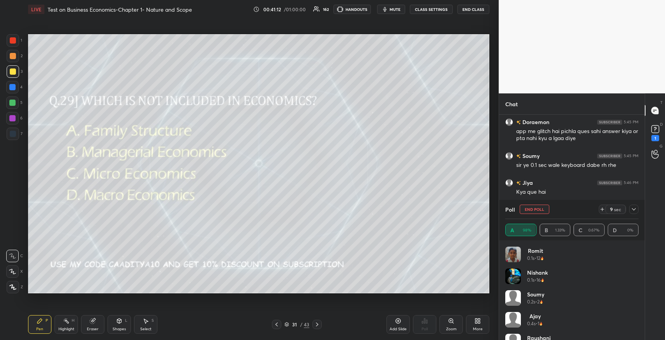
click at [636, 210] on icon at bounding box center [633, 209] width 6 height 6
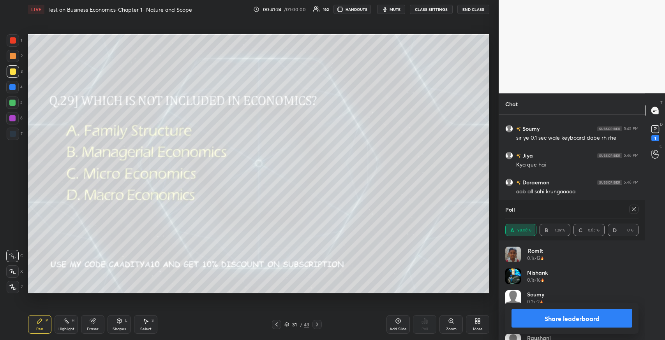
click at [632, 211] on icon at bounding box center [633, 209] width 6 height 6
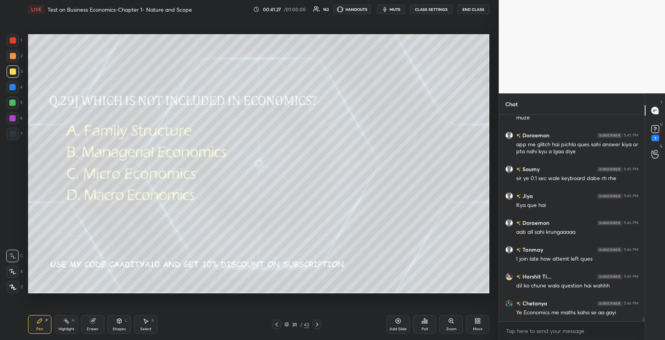
click at [273, 326] on div at bounding box center [276, 324] width 9 height 9
click at [317, 324] on icon at bounding box center [317, 325] width 6 height 6
click at [313, 332] on div "Pen P Highlight H Eraser Shapes L Select S 31 / 43 Add Slide Poll Zoom More" at bounding box center [258, 324] width 461 height 31
click at [315, 324] on icon at bounding box center [317, 325] width 6 height 6
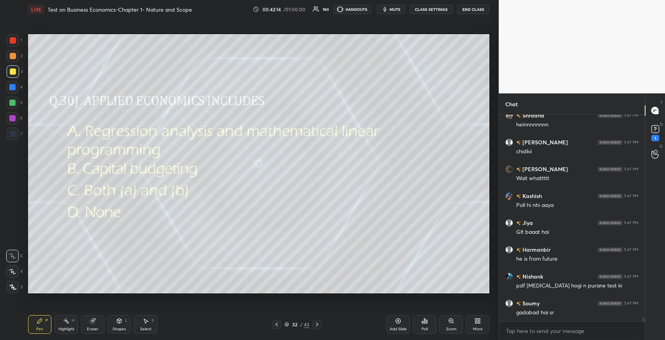
click at [421, 324] on div "Poll" at bounding box center [424, 324] width 23 height 19
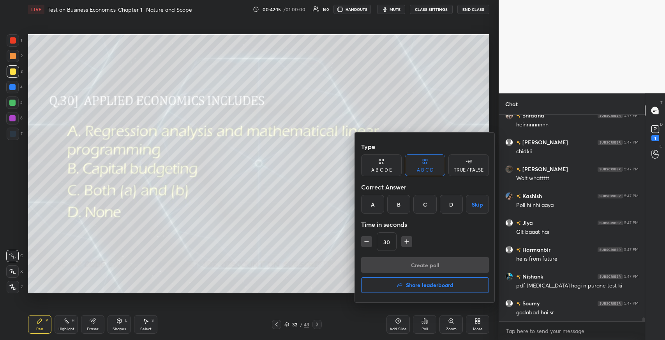
click at [424, 210] on div "C" at bounding box center [424, 204] width 23 height 19
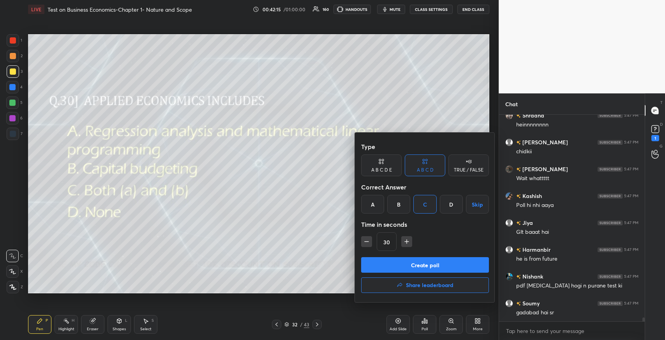
click at [421, 260] on button "Create poll" at bounding box center [425, 265] width 128 height 16
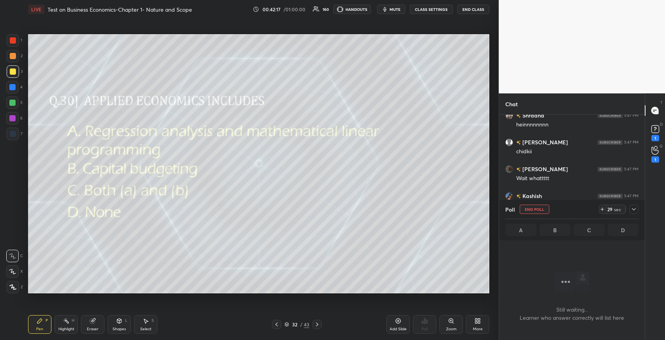
click at [629, 211] on div at bounding box center [633, 209] width 9 height 9
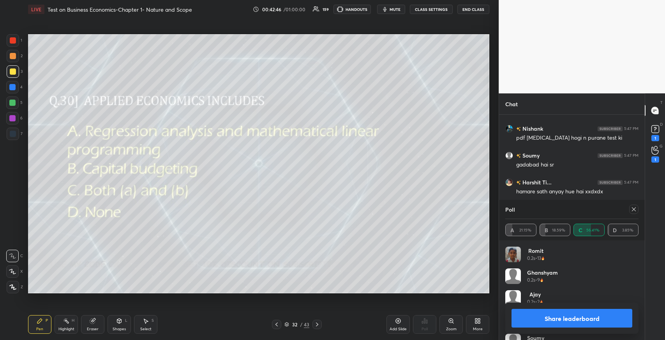
scroll to position [10960, 0]
click at [632, 207] on icon at bounding box center [633, 209] width 6 height 6
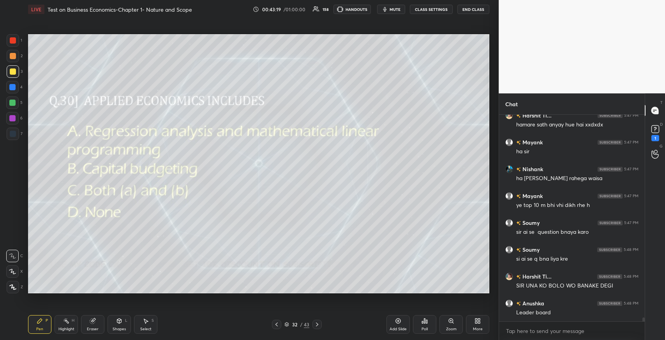
scroll to position [11026, 0]
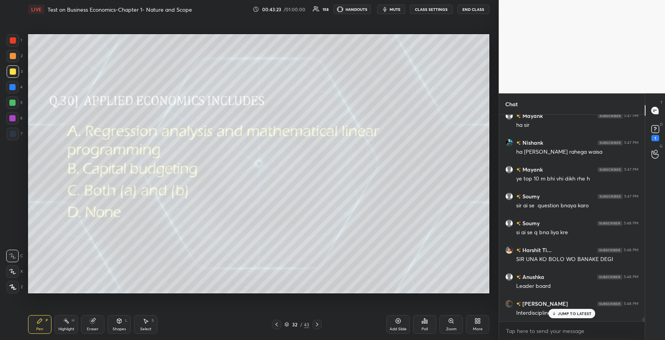
click at [318, 323] on icon at bounding box center [317, 325] width 6 height 6
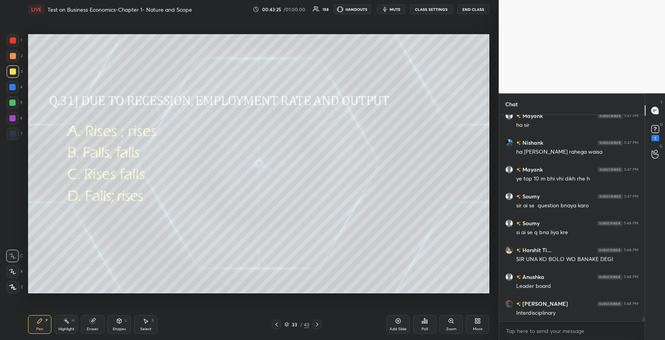
scroll to position [11054, 0]
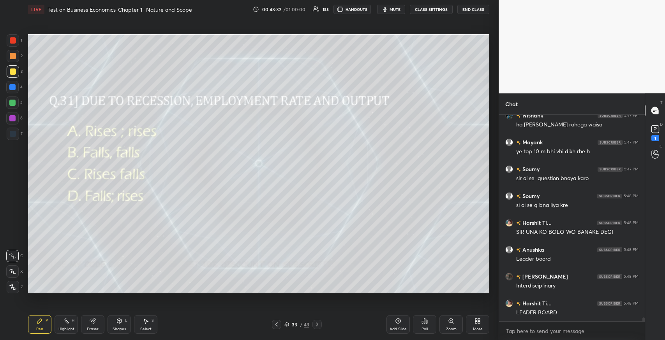
click at [419, 322] on div "Poll" at bounding box center [424, 324] width 23 height 19
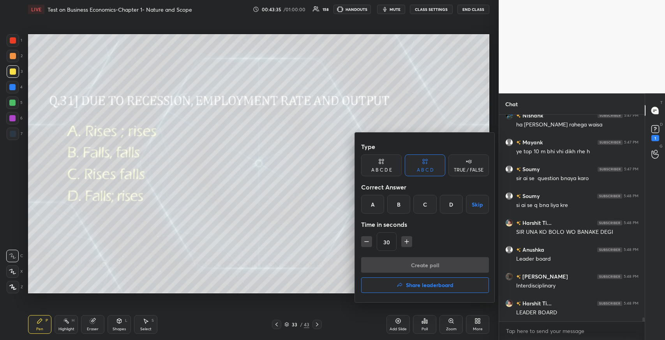
click at [399, 209] on div "B" at bounding box center [398, 204] width 23 height 19
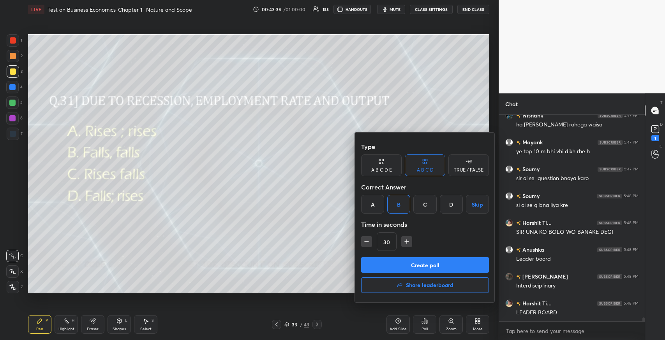
click at [399, 264] on button "Create poll" at bounding box center [425, 265] width 128 height 16
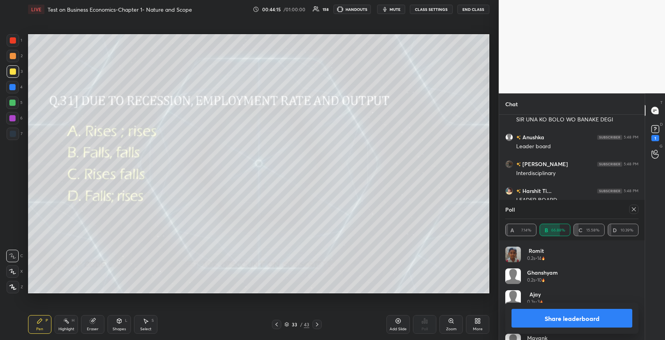
scroll to position [10914, 0]
click at [632, 210] on icon at bounding box center [633, 209] width 6 height 6
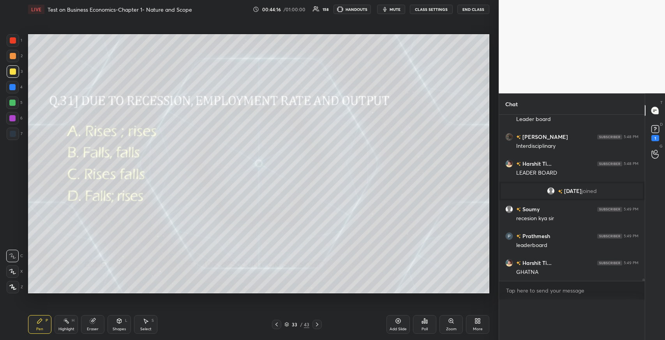
scroll to position [10897, 0]
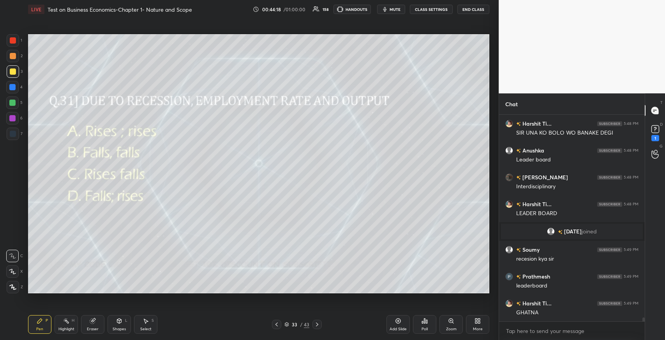
click at [422, 327] on div "Poll" at bounding box center [424, 329] width 6 height 4
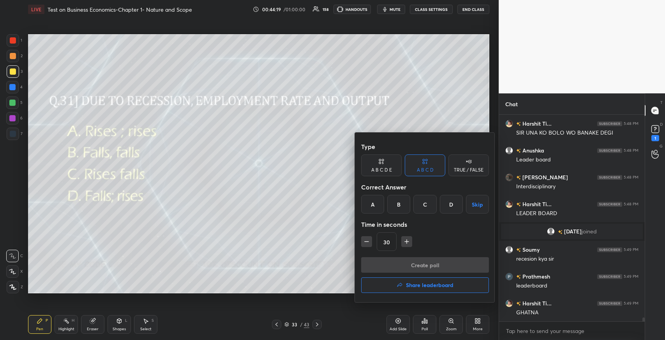
click at [417, 285] on h4 "Share leaderboard" at bounding box center [430, 285] width 48 height 5
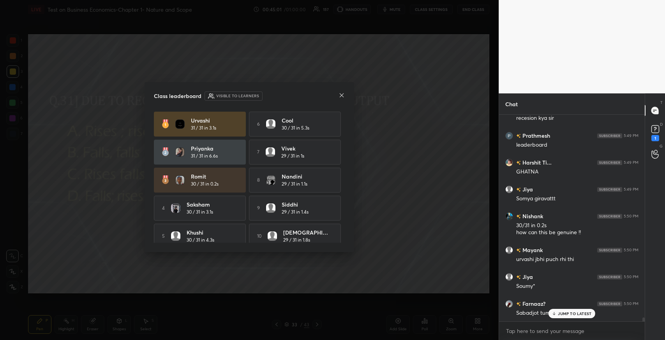
scroll to position [11049, 0]
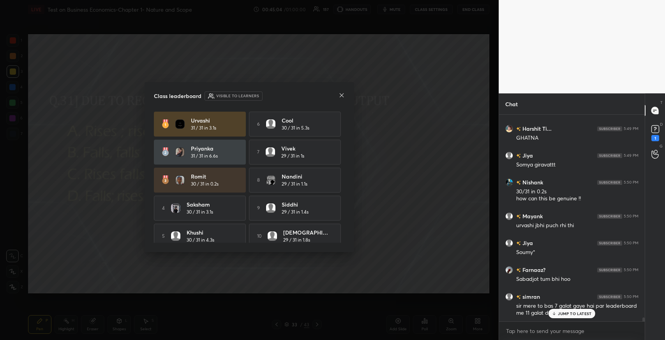
drag, startPoint x: 555, startPoint y: 315, endPoint x: 548, endPoint y: 316, distance: 7.1
click at [554, 316] on icon at bounding box center [553, 313] width 5 height 5
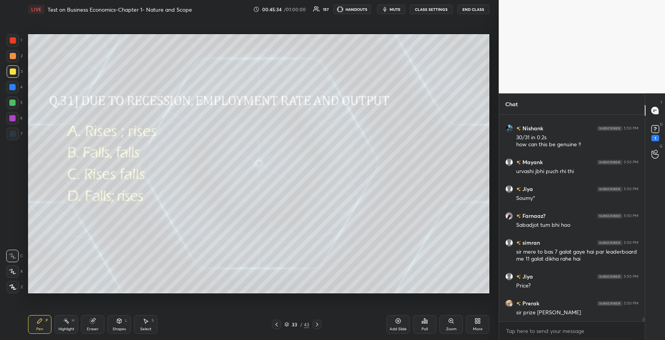
scroll to position [11129, 0]
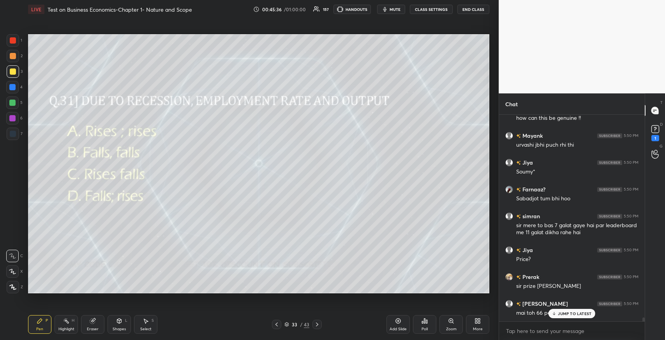
click at [573, 311] on p "JUMP TO LATEST" at bounding box center [574, 313] width 33 height 5
click at [317, 324] on icon at bounding box center [317, 325] width 2 height 4
click at [419, 321] on div "Poll" at bounding box center [424, 324] width 23 height 19
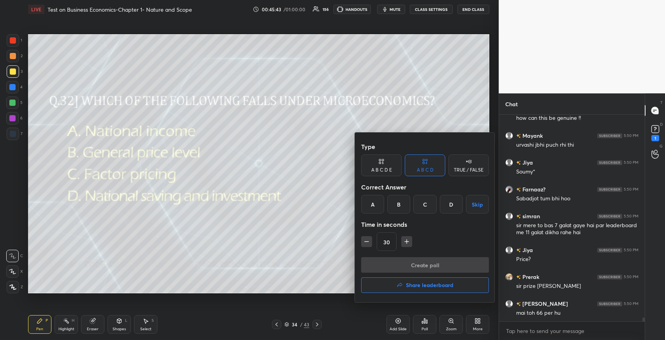
click at [423, 201] on div "C" at bounding box center [424, 204] width 23 height 19
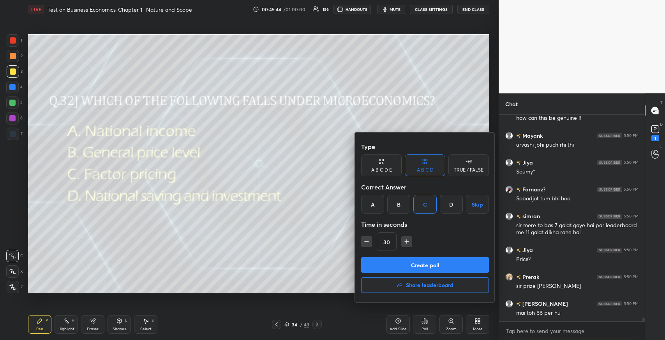
click at [407, 266] on button "Create poll" at bounding box center [425, 265] width 128 height 16
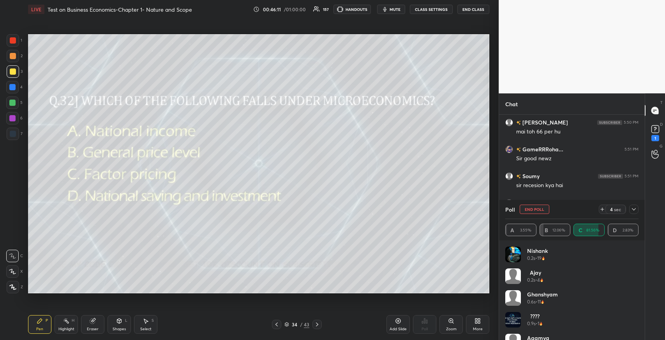
scroll to position [11354, 0]
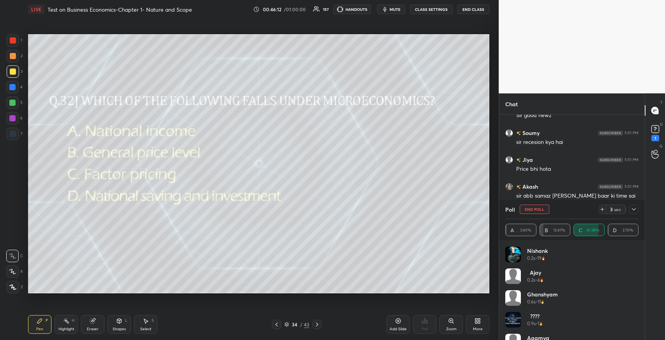
click at [632, 210] on icon at bounding box center [633, 209] width 6 height 6
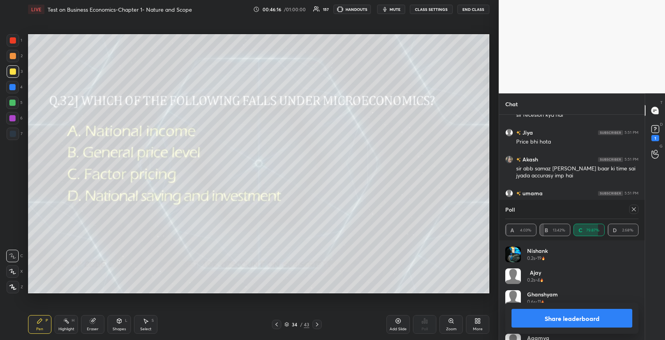
scroll to position [11408, 0]
click at [634, 209] on icon at bounding box center [633, 209] width 6 height 6
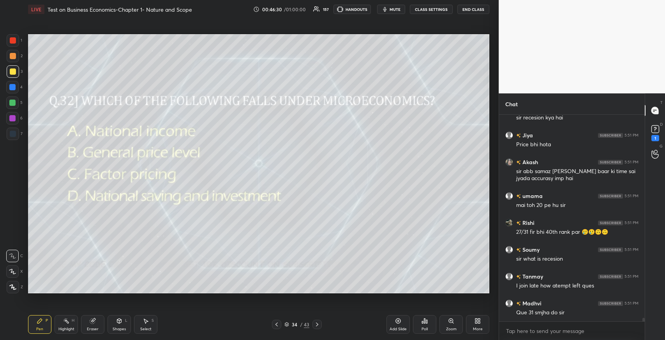
click at [278, 326] on icon at bounding box center [276, 325] width 6 height 6
click at [318, 325] on icon at bounding box center [317, 325] width 6 height 6
click at [318, 323] on icon at bounding box center [317, 325] width 6 height 6
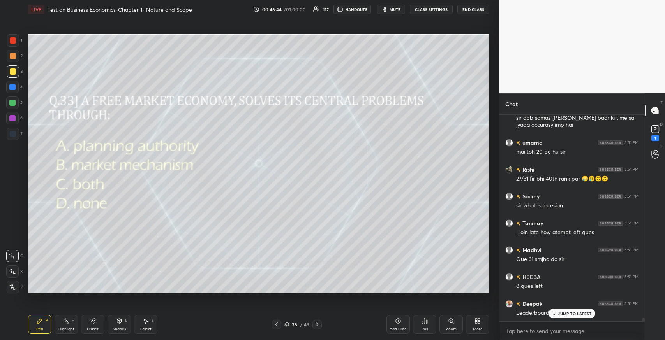
click at [420, 321] on div "Poll" at bounding box center [424, 324] width 23 height 19
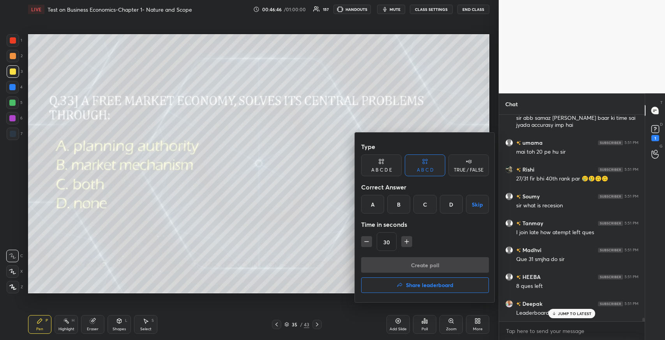
click at [392, 203] on div "B" at bounding box center [398, 204] width 23 height 19
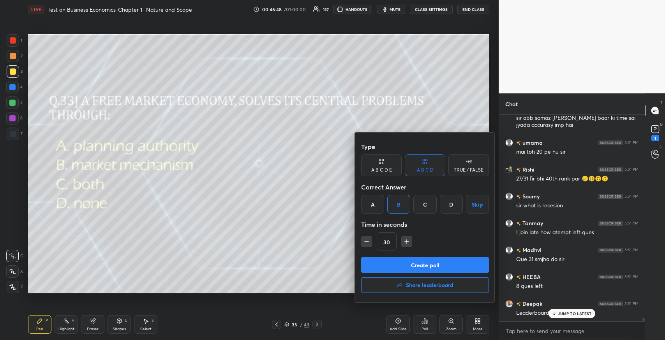
click at [412, 263] on button "Create poll" at bounding box center [425, 265] width 128 height 16
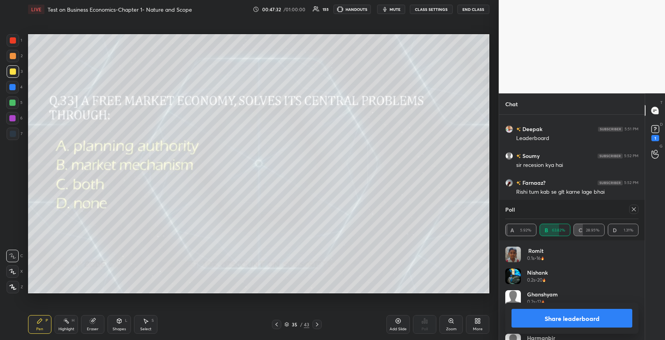
scroll to position [2, 2]
click at [634, 210] on icon at bounding box center [634, 210] width 4 height 4
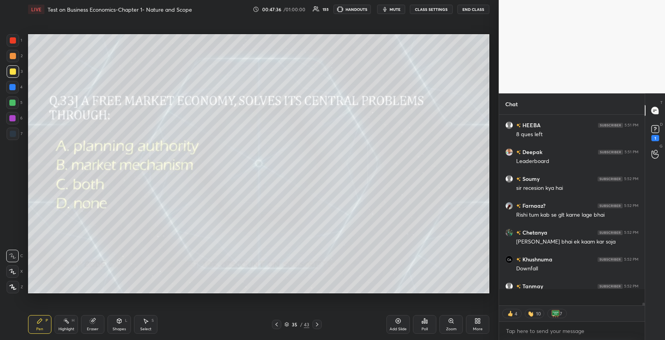
scroll to position [11582, 0]
click at [317, 325] on icon at bounding box center [317, 325] width 6 height 6
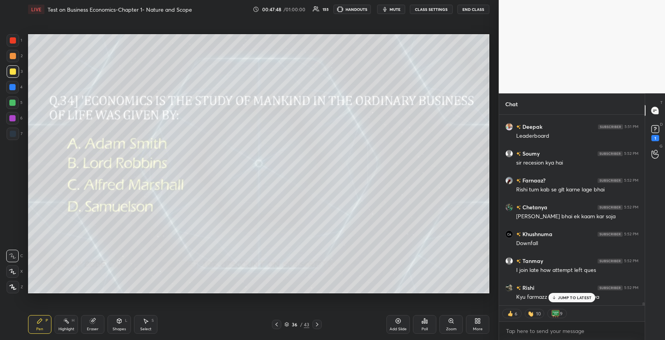
scroll to position [11636, 0]
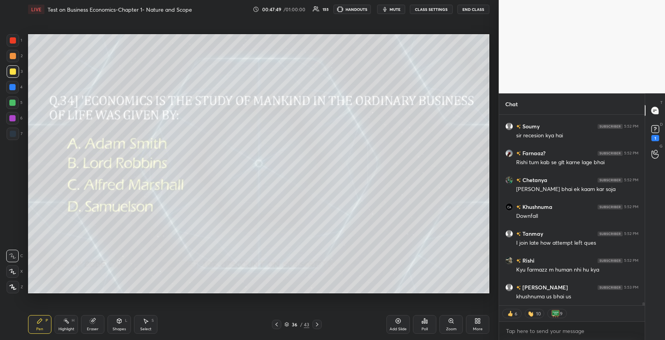
click at [420, 324] on div "Poll" at bounding box center [424, 324] width 23 height 19
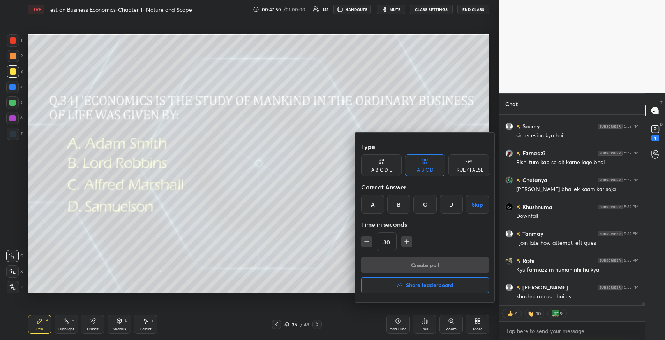
click at [433, 208] on div "C" at bounding box center [424, 204] width 23 height 19
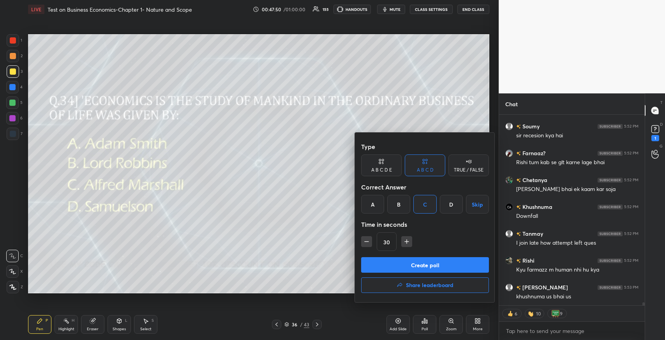
click at [427, 260] on button "Create poll" at bounding box center [425, 265] width 128 height 16
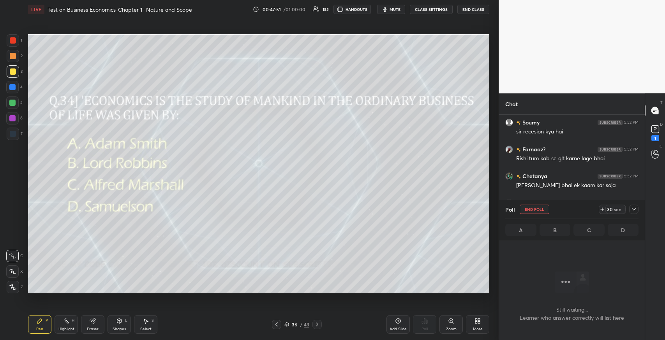
scroll to position [3, 2]
click at [633, 211] on icon at bounding box center [633, 209] width 6 height 6
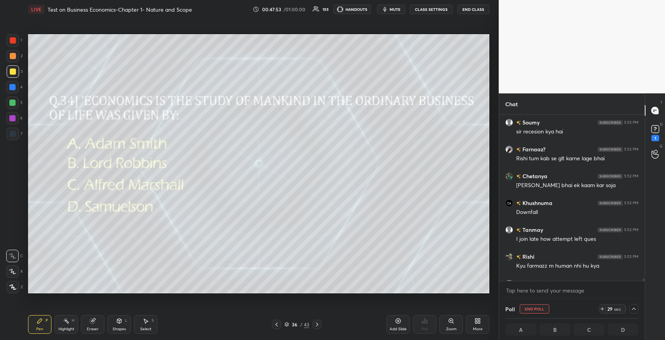
scroll to position [11661, 0]
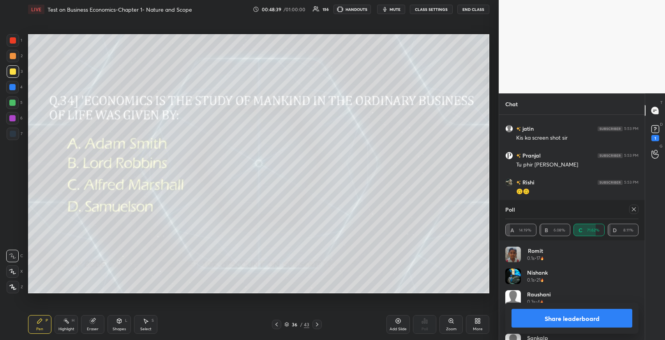
click at [632, 210] on icon at bounding box center [633, 209] width 6 height 6
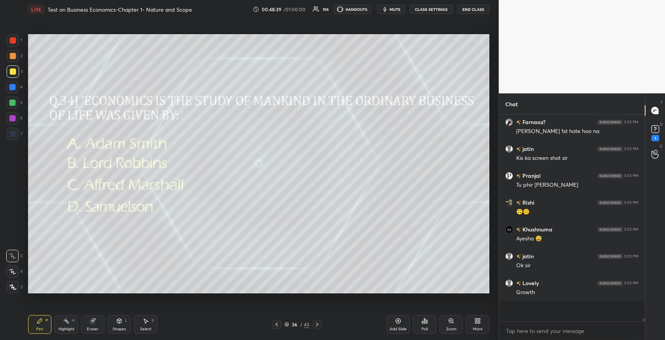
scroll to position [3, 2]
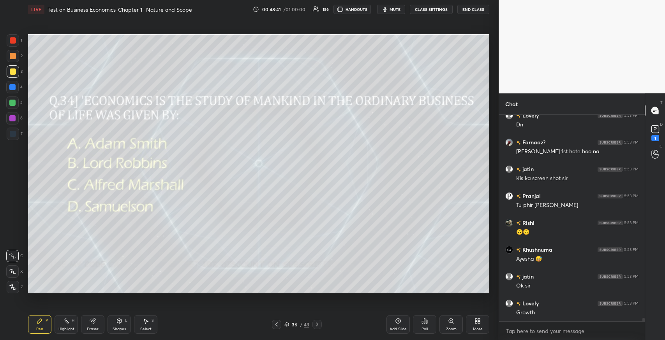
click at [318, 322] on icon at bounding box center [317, 325] width 6 height 6
click at [420, 323] on div "Poll" at bounding box center [424, 324] width 23 height 19
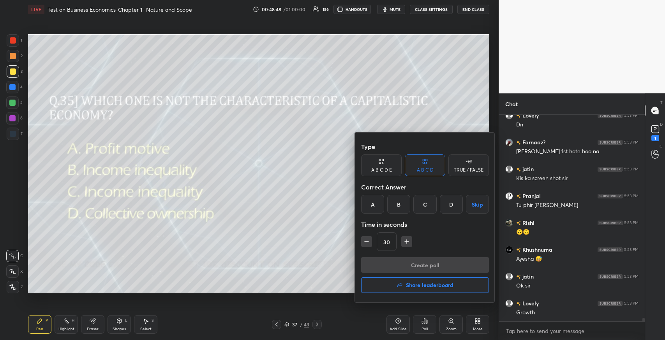
click at [273, 214] on div at bounding box center [332, 170] width 665 height 340
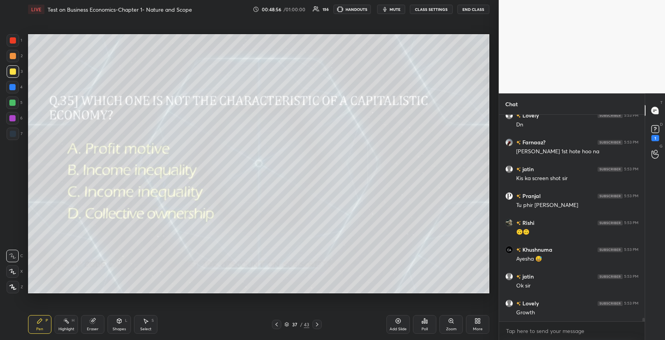
click at [97, 321] on div "Eraser" at bounding box center [92, 324] width 23 height 19
click at [34, 322] on div "Pen P" at bounding box center [39, 324] width 23 height 19
click at [420, 322] on div "Poll" at bounding box center [424, 324] width 23 height 19
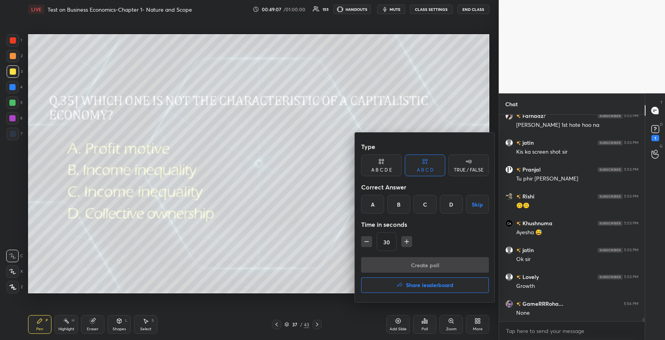
click at [450, 206] on div "D" at bounding box center [451, 204] width 23 height 19
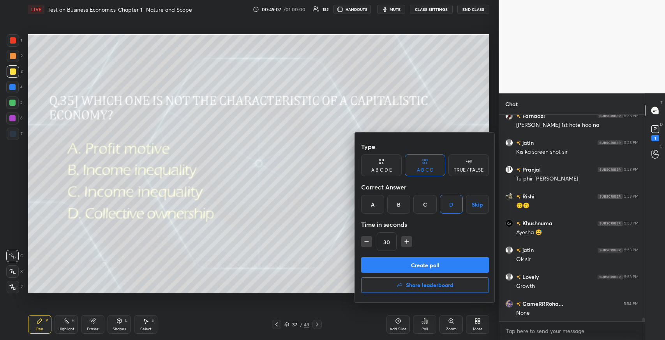
click at [440, 262] on button "Create poll" at bounding box center [425, 265] width 128 height 16
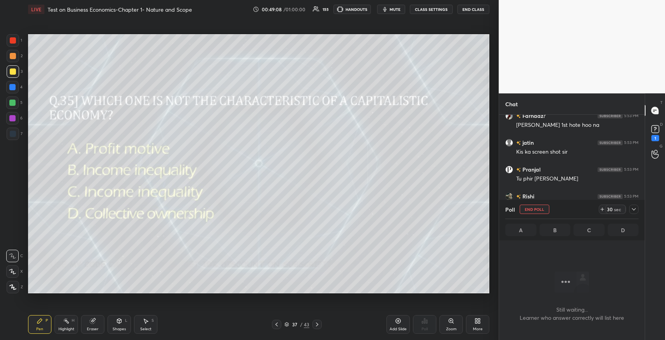
scroll to position [183, 143]
click at [632, 211] on icon at bounding box center [633, 209] width 6 height 6
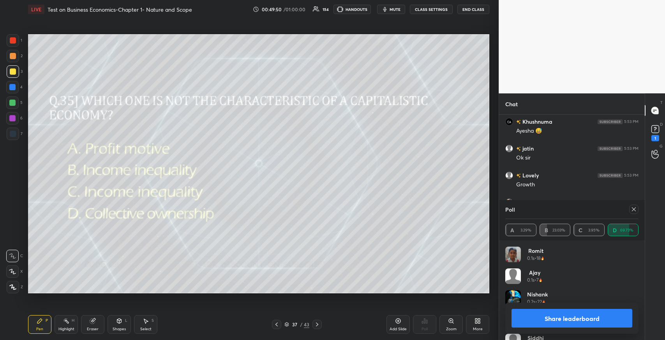
scroll to position [12031, 0]
click at [632, 211] on icon at bounding box center [634, 210] width 4 height 4
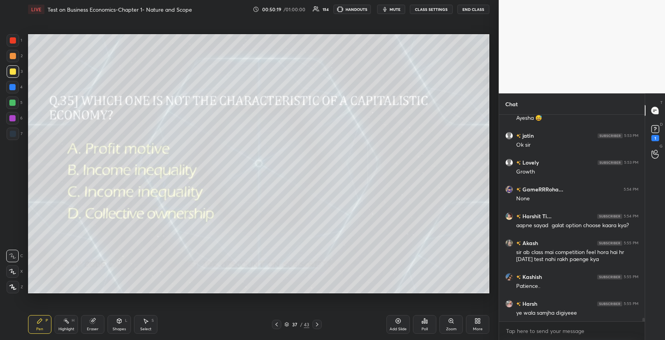
scroll to position [12044, 0]
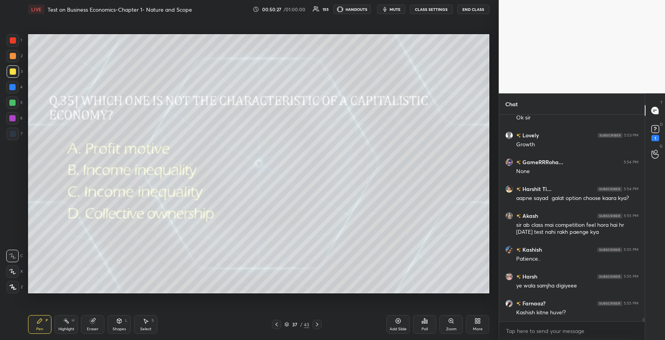
click at [317, 326] on icon at bounding box center [317, 325] width 6 height 6
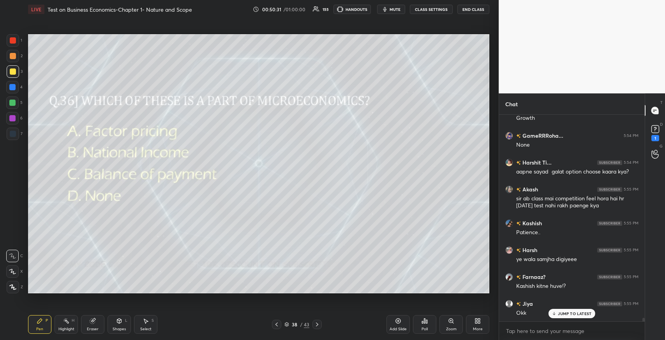
click at [419, 322] on div "Poll" at bounding box center [424, 324] width 23 height 19
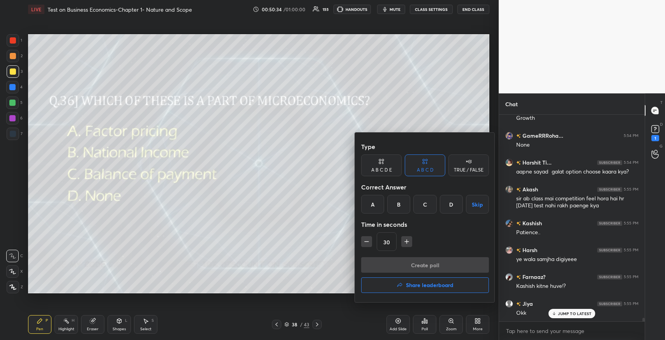
click at [371, 206] on div "A" at bounding box center [372, 204] width 23 height 19
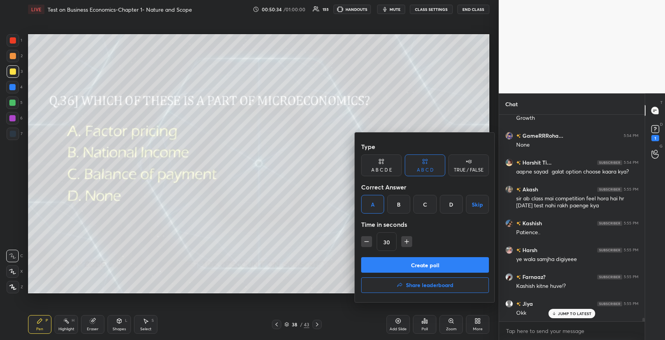
click at [389, 260] on button "Create poll" at bounding box center [425, 265] width 128 height 16
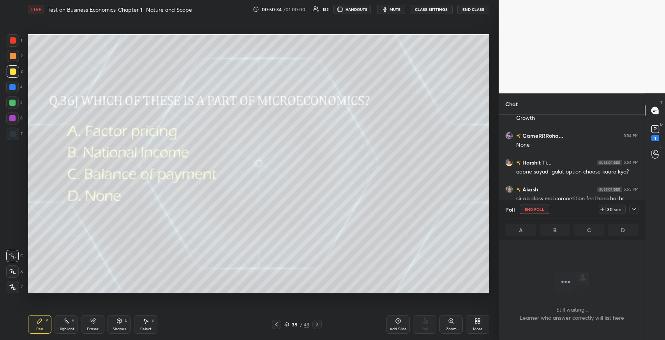
scroll to position [2, 2]
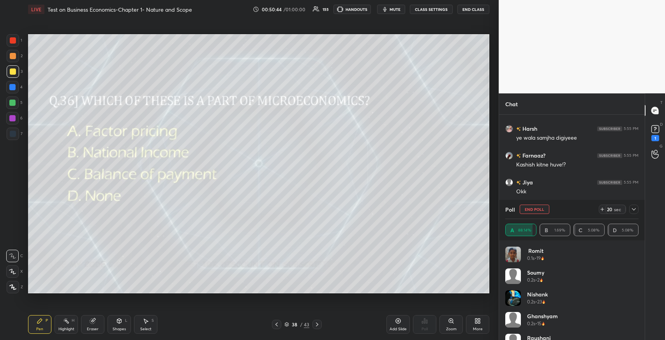
click at [633, 211] on icon at bounding box center [633, 209] width 6 height 6
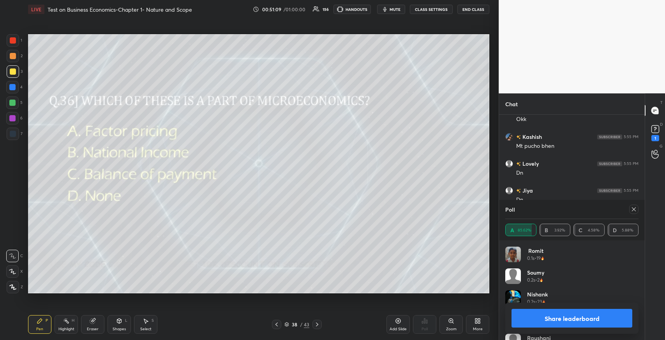
scroll to position [11902, 0]
click at [276, 323] on icon at bounding box center [276, 325] width 6 height 6
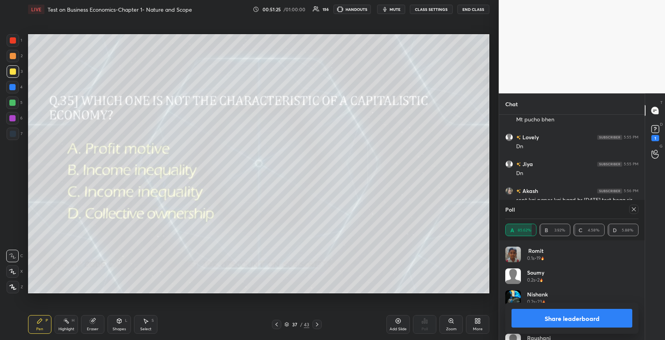
scroll to position [11929, 0]
click at [633, 210] on icon at bounding box center [634, 210] width 4 height 4
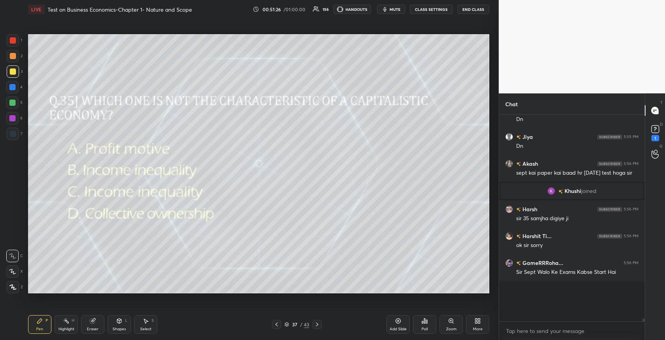
scroll to position [2, 2]
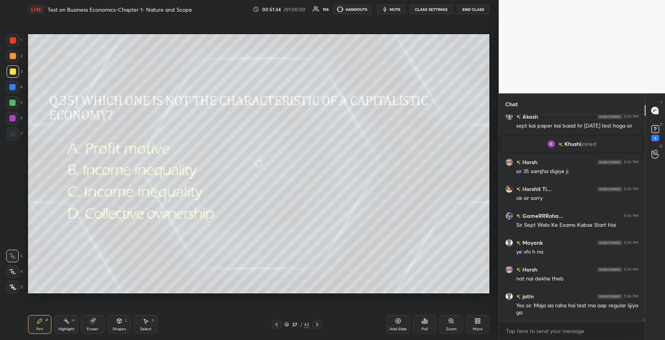
click at [318, 323] on icon at bounding box center [317, 325] width 6 height 6
click at [315, 325] on icon at bounding box center [317, 325] width 6 height 6
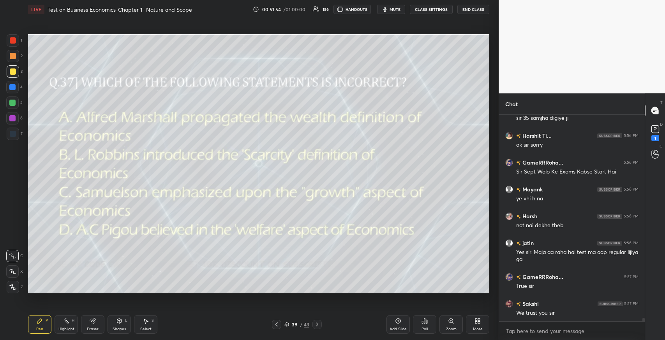
scroll to position [12057, 0]
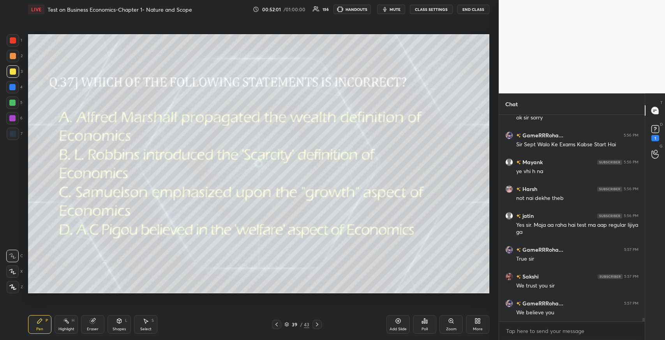
click at [418, 322] on div "Poll" at bounding box center [424, 324] width 23 height 19
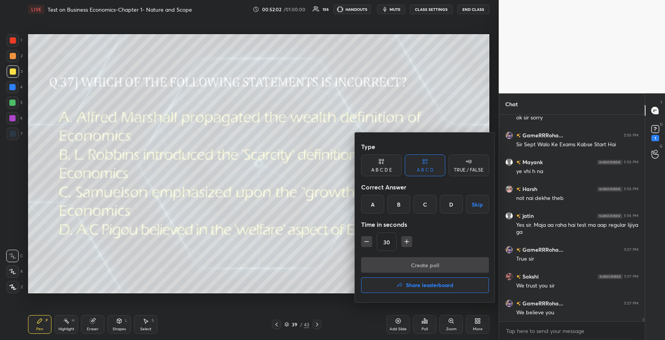
click at [365, 205] on div "A" at bounding box center [372, 204] width 23 height 19
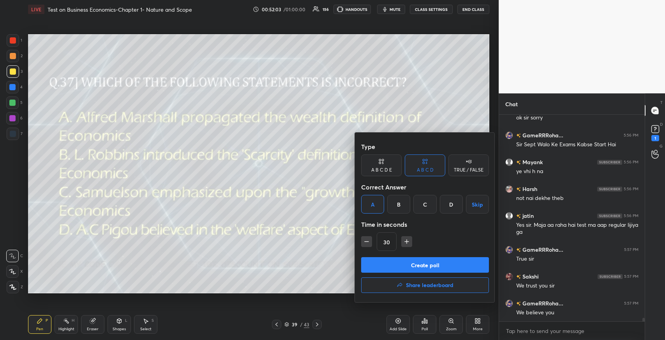
click at [401, 262] on button "Create poll" at bounding box center [425, 265] width 128 height 16
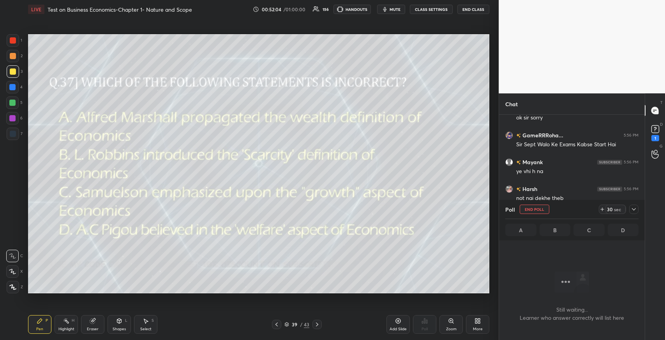
scroll to position [166, 143]
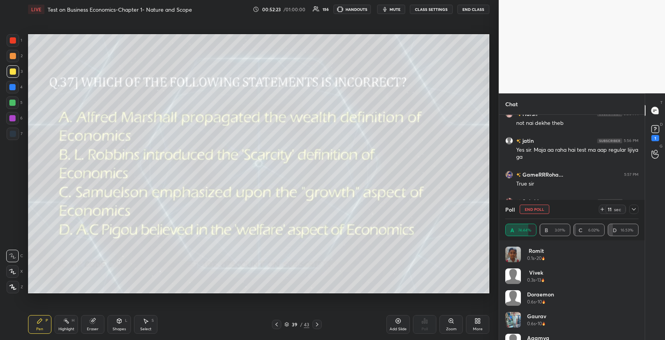
click at [631, 208] on icon at bounding box center [633, 209] width 6 height 6
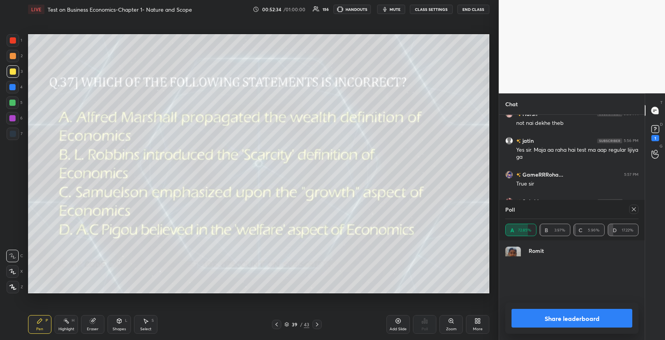
scroll to position [91, 131]
click at [632, 210] on icon at bounding box center [633, 209] width 6 height 6
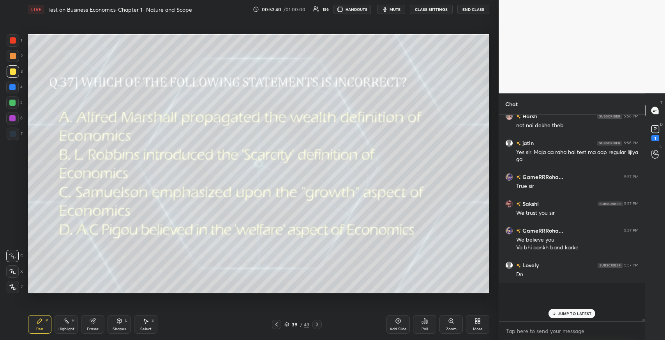
scroll to position [204, 143]
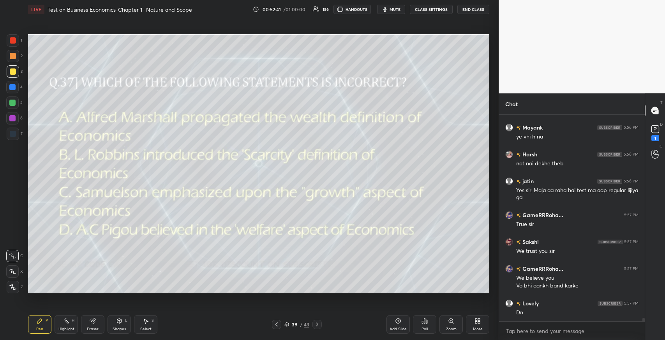
click at [318, 324] on icon at bounding box center [317, 325] width 6 height 6
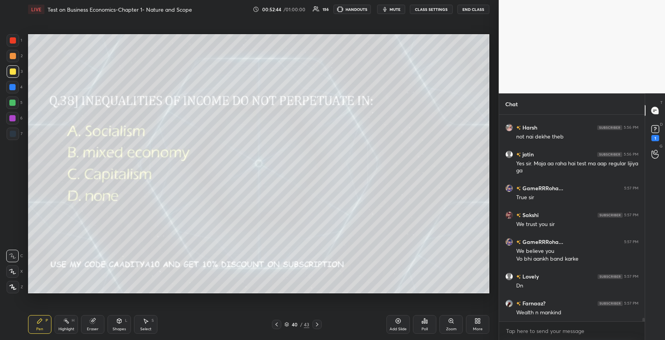
click at [422, 324] on div "Poll" at bounding box center [424, 324] width 23 height 19
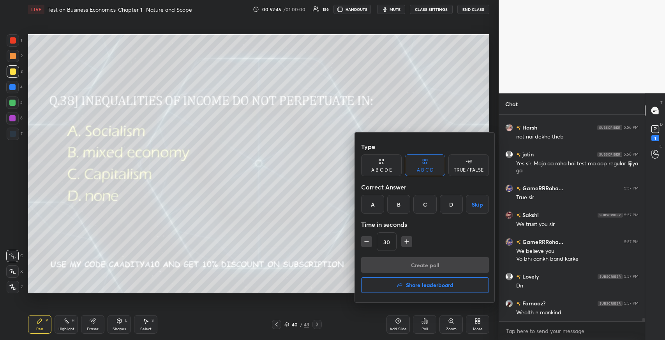
click at [379, 206] on div "A" at bounding box center [372, 204] width 23 height 19
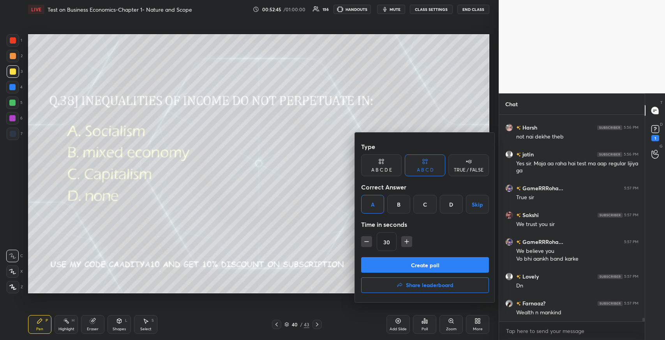
click at [403, 263] on button "Create poll" at bounding box center [425, 265] width 128 height 16
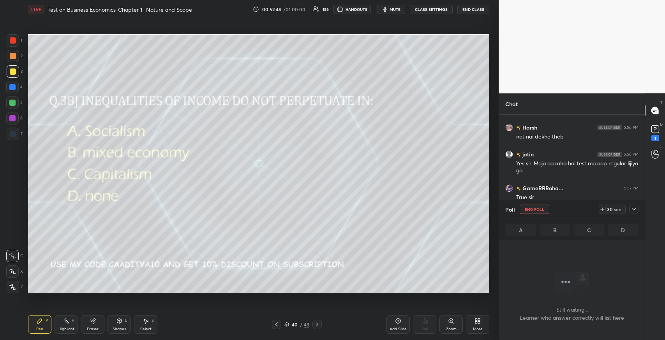
click at [637, 210] on div at bounding box center [633, 209] width 9 height 9
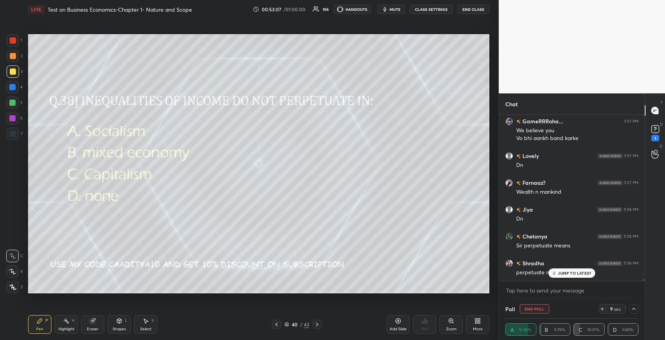
click at [554, 267] on div "Shradha 5:58 PM" at bounding box center [571, 263] width 133 height 8
click at [577, 276] on div "JUMP TO LATEST" at bounding box center [571, 273] width 47 height 9
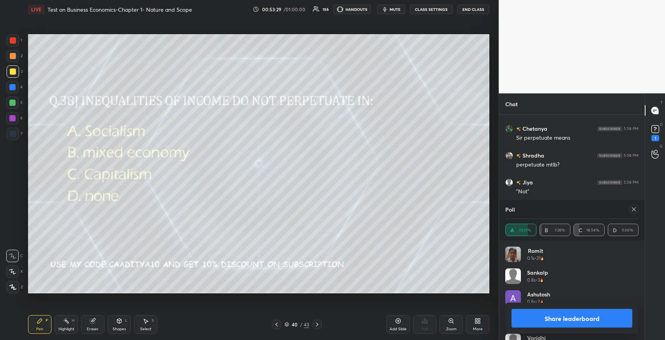
click at [632, 211] on icon at bounding box center [633, 209] width 6 height 6
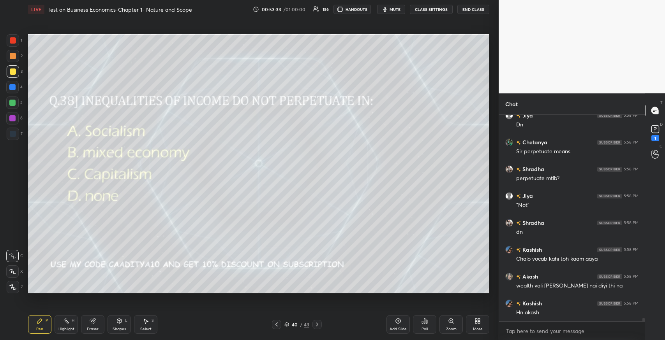
click at [317, 327] on icon at bounding box center [317, 325] width 6 height 6
click at [420, 325] on div "Poll" at bounding box center [424, 324] width 23 height 19
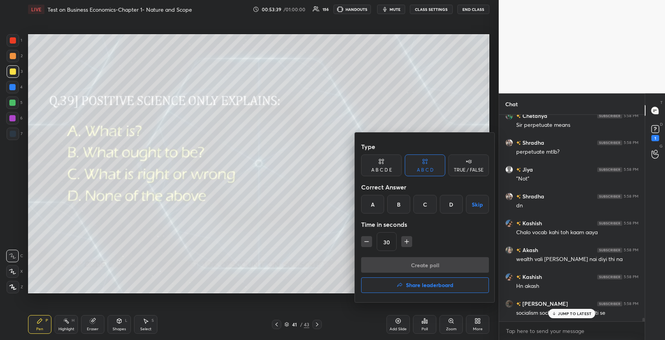
click at [371, 203] on div "A" at bounding box center [372, 204] width 23 height 19
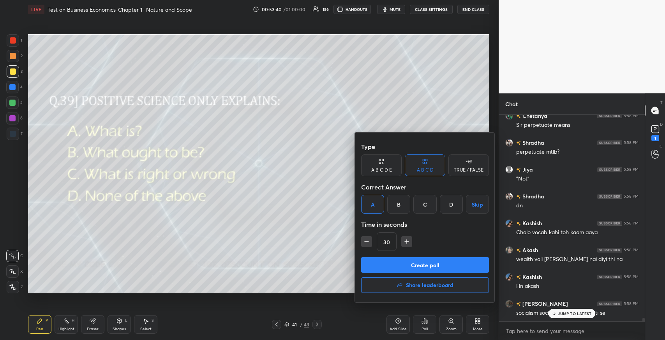
click at [407, 262] on button "Create poll" at bounding box center [425, 265] width 128 height 16
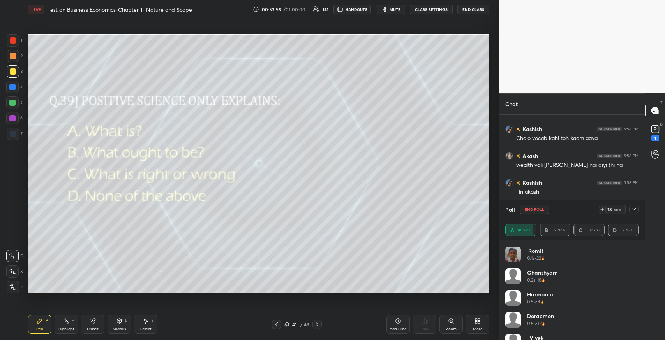
click at [633, 209] on icon at bounding box center [633, 209] width 6 height 6
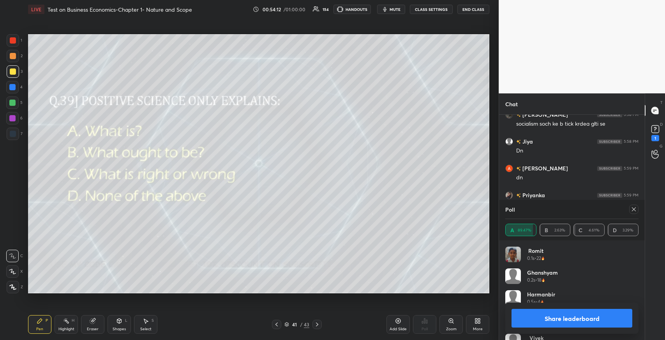
click at [642, 215] on div "Poll A 89.47% B 2.63% C 4.61% D 3.29%" at bounding box center [572, 220] width 146 height 40
click at [637, 207] on div at bounding box center [633, 209] width 9 height 9
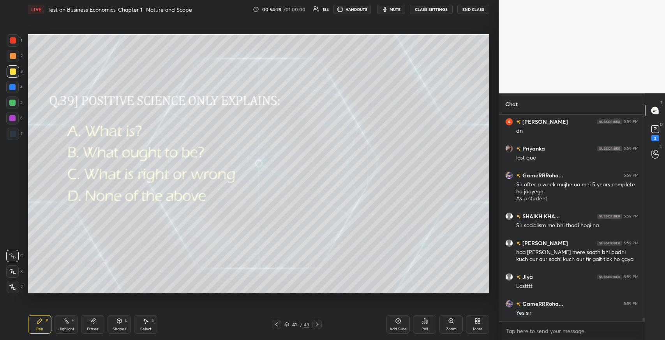
click at [276, 326] on icon at bounding box center [276, 325] width 6 height 6
click at [321, 324] on div at bounding box center [316, 324] width 9 height 9
click at [317, 324] on icon at bounding box center [317, 325] width 6 height 6
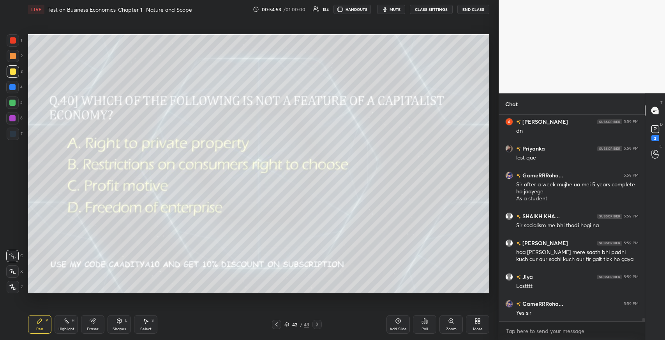
click at [279, 323] on icon at bounding box center [276, 325] width 6 height 6
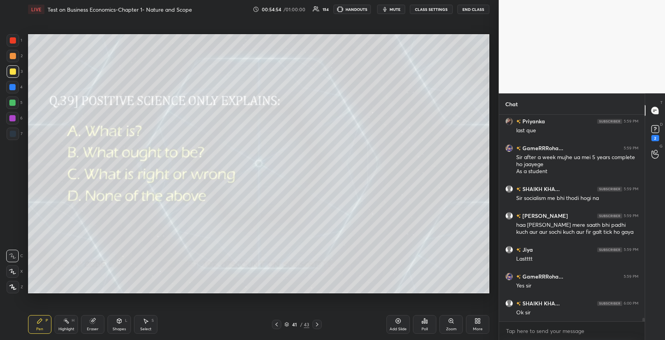
click at [315, 325] on icon at bounding box center [317, 325] width 6 height 6
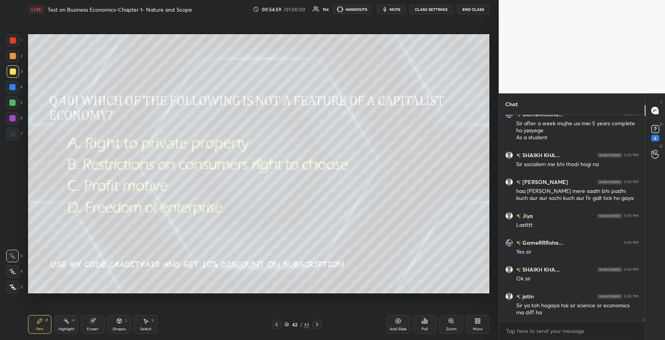
click at [420, 324] on div "Poll" at bounding box center [424, 324] width 23 height 19
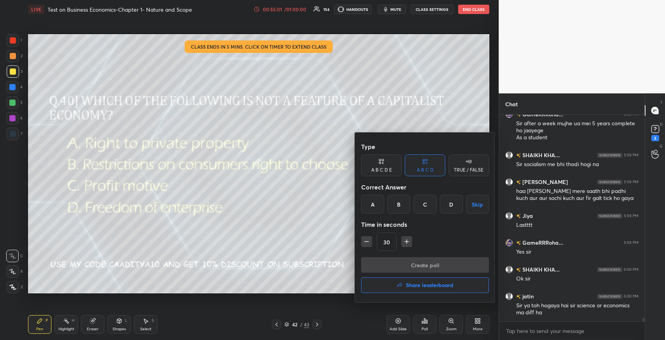
click at [395, 202] on div "B" at bounding box center [398, 204] width 23 height 19
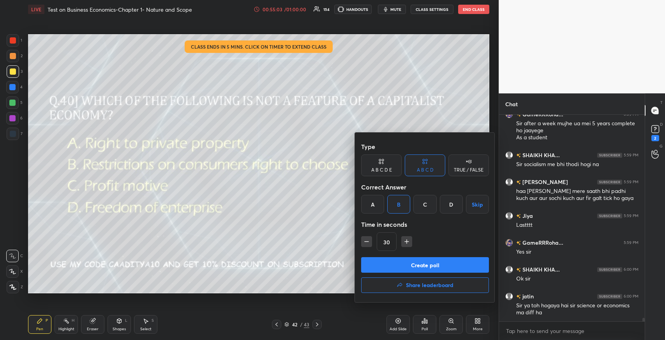
click at [394, 257] on button "Create poll" at bounding box center [425, 265] width 128 height 16
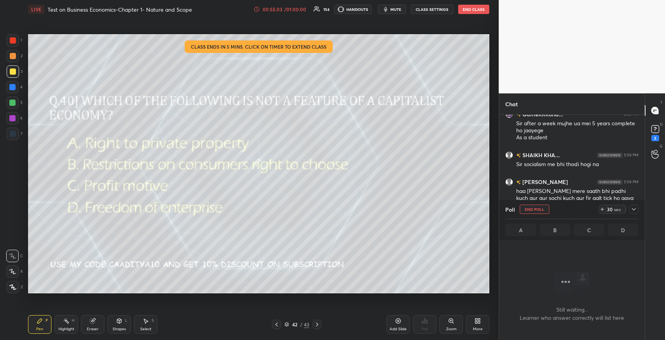
scroll to position [185, 143]
click at [634, 210] on icon at bounding box center [633, 209] width 6 height 6
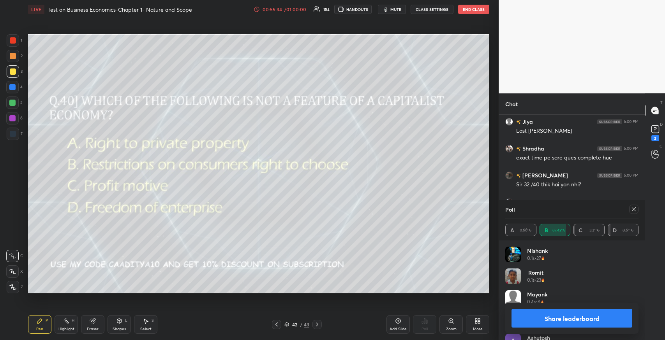
scroll to position [12774, 0]
click at [633, 209] on icon at bounding box center [634, 210] width 4 height 4
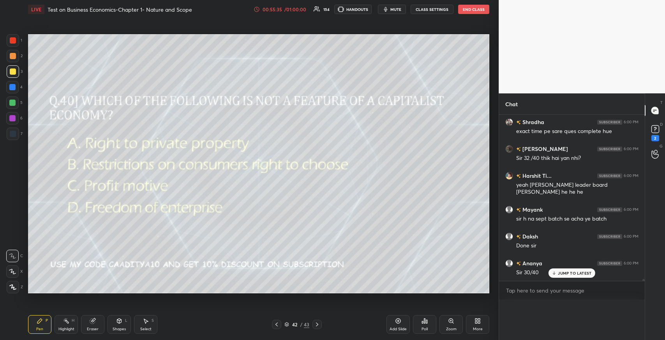
scroll to position [12758, 0]
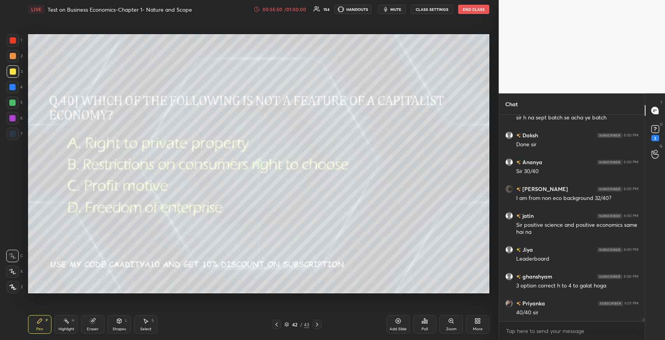
click at [92, 327] on div "Eraser" at bounding box center [93, 329] width 12 height 4
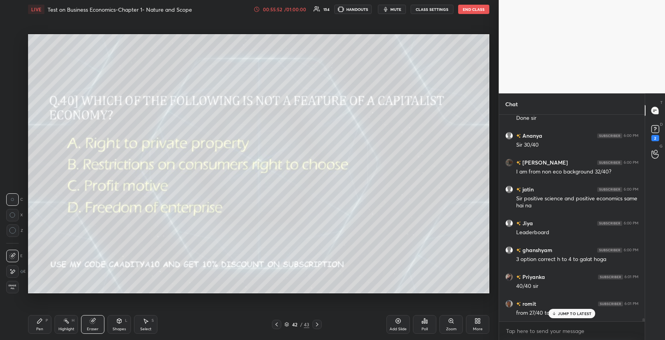
click at [40, 322] on icon at bounding box center [39, 321] width 5 height 5
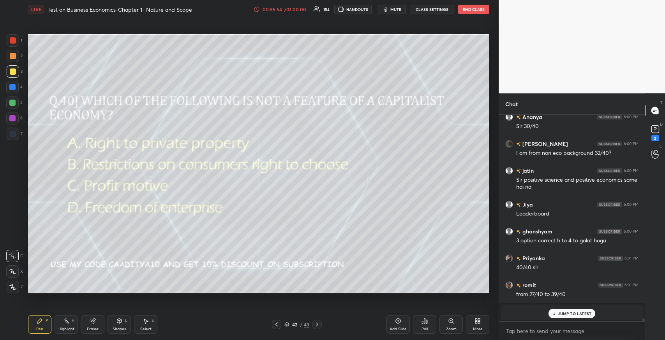
click at [420, 330] on div "Poll" at bounding box center [424, 324] width 23 height 19
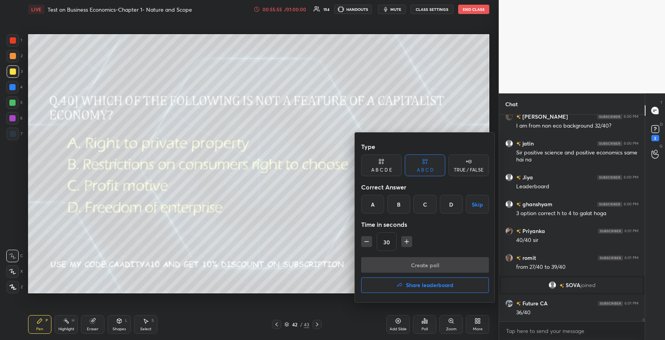
click at [428, 289] on button "Share leaderboard" at bounding box center [425, 286] width 128 height 16
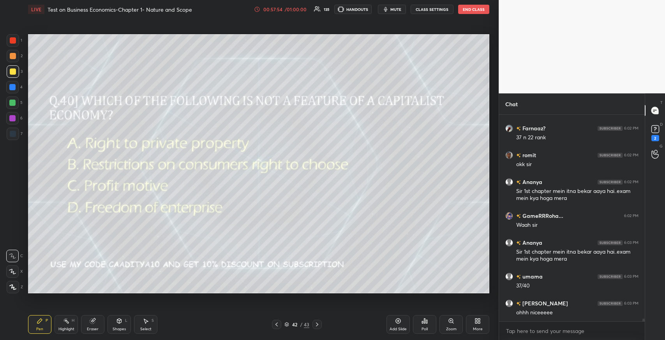
scroll to position [14487, 0]
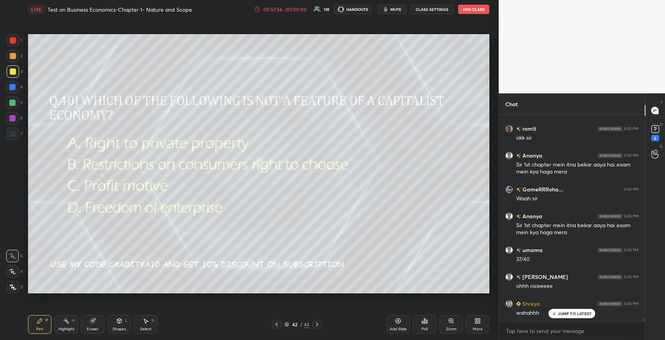
click at [16, 136] on div at bounding box center [13, 134] width 6 height 6
click at [13, 75] on div at bounding box center [13, 71] width 12 height 12
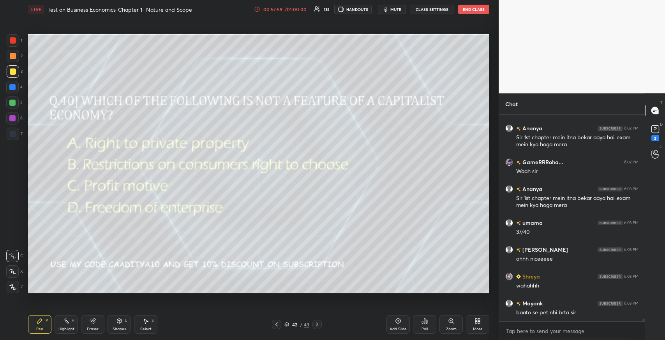
click at [392, 325] on div "Add Slide" at bounding box center [397, 324] width 23 height 19
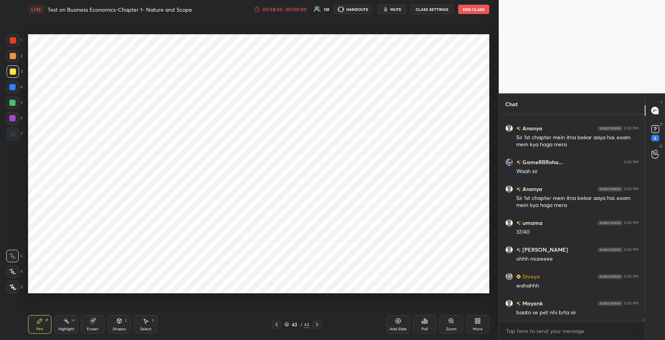
click at [9, 141] on div "7" at bounding box center [15, 136] width 16 height 16
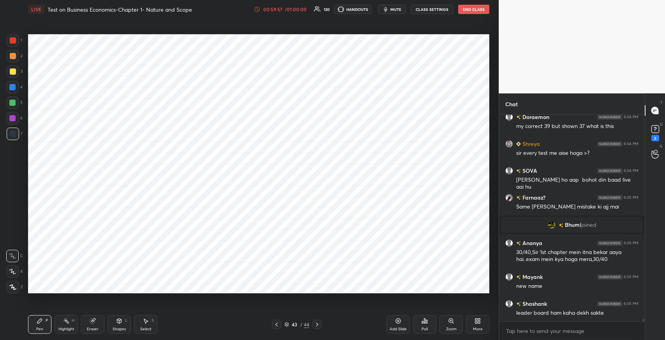
scroll to position [15306, 0]
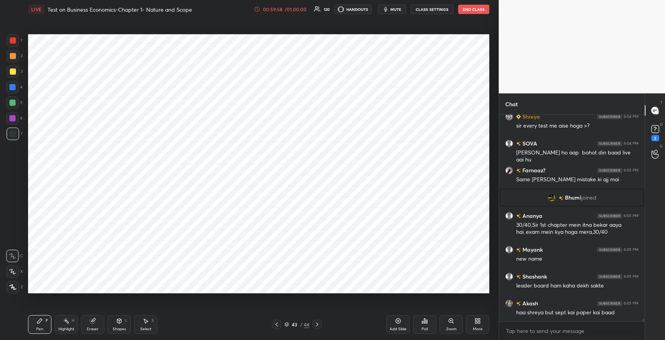
click at [120, 322] on icon at bounding box center [119, 321] width 4 height 5
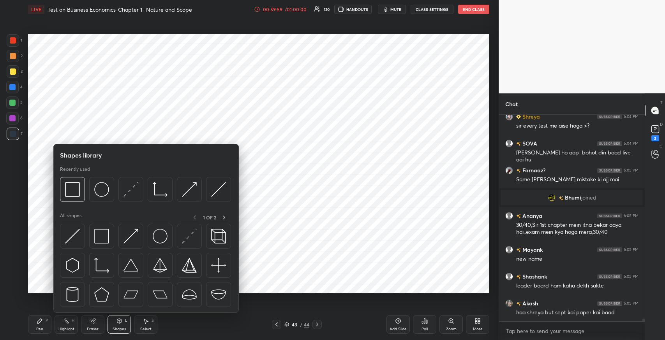
click at [102, 232] on img at bounding box center [101, 236] width 15 height 15
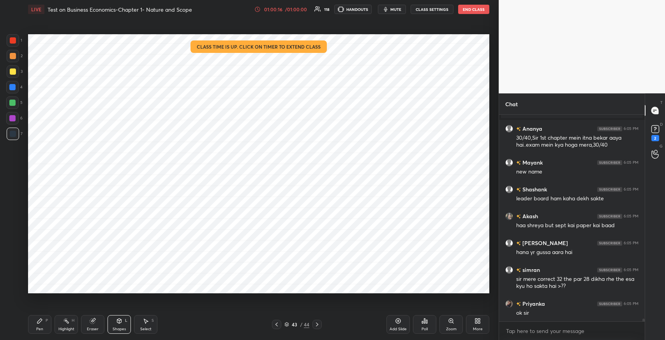
scroll to position [15421, 0]
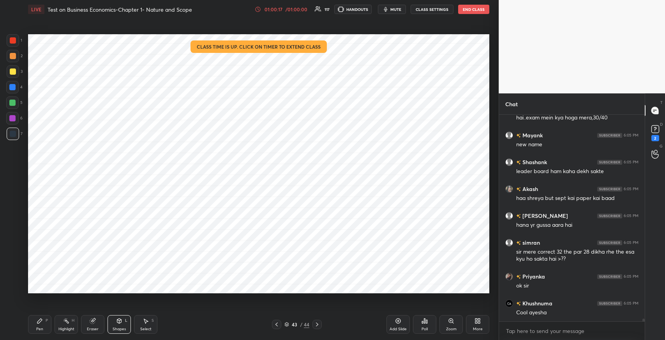
click at [425, 325] on div "Poll" at bounding box center [424, 324] width 23 height 19
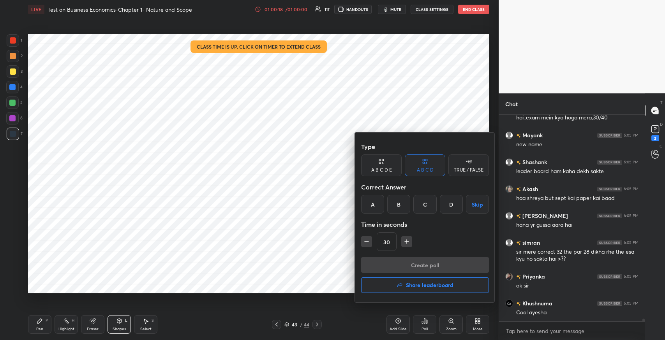
click at [411, 284] on h4 "Share leaderboard" at bounding box center [430, 285] width 48 height 5
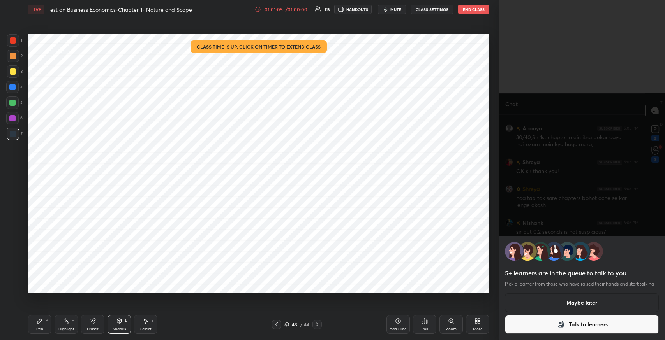
scroll to position [15683, 0]
click at [589, 299] on button "Maybe later" at bounding box center [582, 303] width 154 height 19
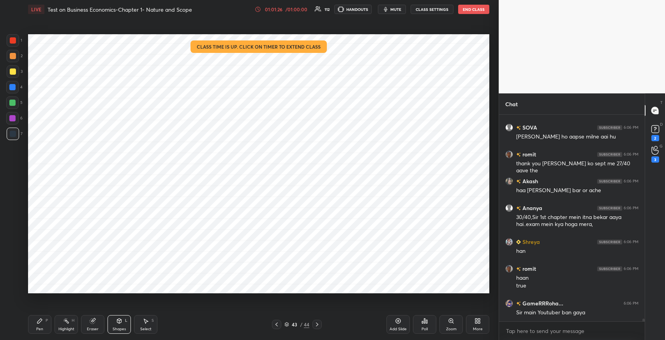
scroll to position [15798, 0]
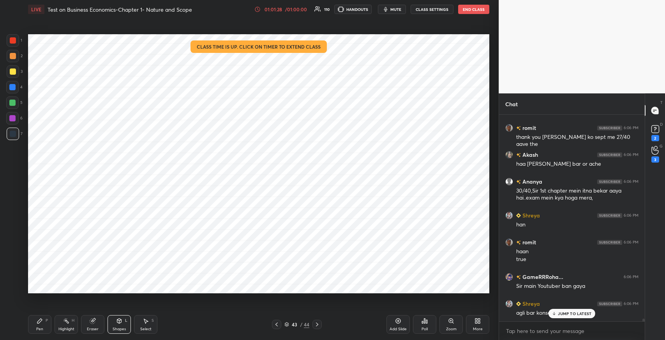
click at [566, 314] on p "JUMP TO LATEST" at bounding box center [574, 313] width 33 height 5
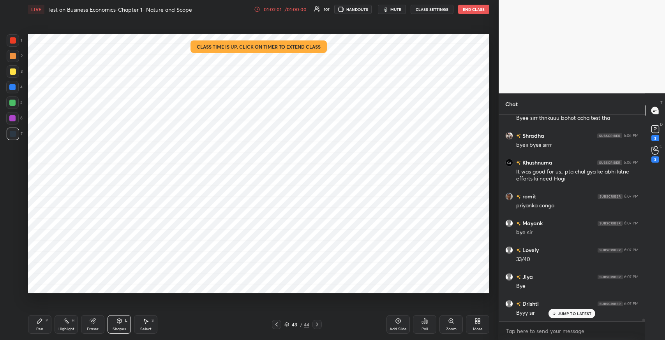
scroll to position [15243, 0]
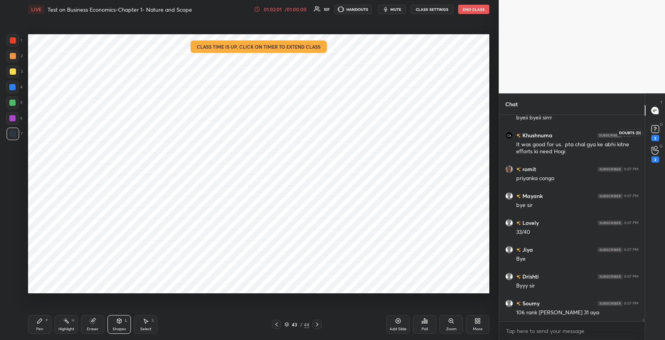
click at [660, 135] on div "3" at bounding box center [655, 132] width 16 height 14
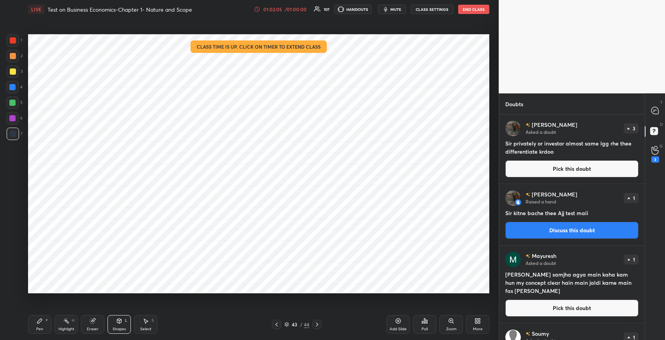
scroll to position [0, 0]
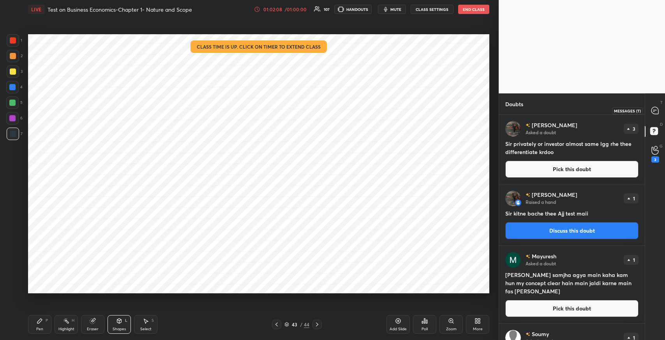
click at [655, 107] on icon at bounding box center [654, 110] width 7 height 7
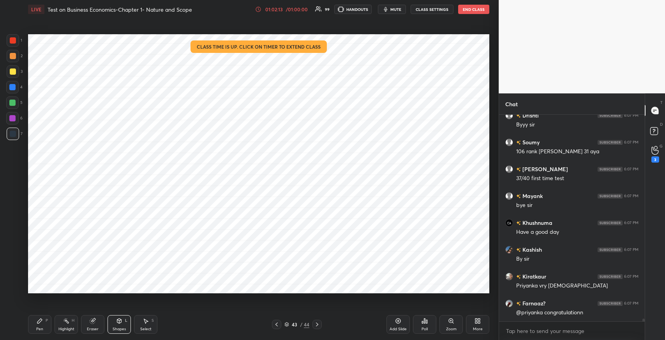
scroll to position [15569, 0]
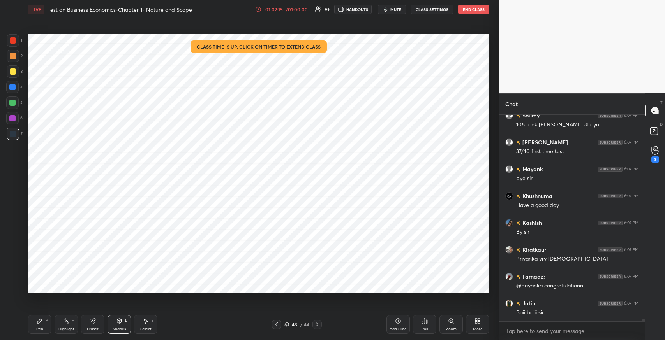
click at [473, 11] on button "End Class" at bounding box center [473, 9] width 31 height 9
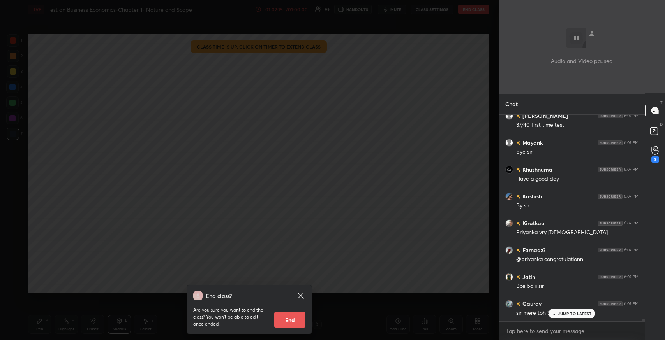
click at [303, 325] on button "End" at bounding box center [289, 320] width 31 height 16
type textarea "x"
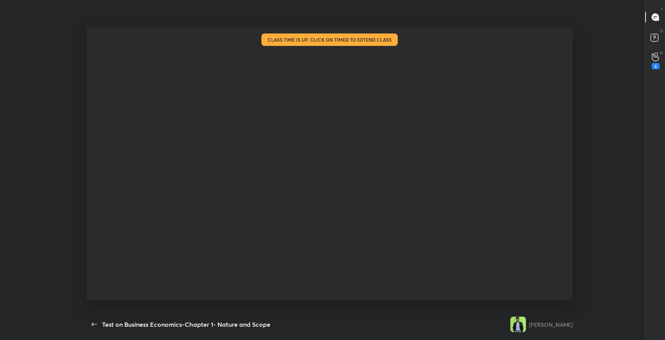
scroll to position [2, 2]
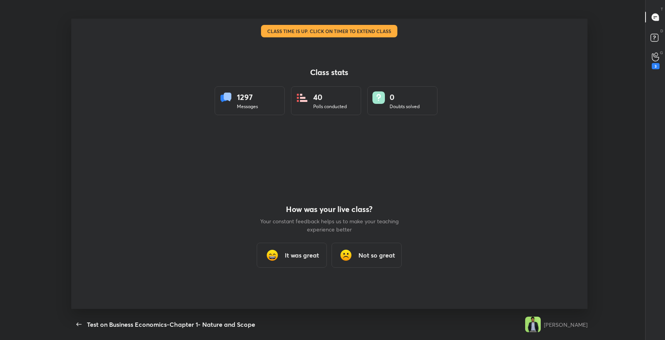
click at [310, 260] on div "It was great" at bounding box center [292, 255] width 70 height 25
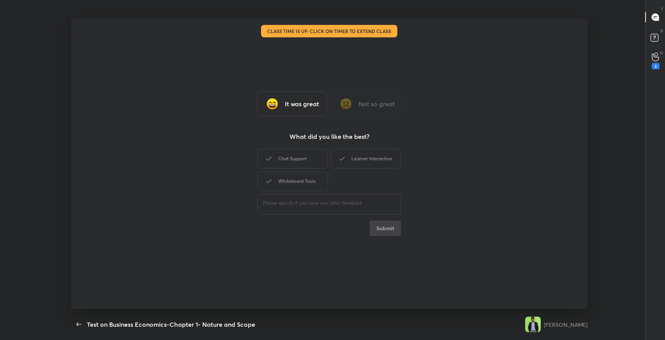
drag, startPoint x: 311, startPoint y: 163, endPoint x: 345, endPoint y: 157, distance: 34.8
click at [311, 162] on div "Chat Support" at bounding box center [292, 158] width 70 height 19
drag, startPoint x: 345, startPoint y: 157, endPoint x: 310, endPoint y: 181, distance: 43.4
click at [342, 158] on icon at bounding box center [341, 158] width 9 height 9
drag, startPoint x: 309, startPoint y: 182, endPoint x: 315, endPoint y: 185, distance: 7.0
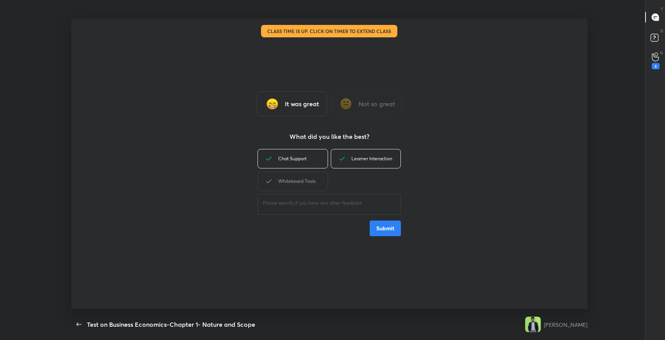
click at [309, 182] on div "Whiteboard Tools" at bounding box center [292, 181] width 70 height 19
click at [375, 230] on button "Submit" at bounding box center [384, 229] width 31 height 16
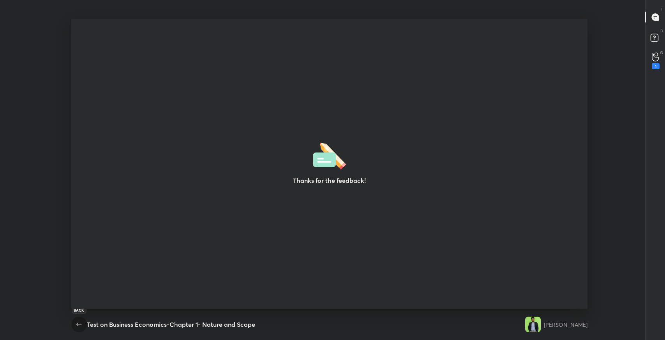
click at [76, 322] on icon "button" at bounding box center [78, 324] width 9 height 9
